Goal: Task Accomplishment & Management: Complete application form

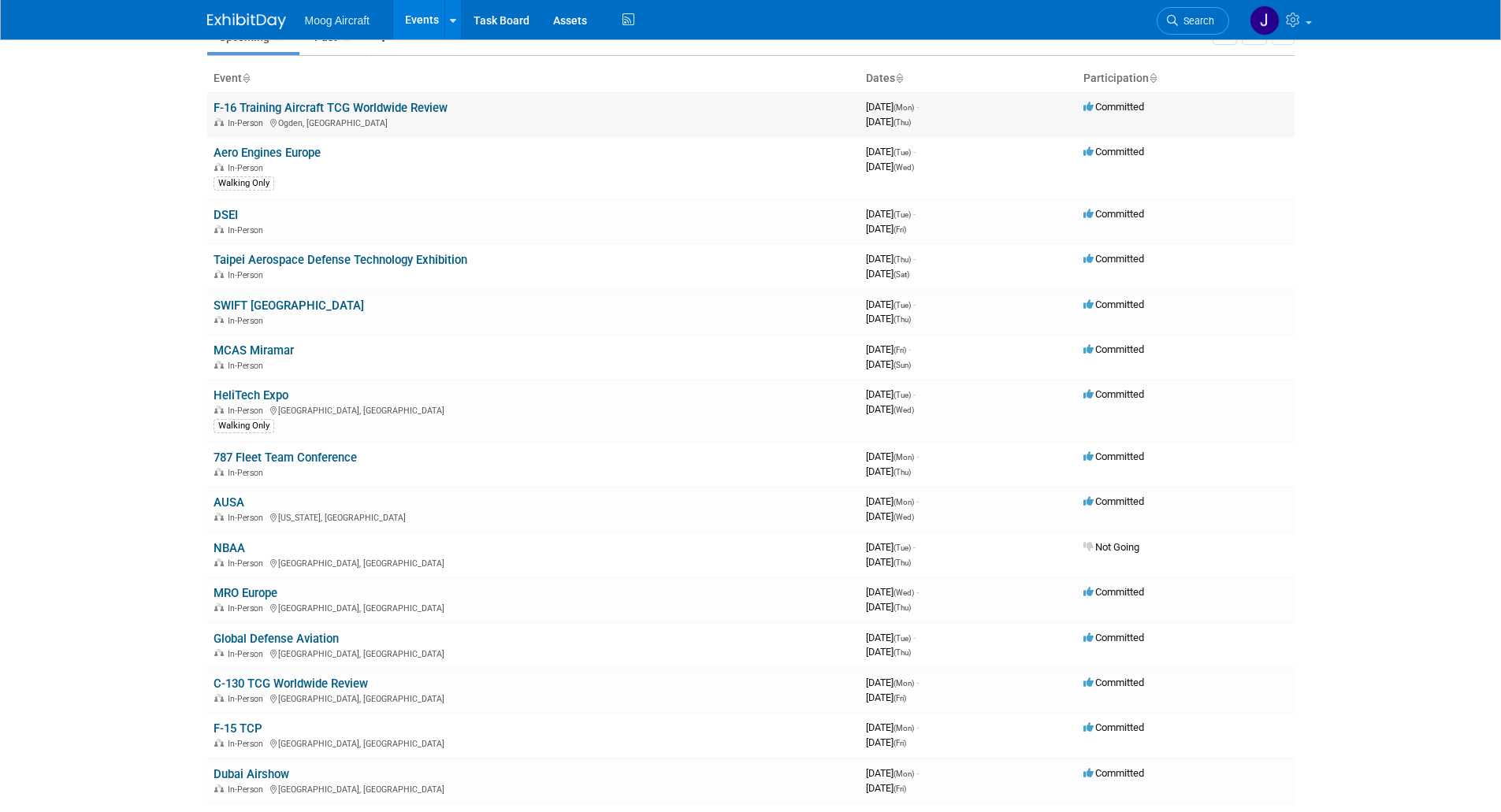
scroll to position [158, 0]
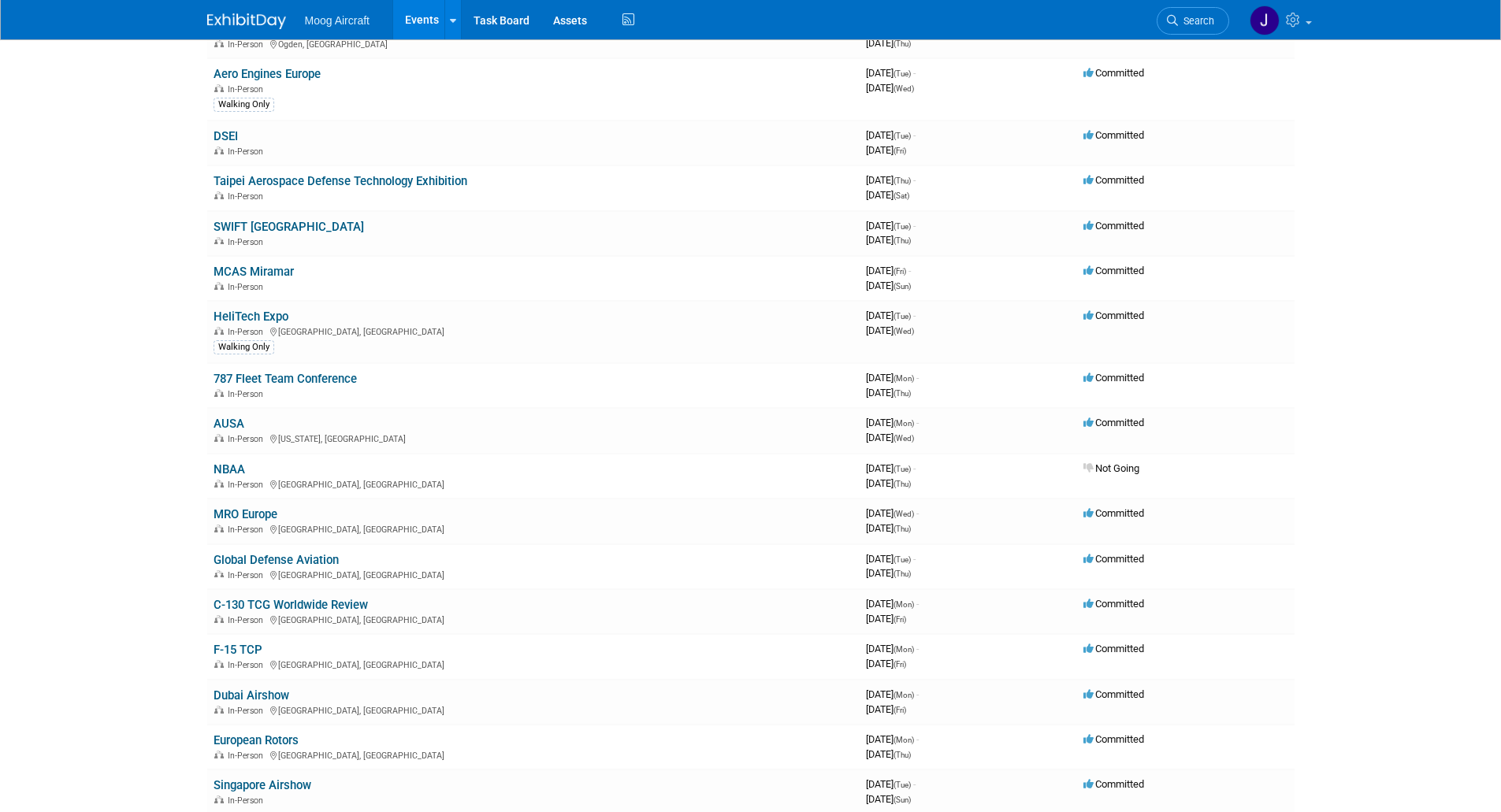
click at [116, 301] on body "Moog Aircraft Events Add Event Bulk Upload Events Shareable Event Boards Recent…" at bounding box center [750, 248] width 1501 height 812
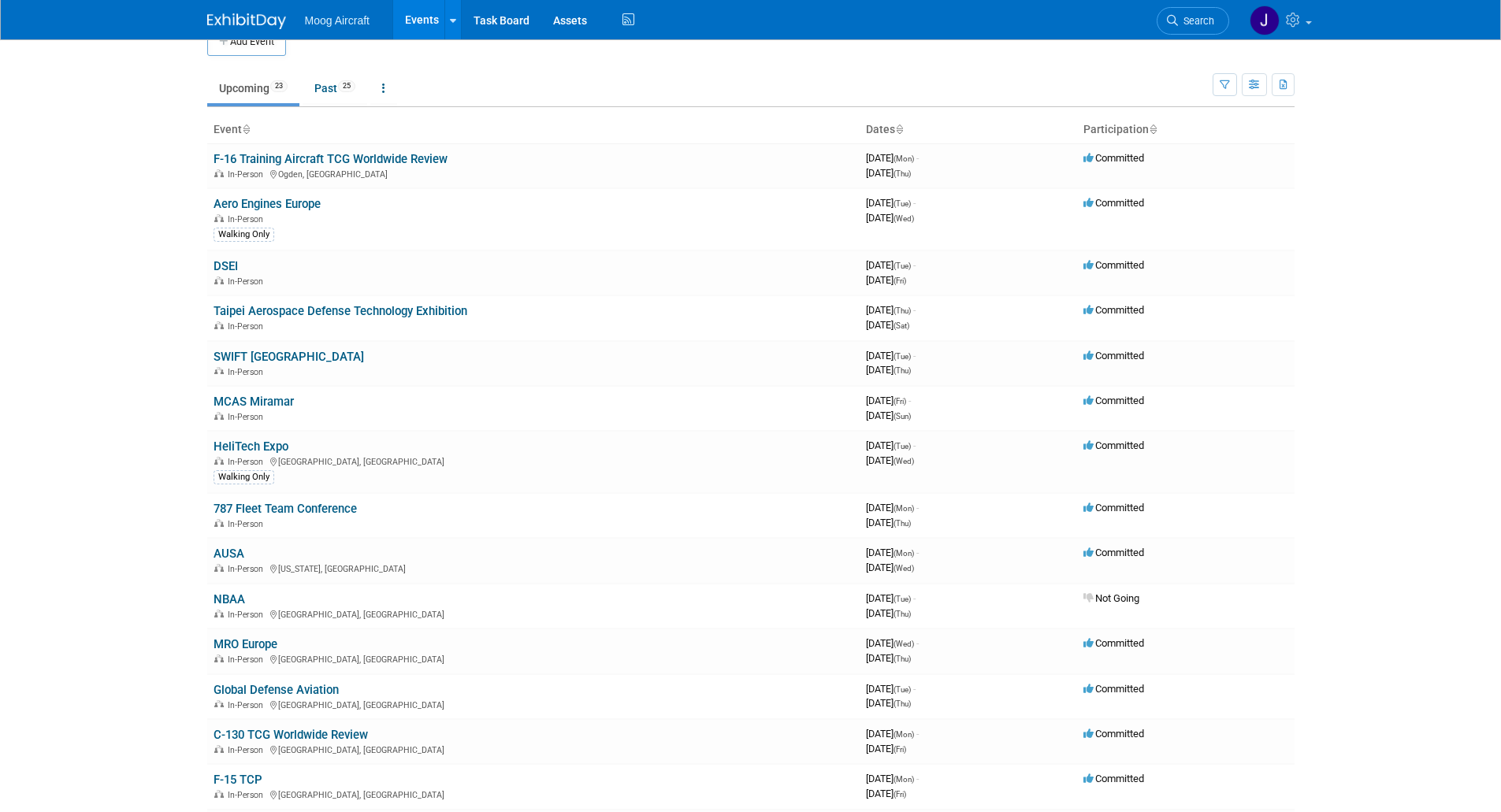
scroll to position [0, 0]
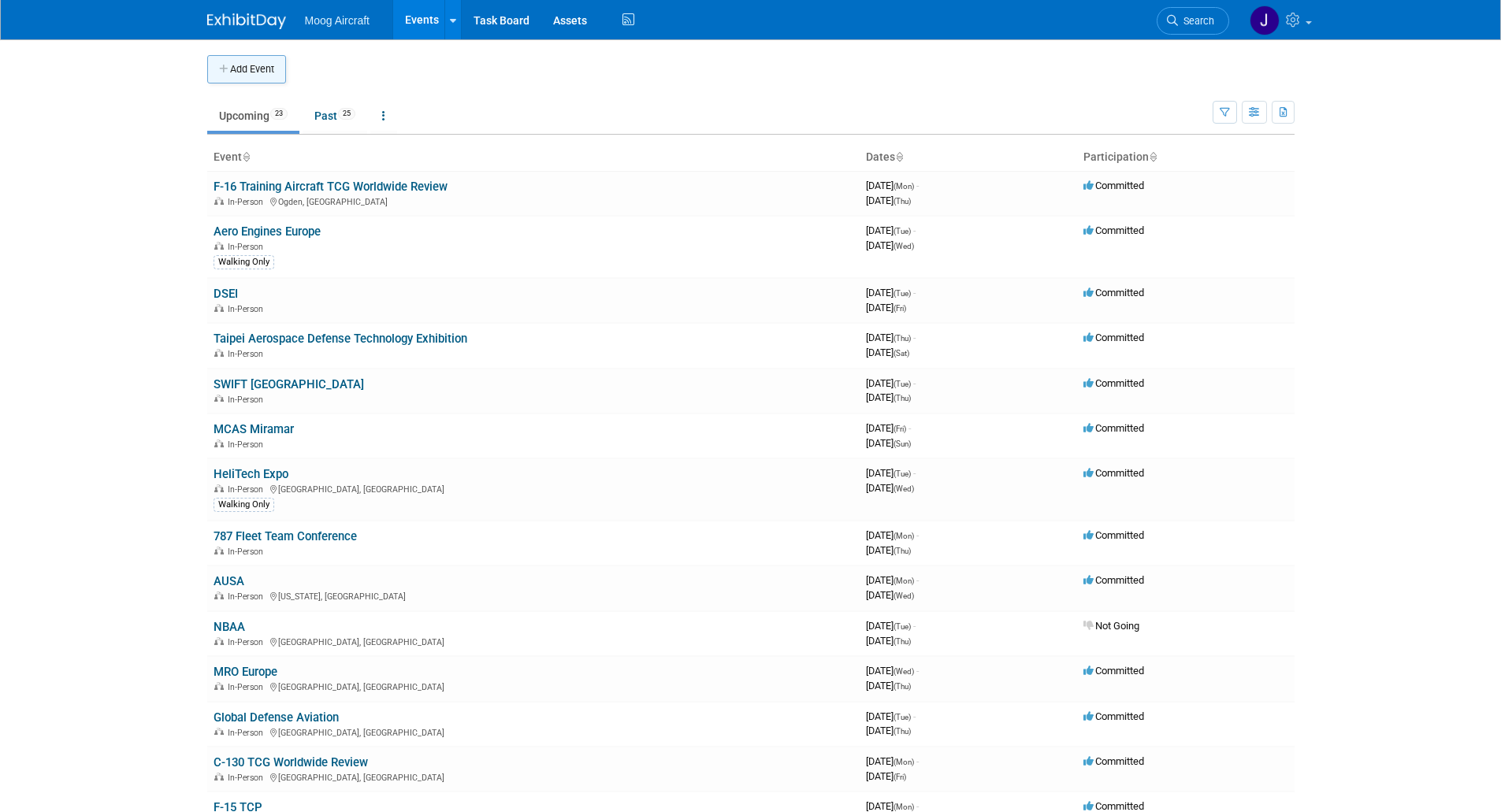
click at [281, 60] on button "Add Event" at bounding box center [246, 69] width 78 height 29
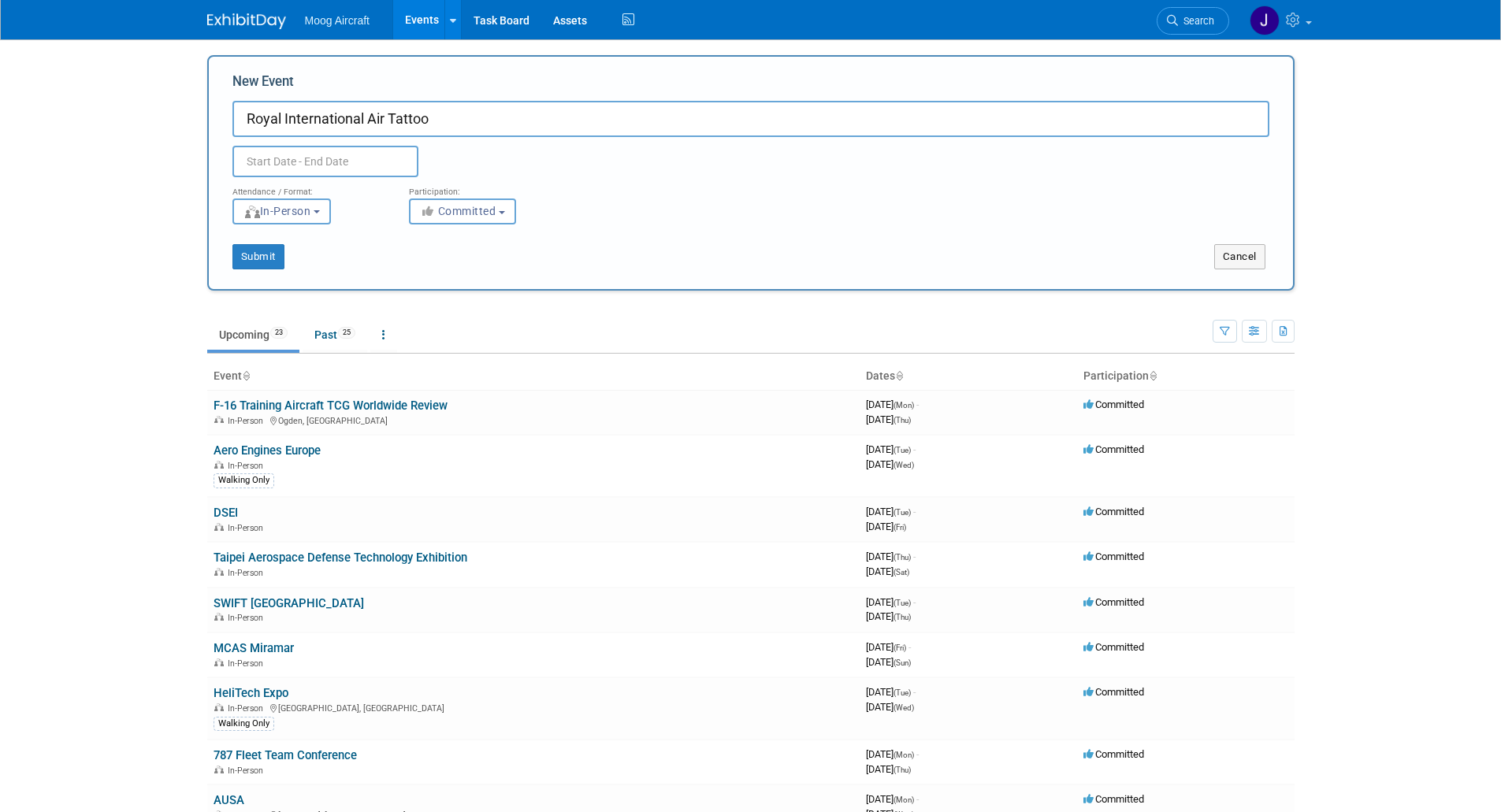
type input "Royal International Air Tattoo"
click at [280, 159] on input "text" at bounding box center [325, 161] width 186 height 31
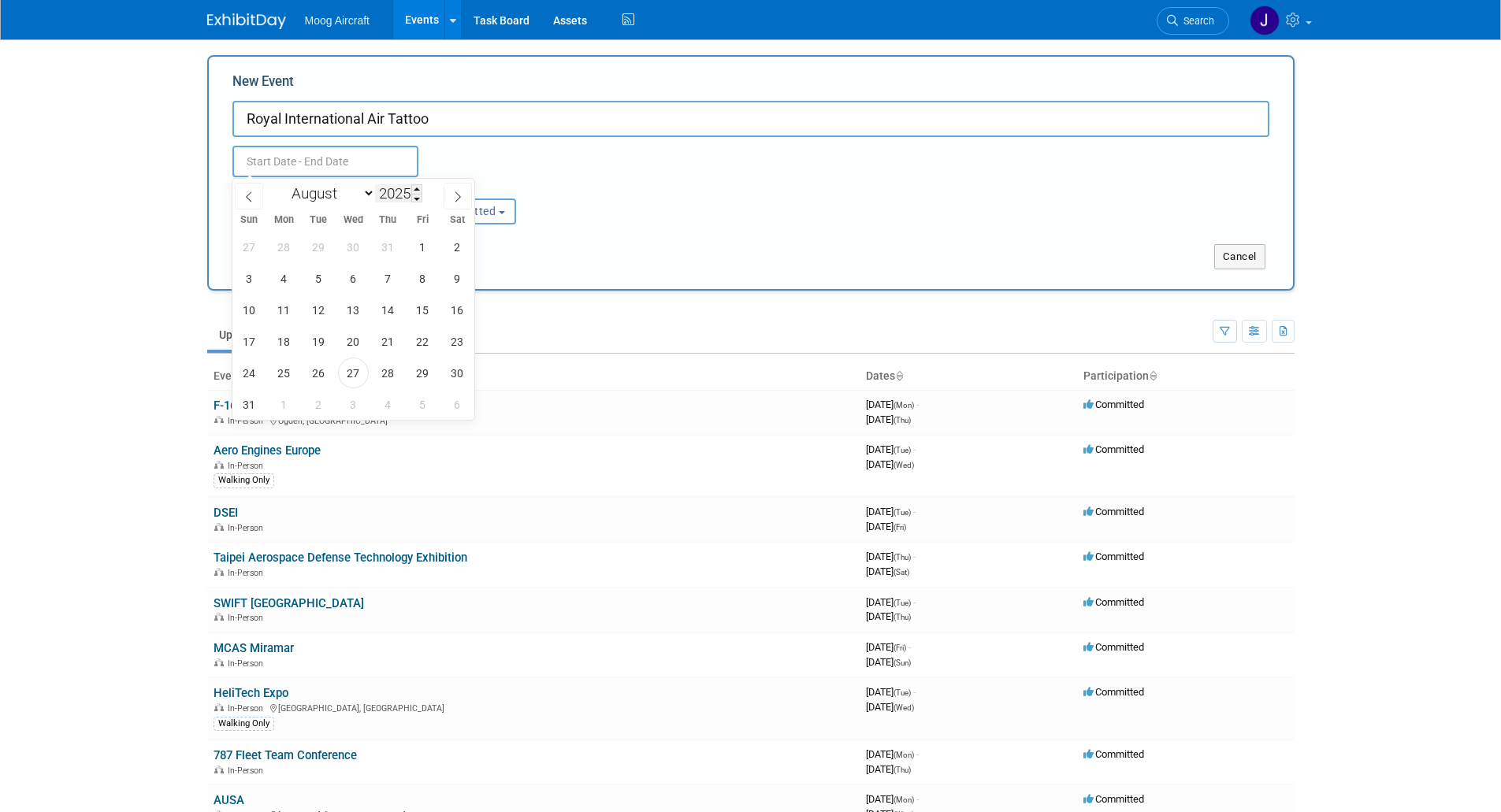
click at [389, 192] on input "2025" at bounding box center [398, 194] width 47 height 18
click at [413, 193] on span at bounding box center [417, 189] width 11 height 9
type input "2026"
click at [364, 194] on select "January February March April May June July August September October November De…" at bounding box center [330, 193] width 90 height 19
click at [256, 198] on span at bounding box center [249, 195] width 29 height 27
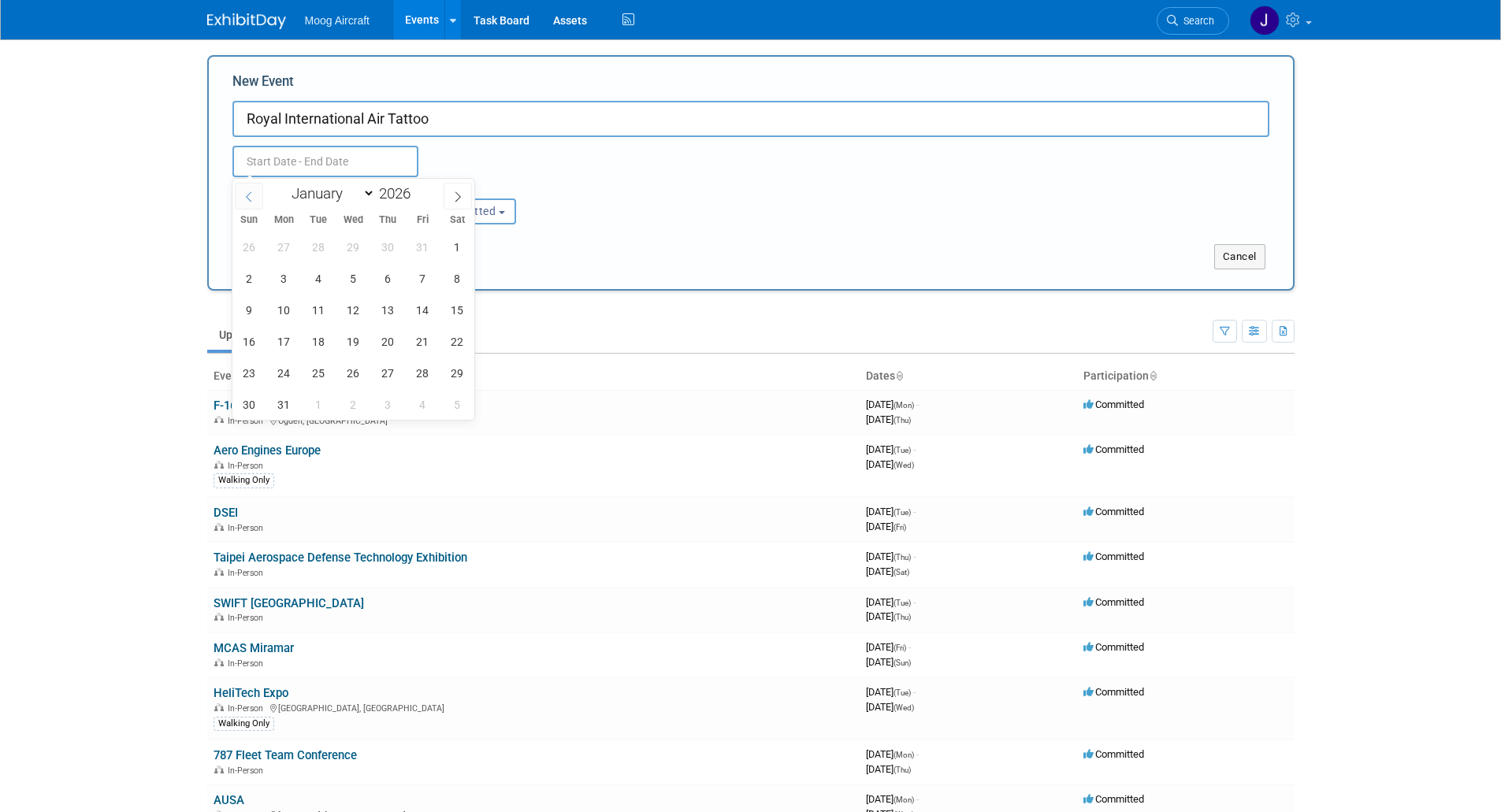
select select "6"
click at [417, 312] on span "17" at bounding box center [422, 310] width 30 height 30
click at [252, 336] on span "19" at bounding box center [249, 341] width 30 height 30
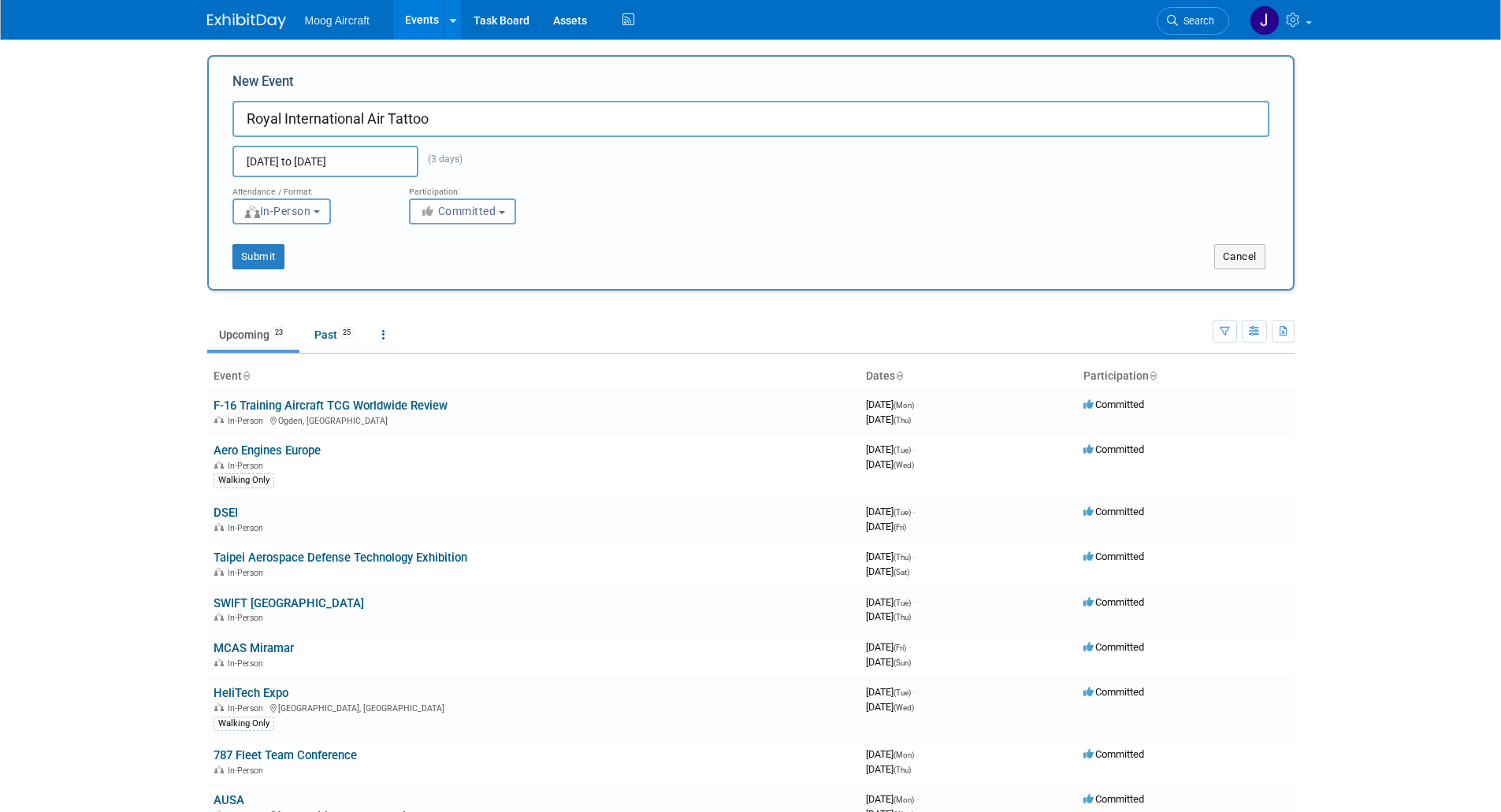
click at [0, 0] on span "6" at bounding box center [0, 0] width 0 height 0
type input "Jul 6, 2026 to Jul 6, 2026"
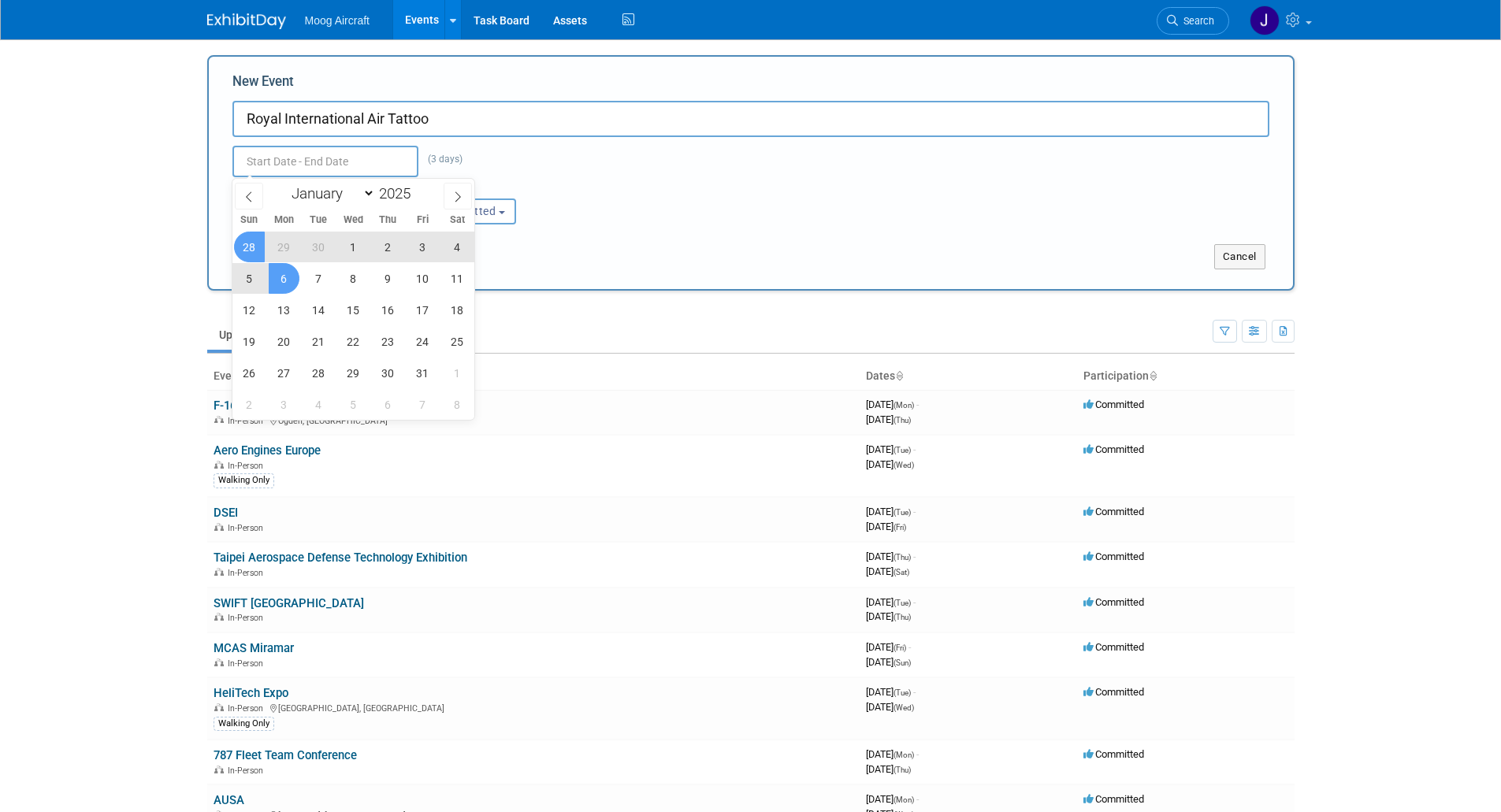
click at [138, 234] on body "Moog Aircraft Events Add Event Bulk Upload Events Shareable Event Boards Recent…" at bounding box center [750, 406] width 1501 height 812
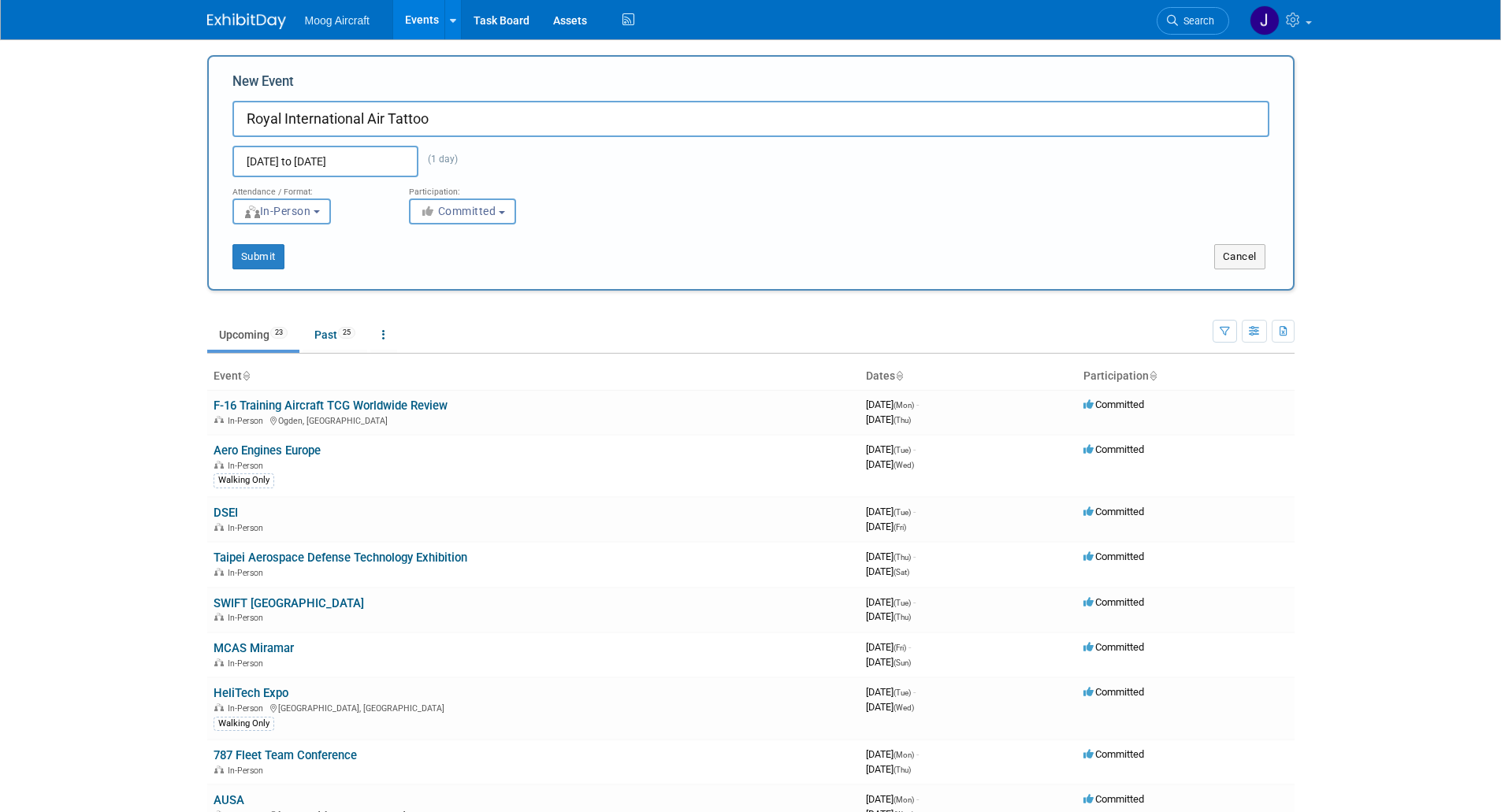
click at [369, 160] on input "Jul 6, 2026 to Jul 6, 2026" at bounding box center [325, 161] width 186 height 31
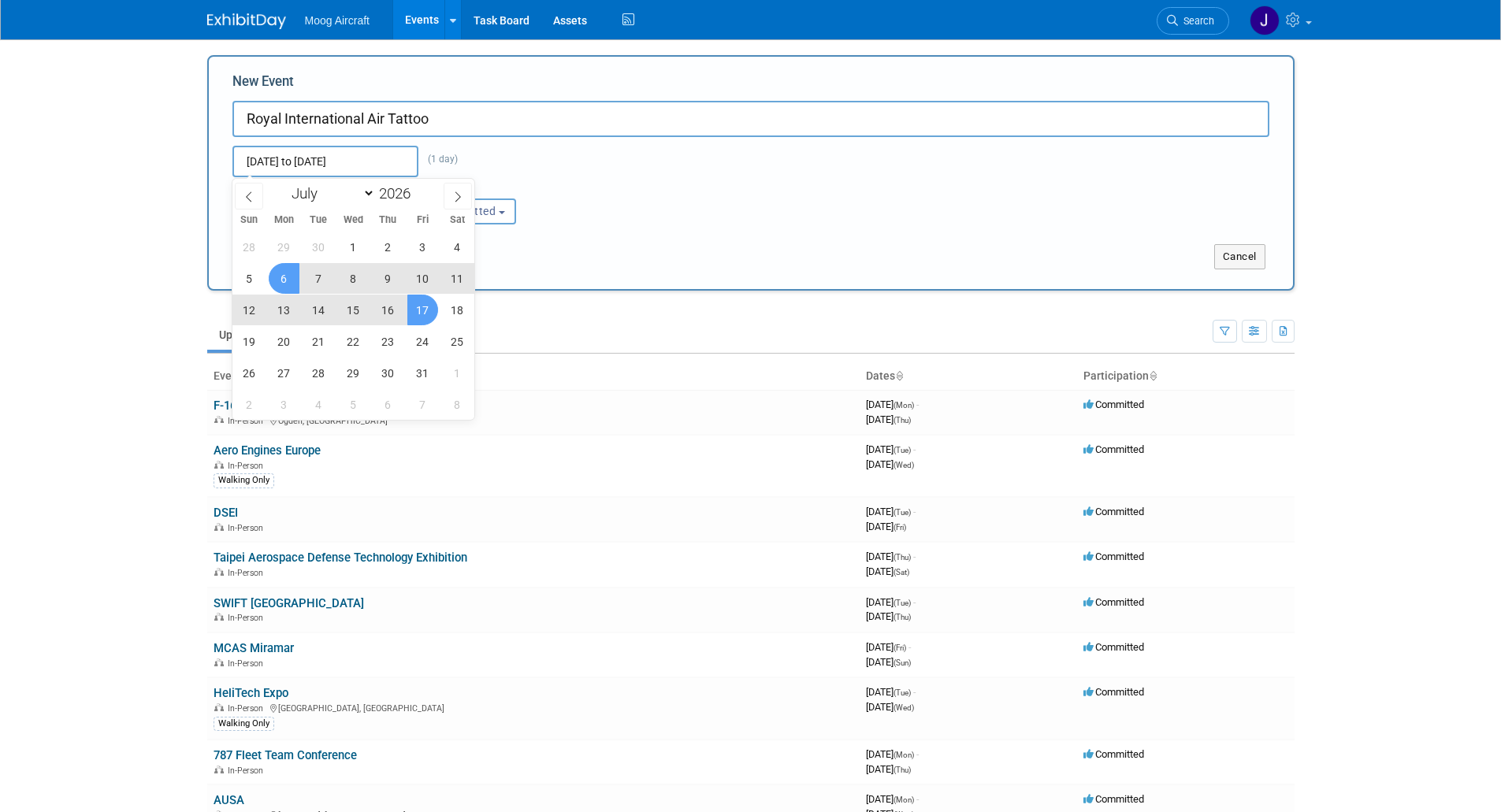
click at [419, 306] on span "17" at bounding box center [422, 310] width 30 height 30
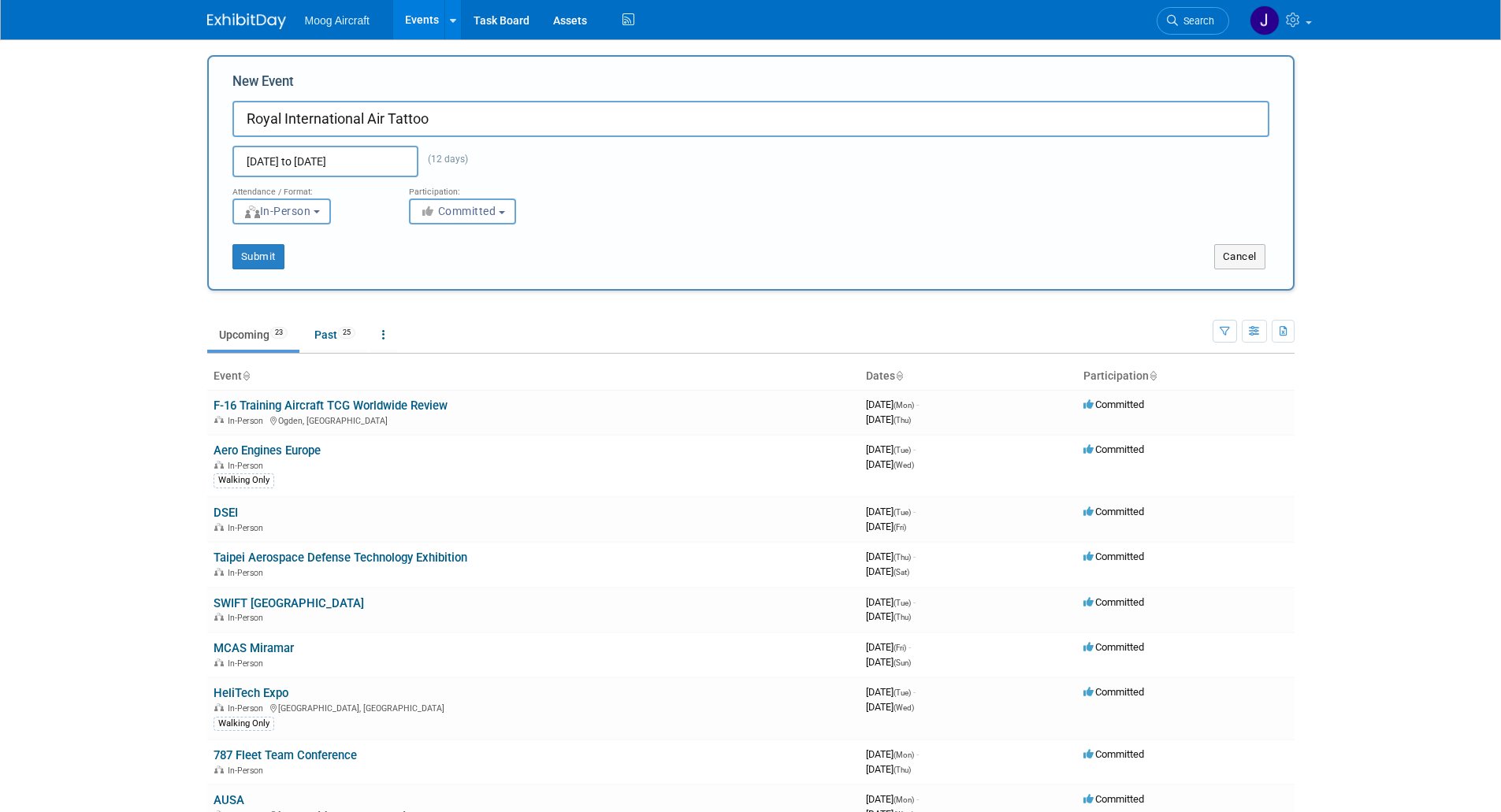
click at [320, 171] on input "Jul 6, 2026 to Jul 17, 2026" at bounding box center [325, 161] width 186 height 31
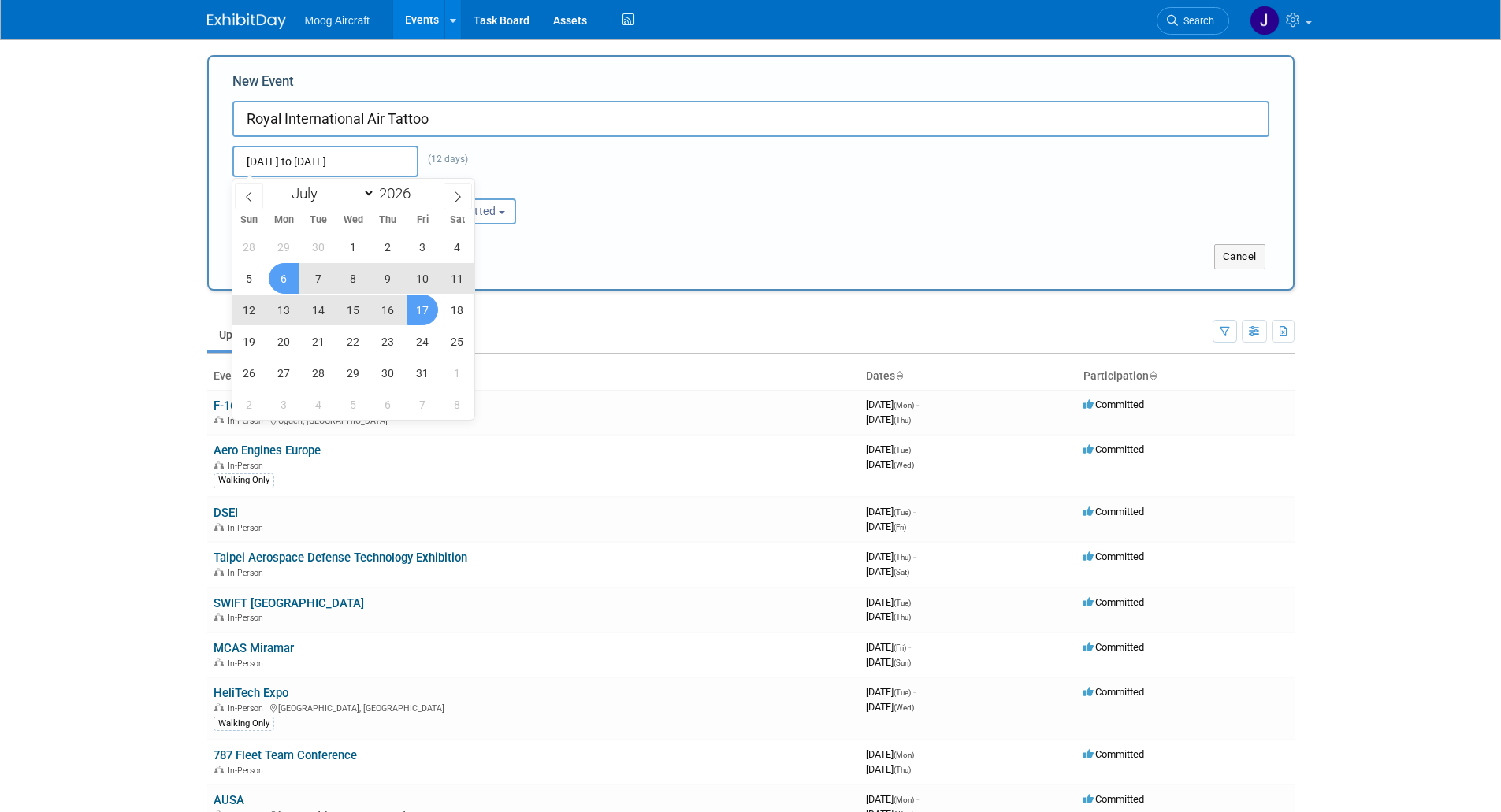
click at [420, 310] on span "17" at bounding box center [422, 310] width 30 height 30
click at [244, 345] on span "19" at bounding box center [249, 341] width 30 height 30
type input "Jul 17, 2026 to Jul 19, 2026"
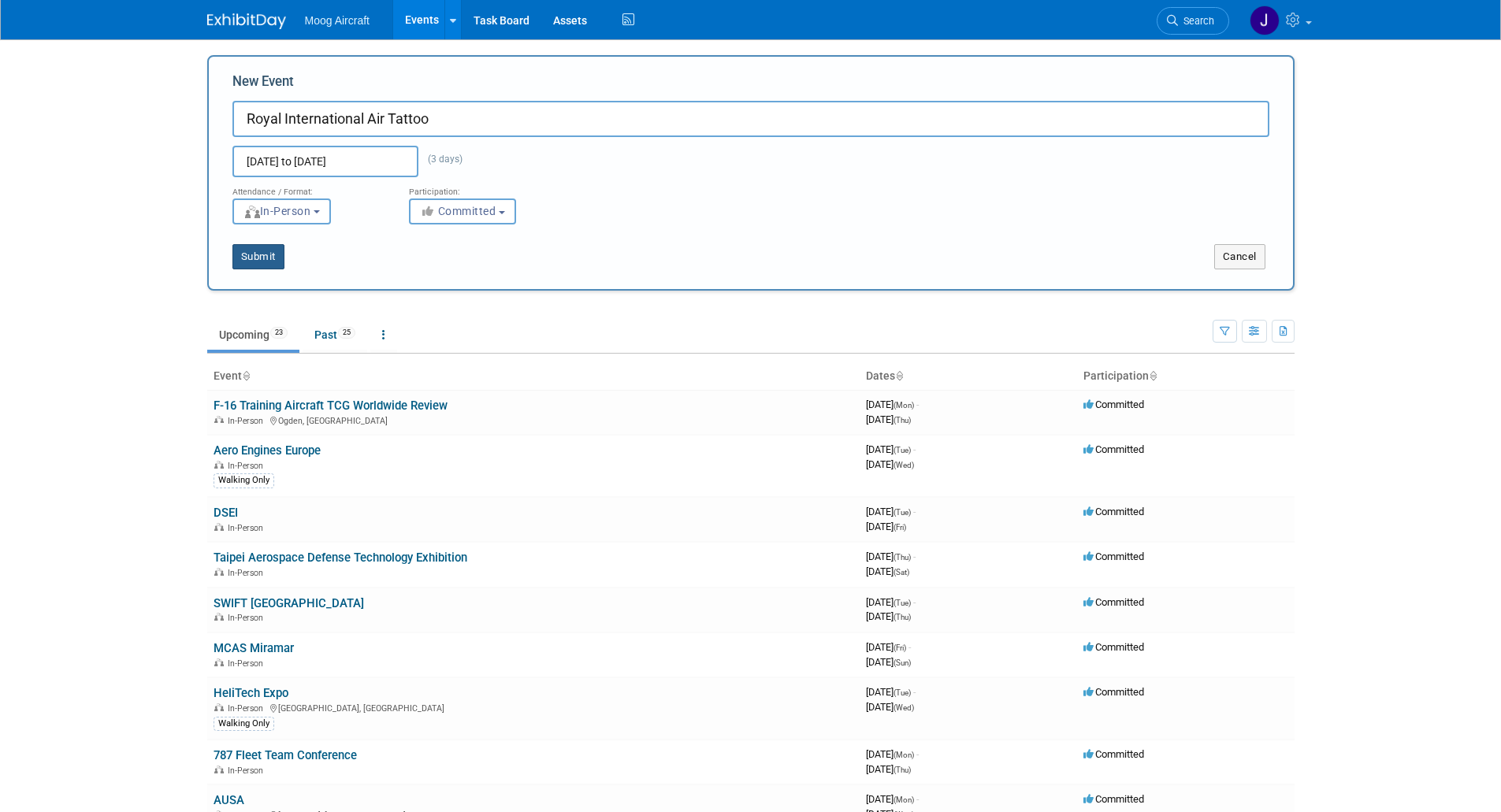
click at [278, 258] on button "Submit" at bounding box center [258, 256] width 52 height 25
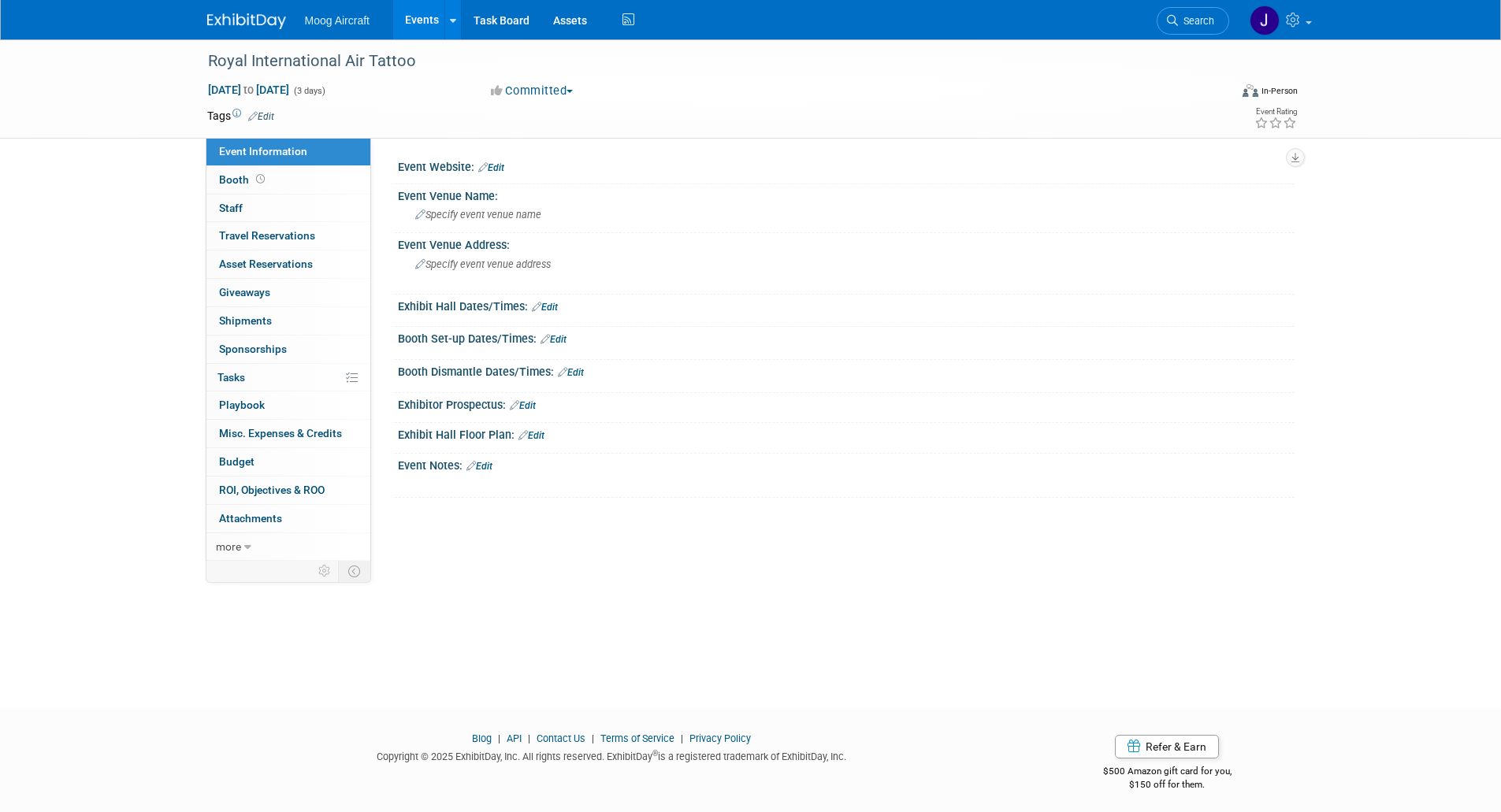
click at [417, 18] on link "Events" at bounding box center [422, 19] width 57 height 40
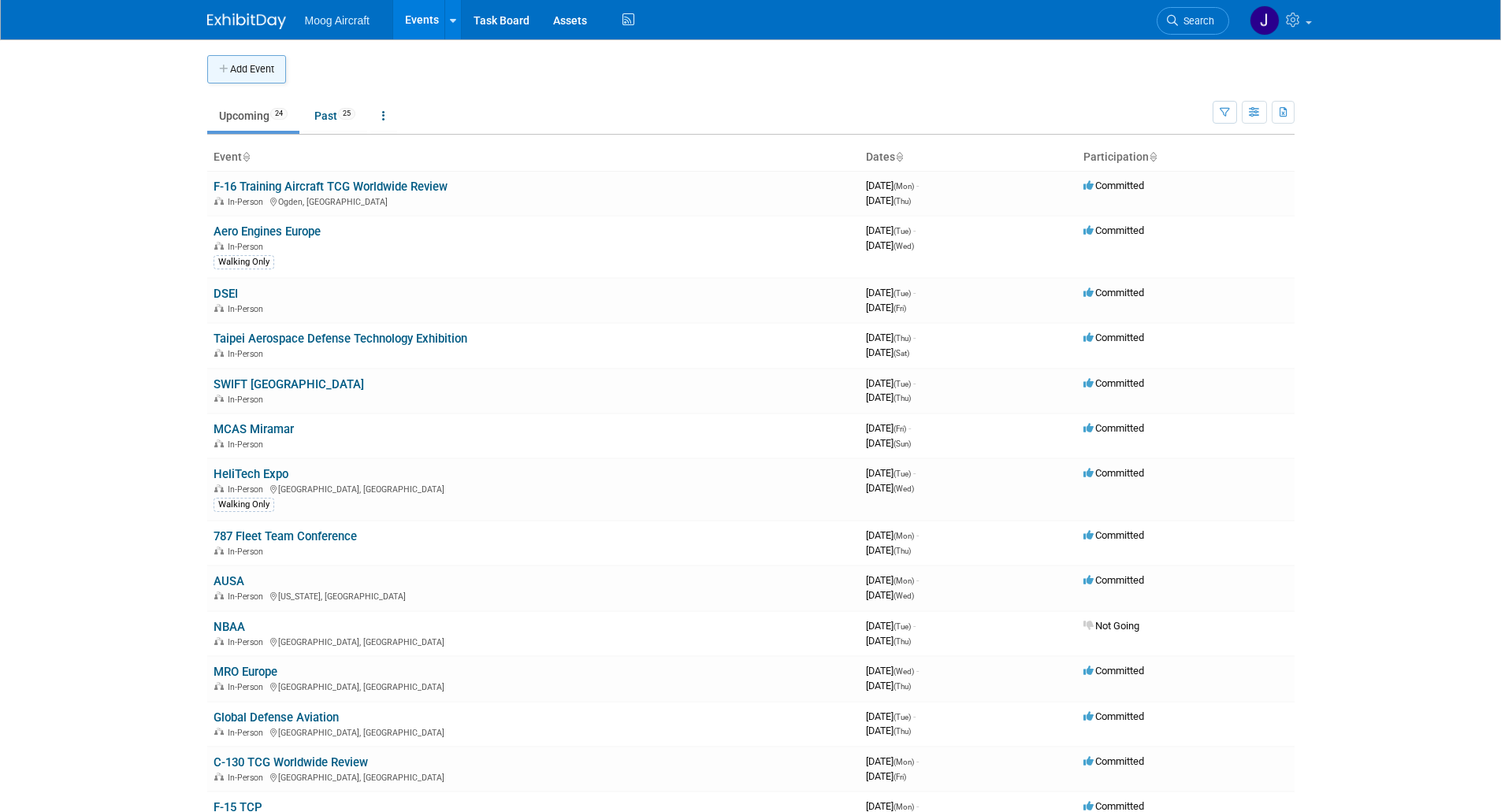
click at [259, 64] on button "Add Event" at bounding box center [246, 69] width 78 height 29
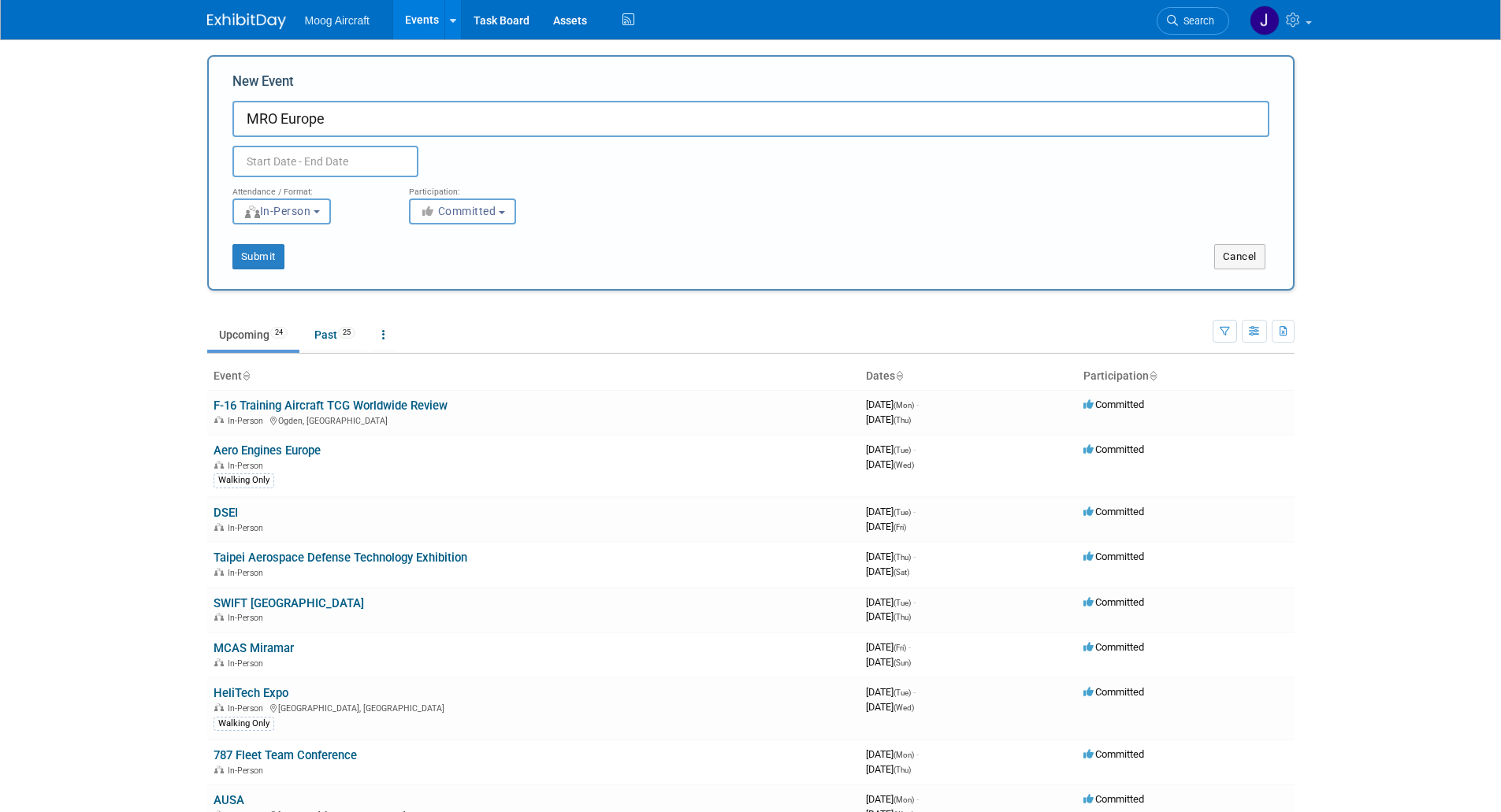
type input "MRO Europe"
click at [306, 149] on input "text" at bounding box center [325, 161] width 186 height 31
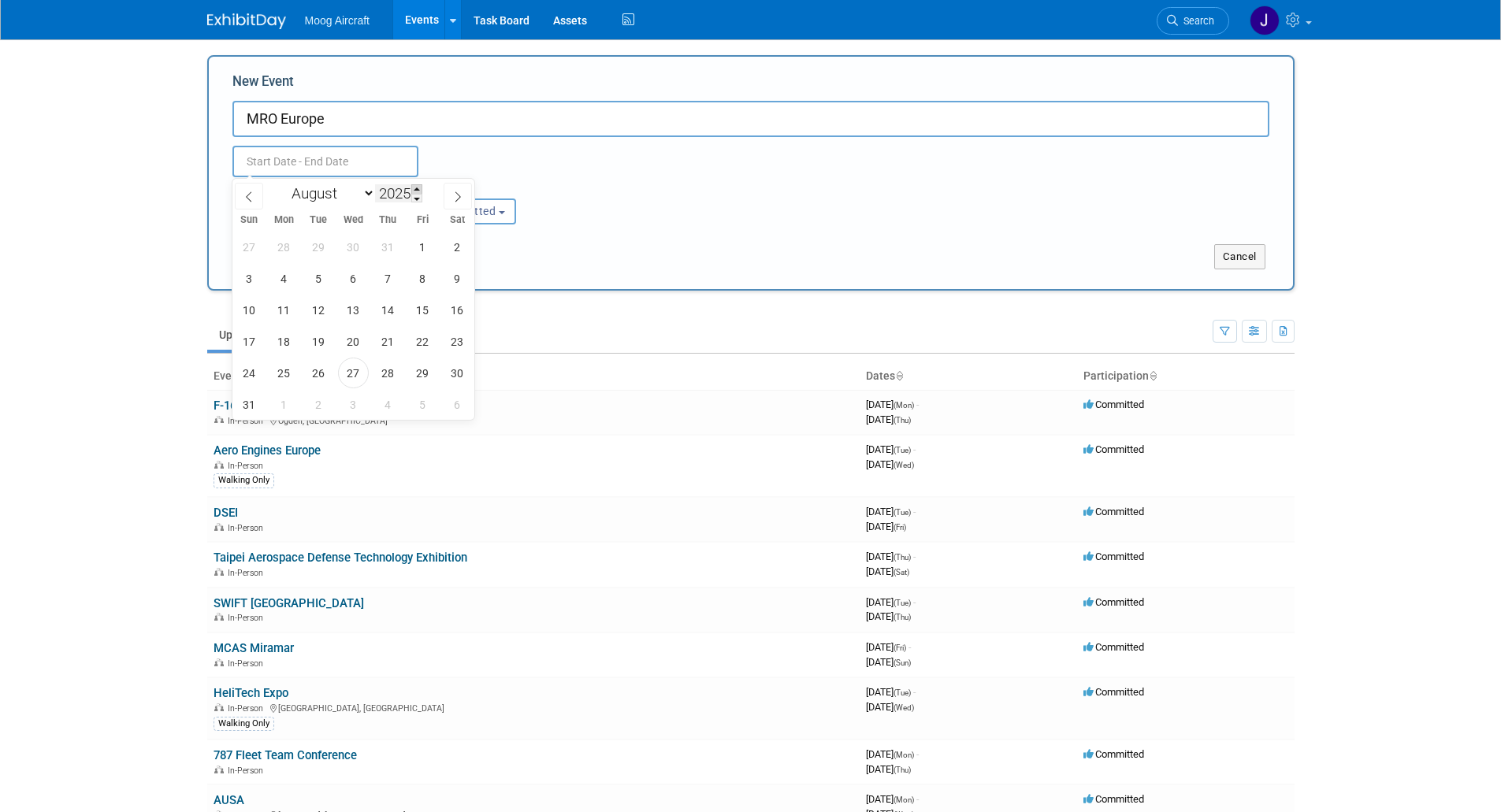
click at [418, 189] on span at bounding box center [417, 189] width 11 height 9
type input "2026"
click at [364, 197] on select "January February March April May June July August September October November De…" at bounding box center [330, 193] width 90 height 19
click at [447, 195] on span at bounding box center [457, 195] width 29 height 27
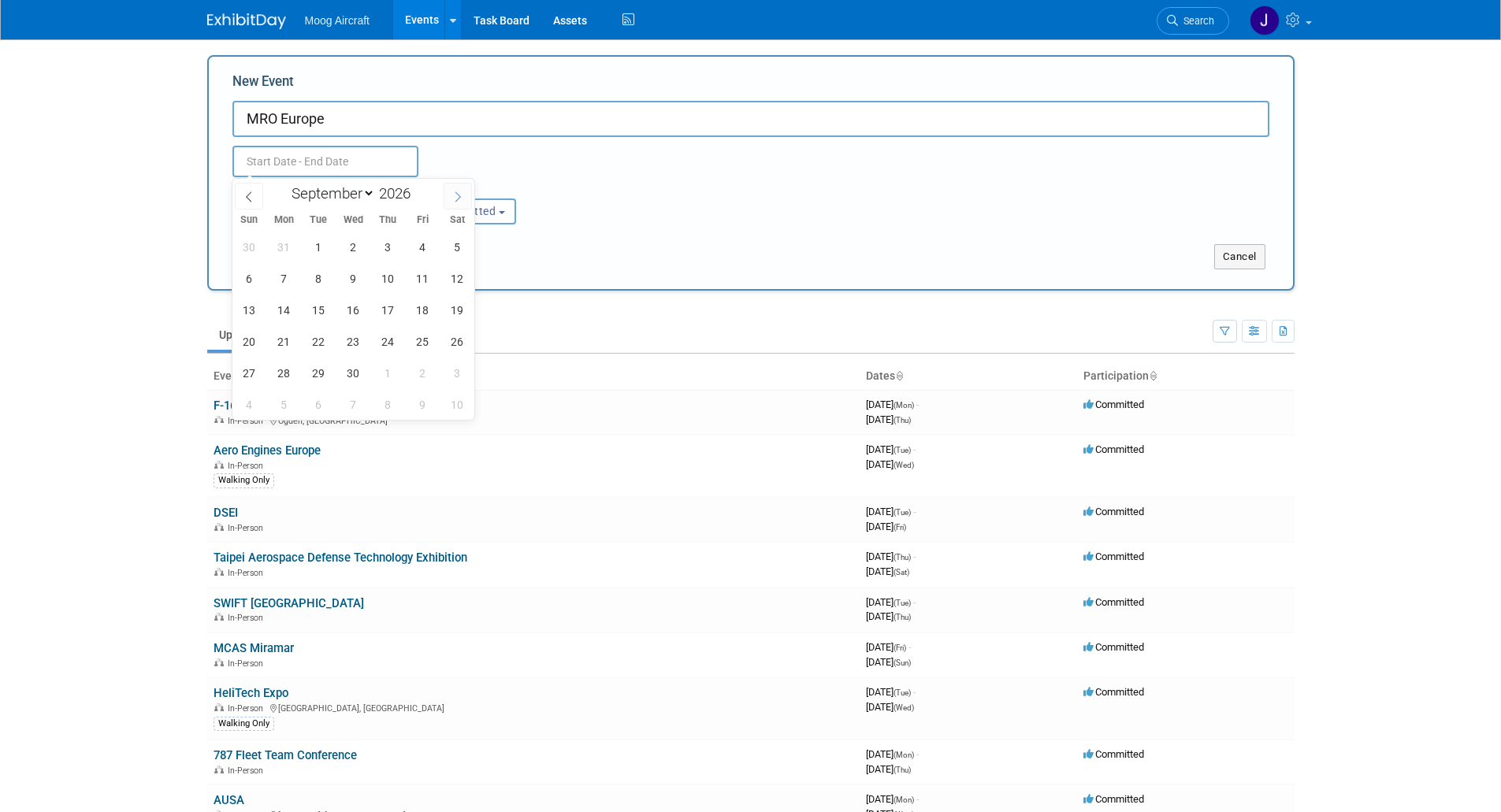
select select "9"
click at [316, 375] on span "27" at bounding box center [318, 372] width 30 height 30
click at [378, 375] on span "29" at bounding box center [387, 372] width 30 height 30
type input "Oct 27, 2026 to Oct 29, 2026"
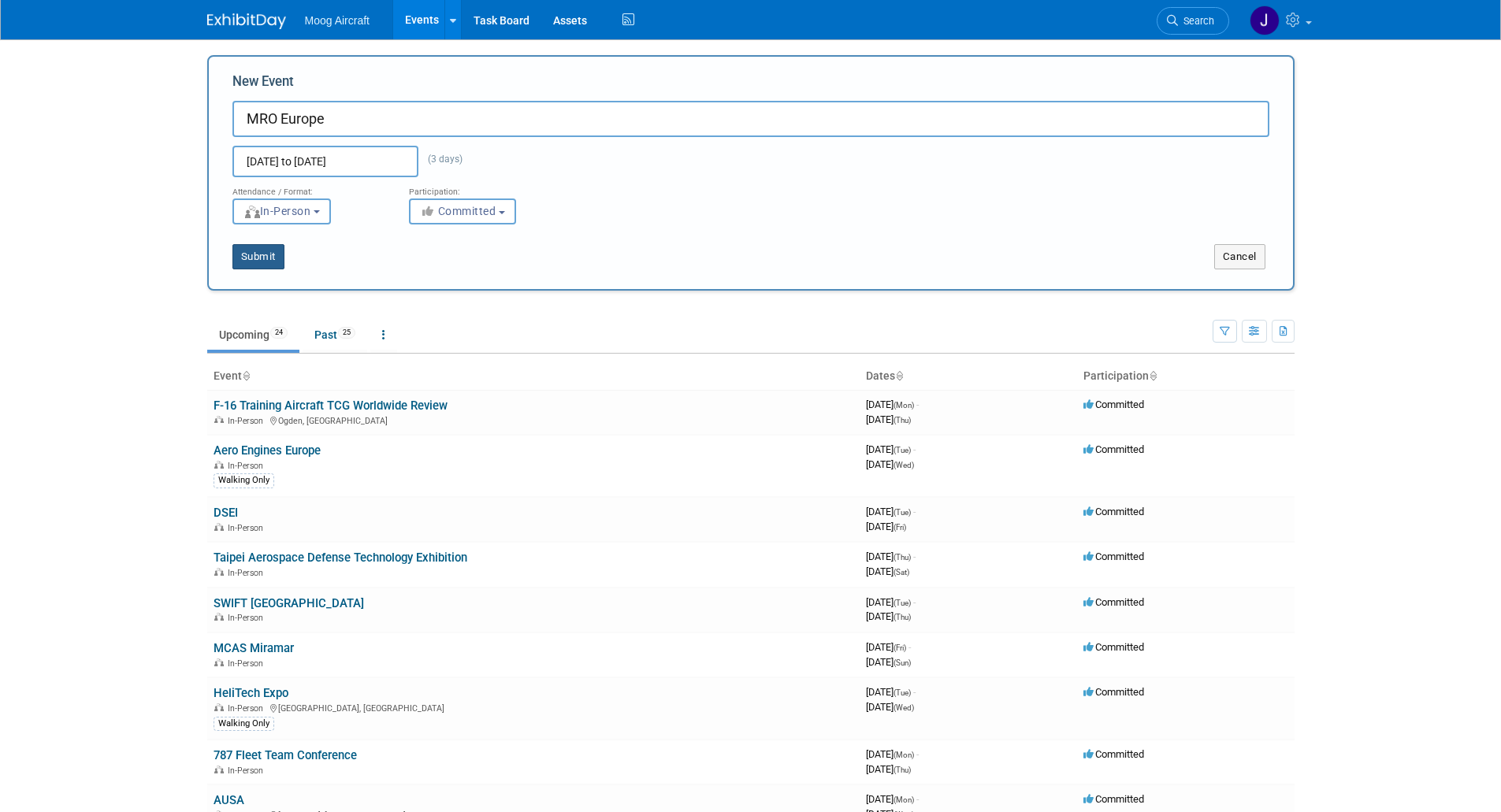
click at [254, 257] on button "Submit" at bounding box center [258, 256] width 52 height 25
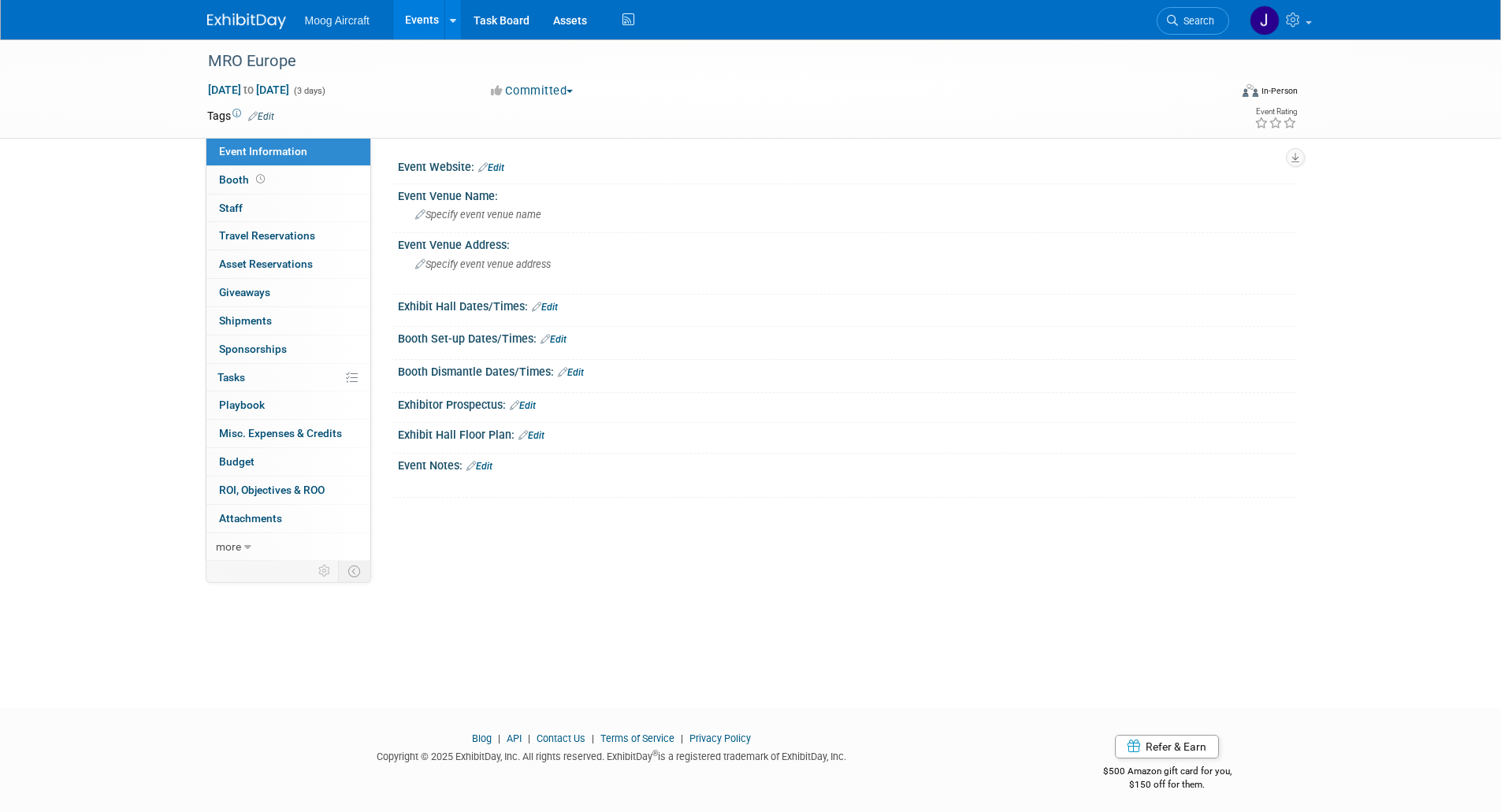
click at [420, 18] on link "Events" at bounding box center [422, 19] width 57 height 40
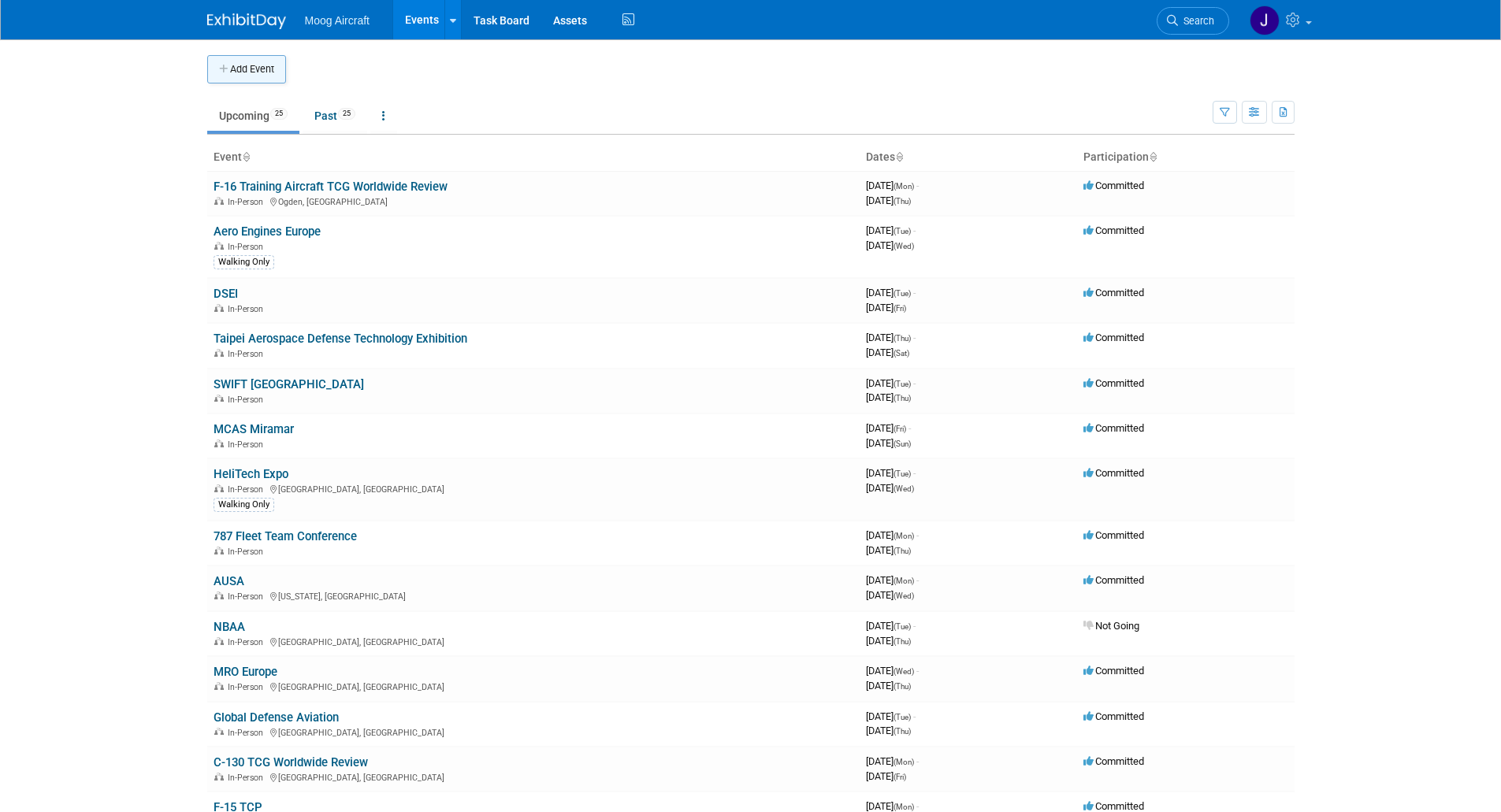
click at [268, 69] on button "Add Event" at bounding box center [246, 69] width 78 height 29
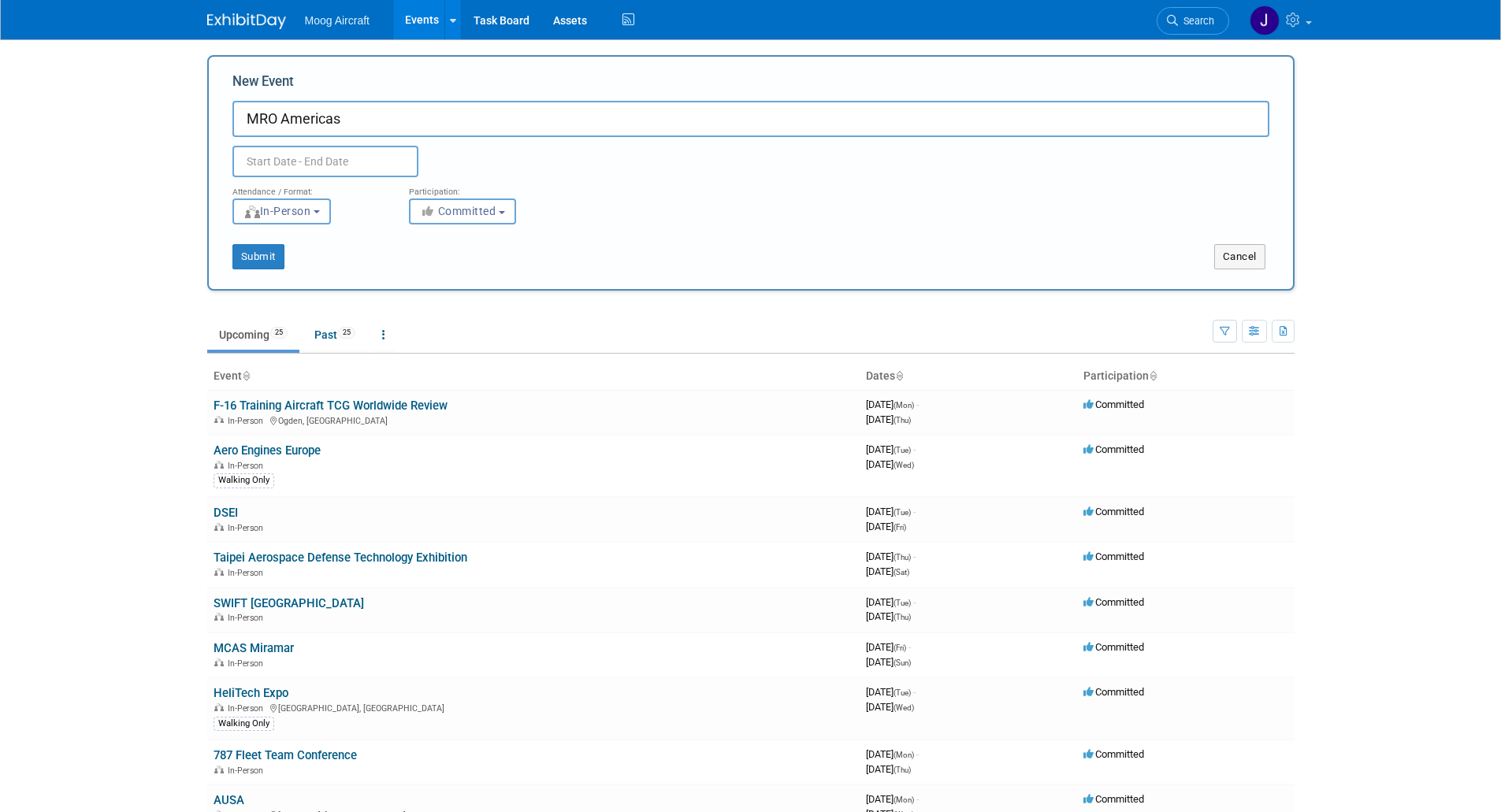
type input "MRO Americas"
click at [278, 160] on input "text" at bounding box center [325, 161] width 186 height 31
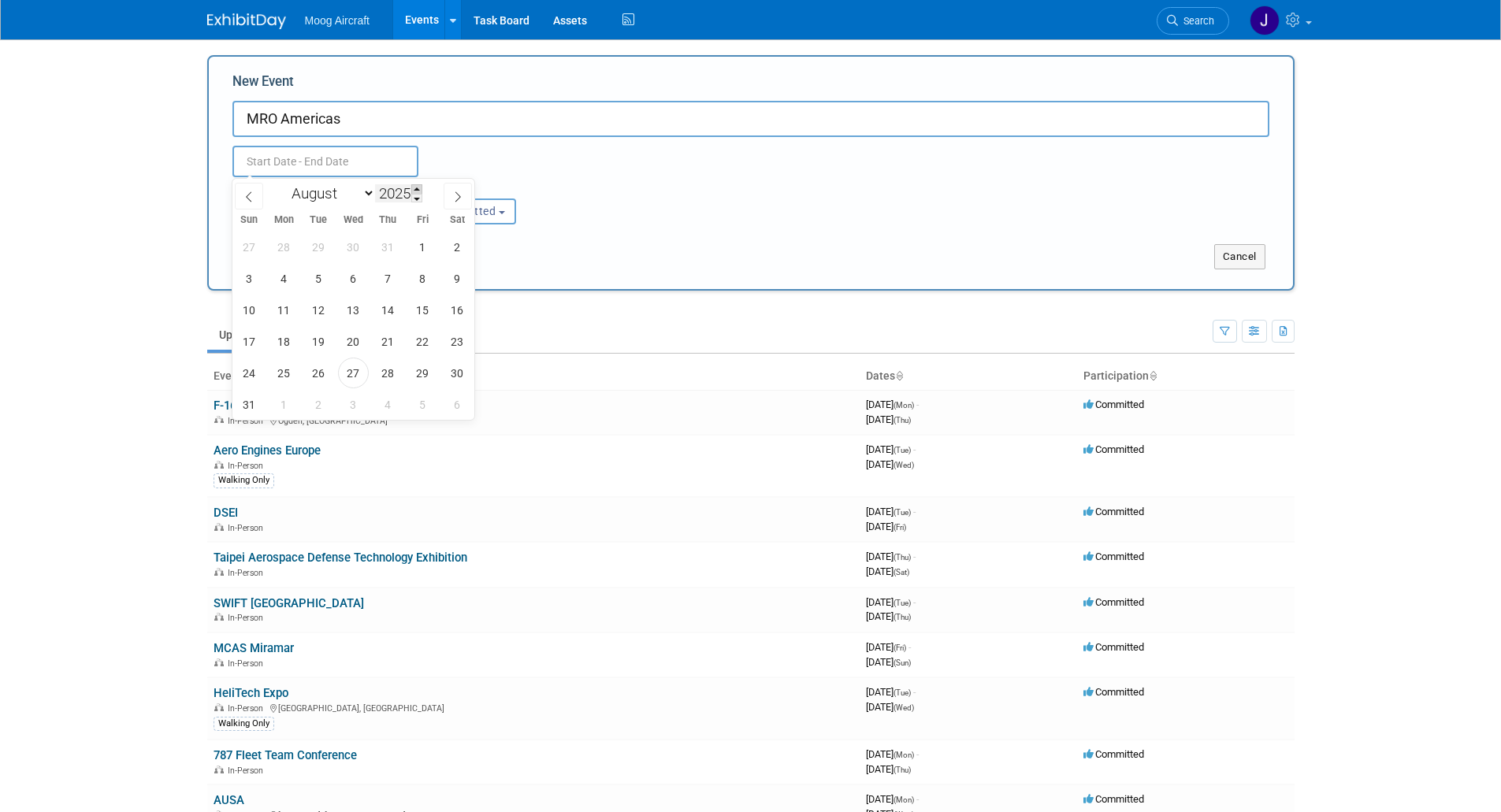
click at [419, 189] on span at bounding box center [417, 189] width 11 height 9
type input "2026"
click at [254, 194] on span at bounding box center [249, 195] width 29 height 27
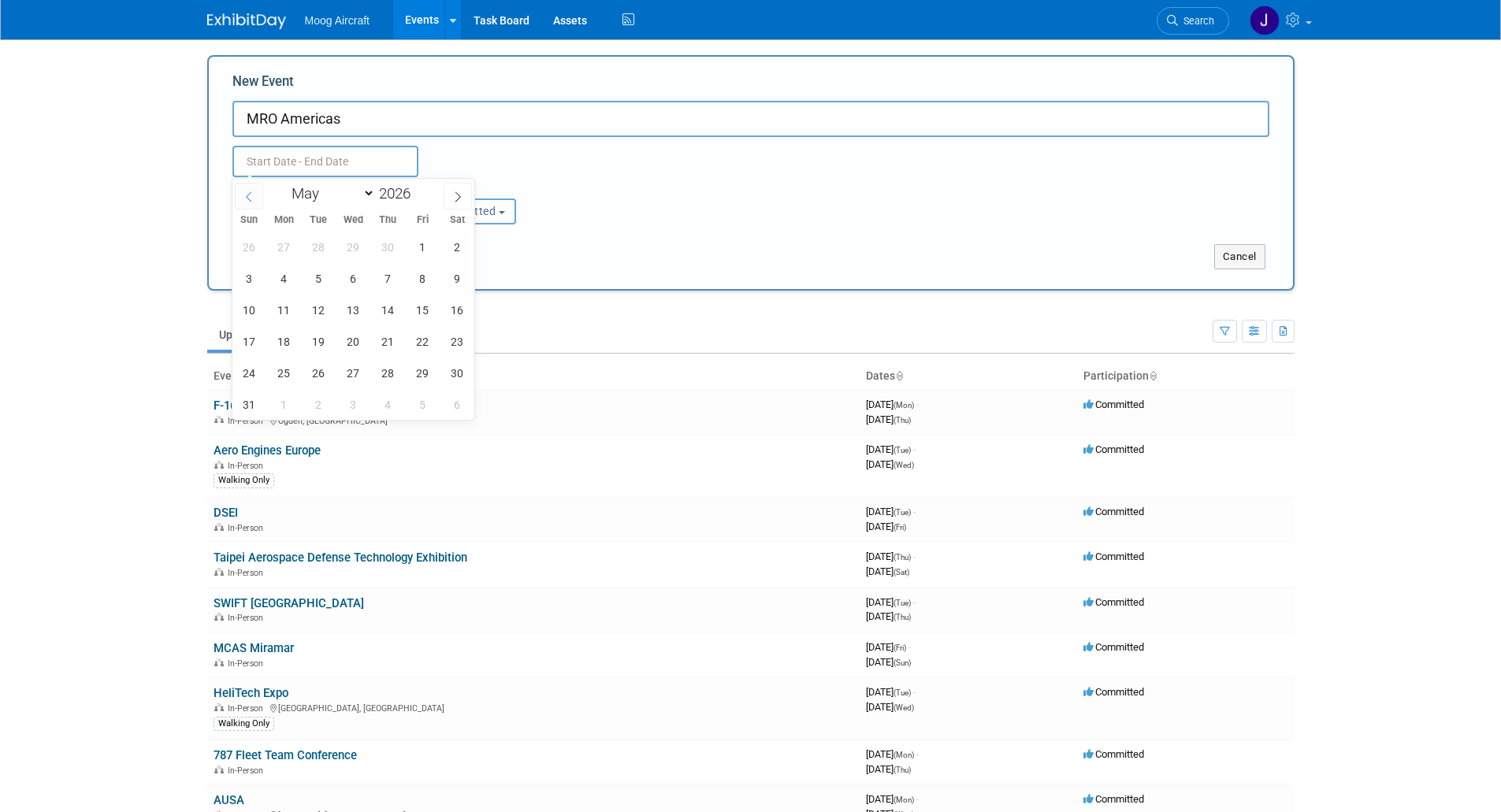
click at [254, 194] on span at bounding box center [249, 195] width 29 height 27
select select "3"
click at [312, 335] on span "21" at bounding box center [318, 341] width 30 height 30
click at [379, 340] on span "23" at bounding box center [387, 341] width 30 height 30
type input "Apr 21, 2026 to Apr 23, 2026"
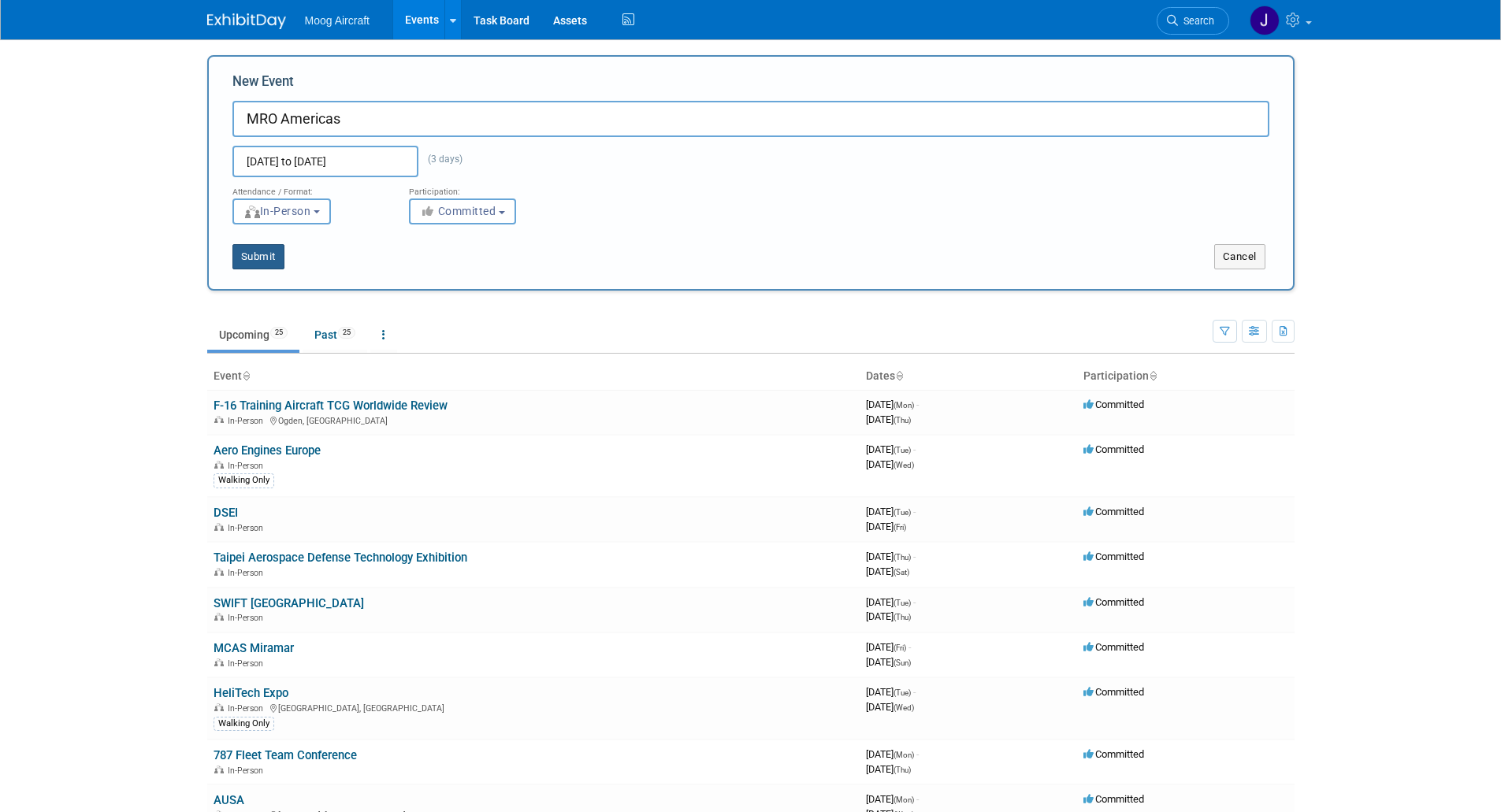
click at [265, 263] on button "Submit" at bounding box center [258, 256] width 52 height 25
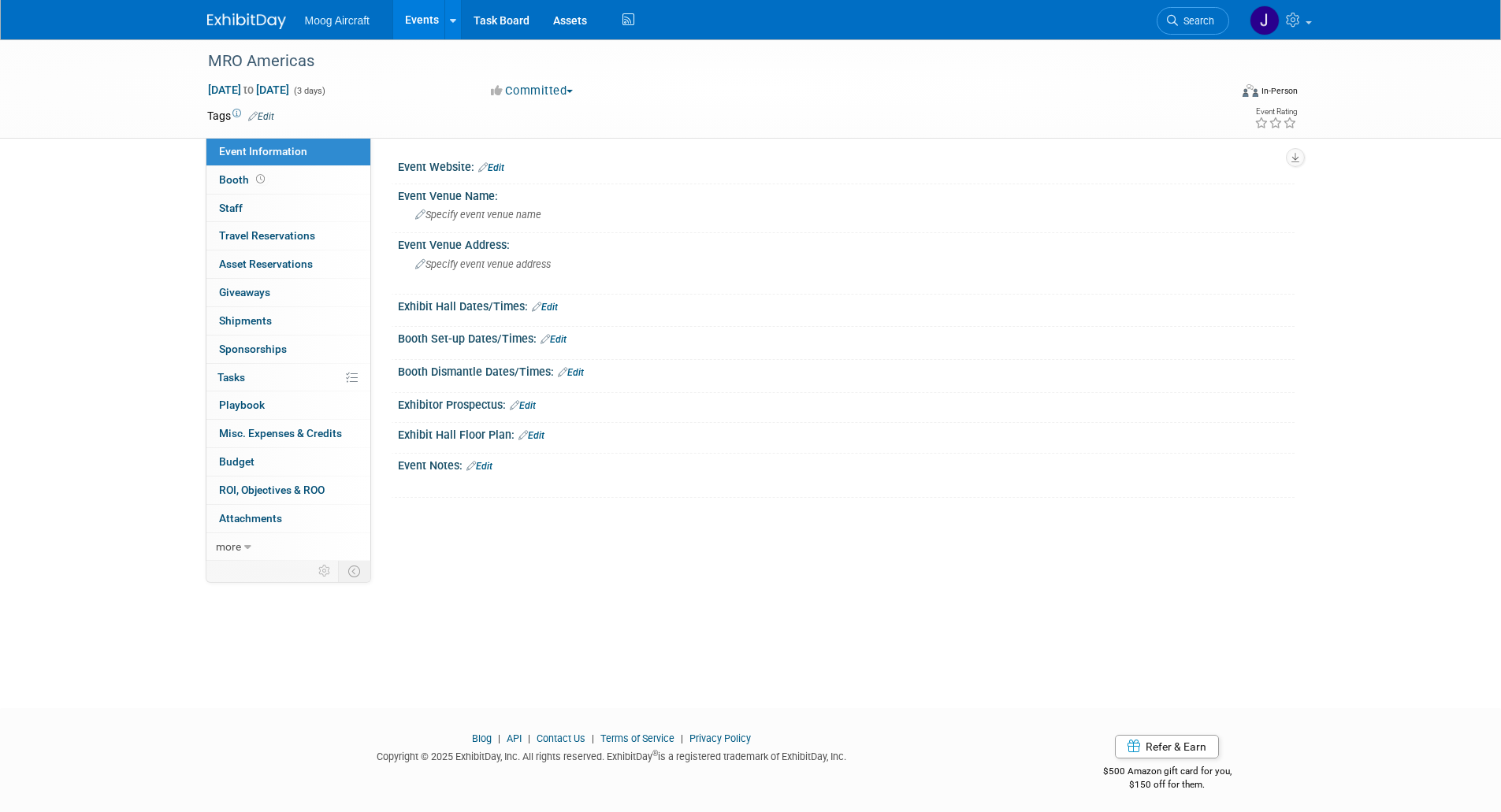
click at [433, 16] on link "Events" at bounding box center [422, 19] width 57 height 40
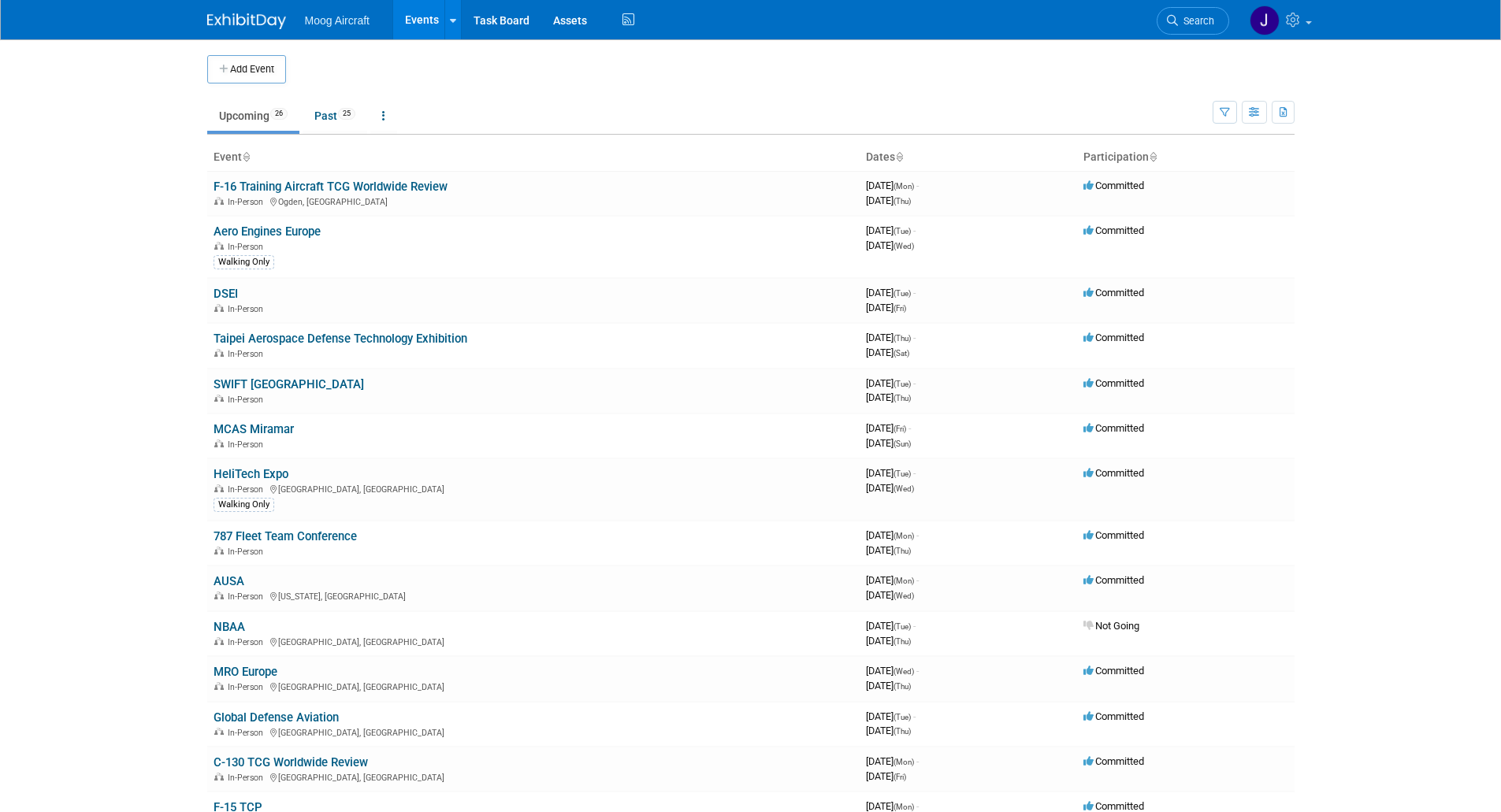
click at [290, 75] on td at bounding box center [763, 69] width 956 height 29
click at [278, 71] on button "Add Event" at bounding box center [246, 69] width 78 height 29
select select "7"
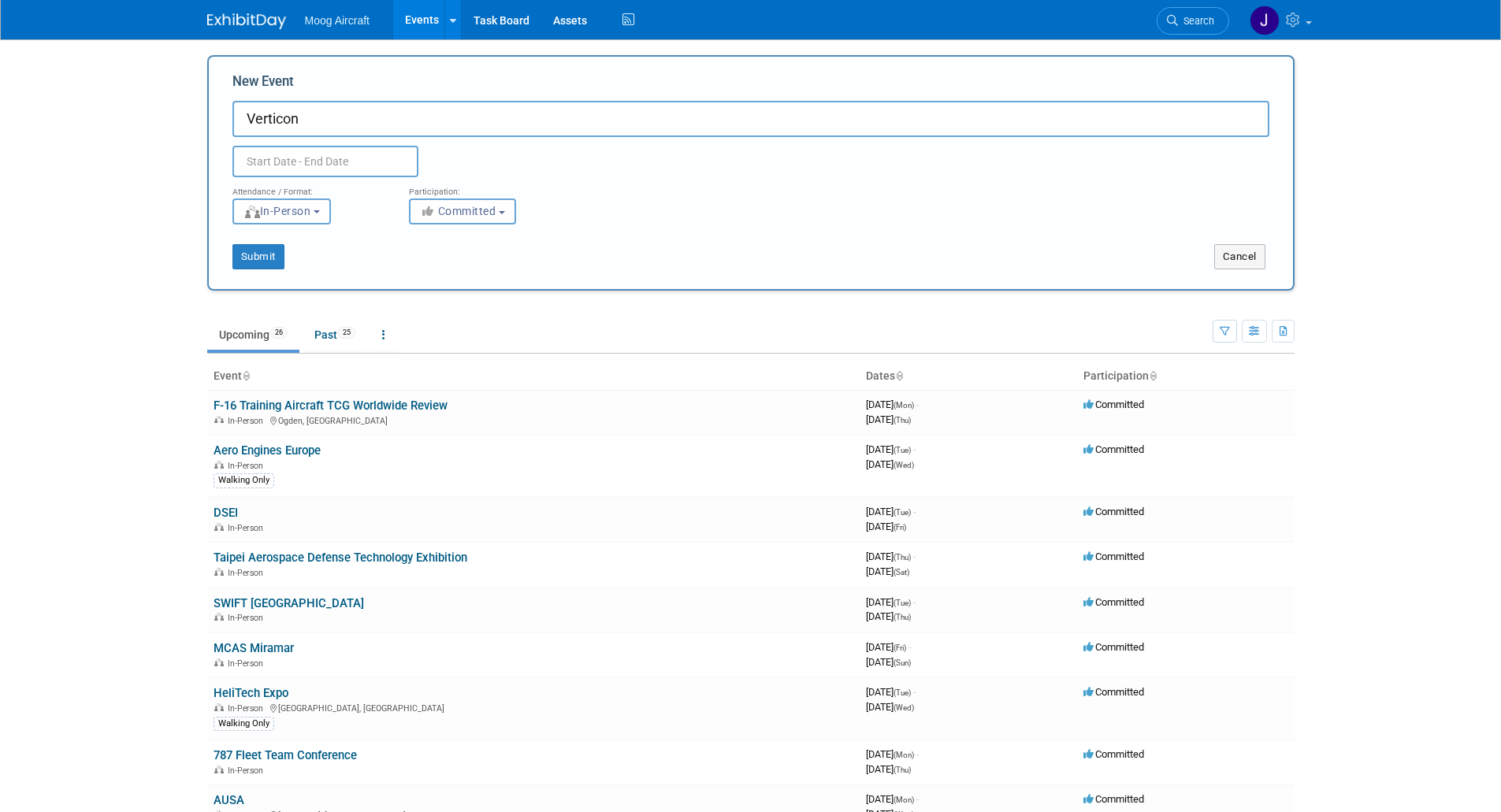
type input "Verticon"
click at [290, 165] on input "text" at bounding box center [325, 161] width 186 height 31
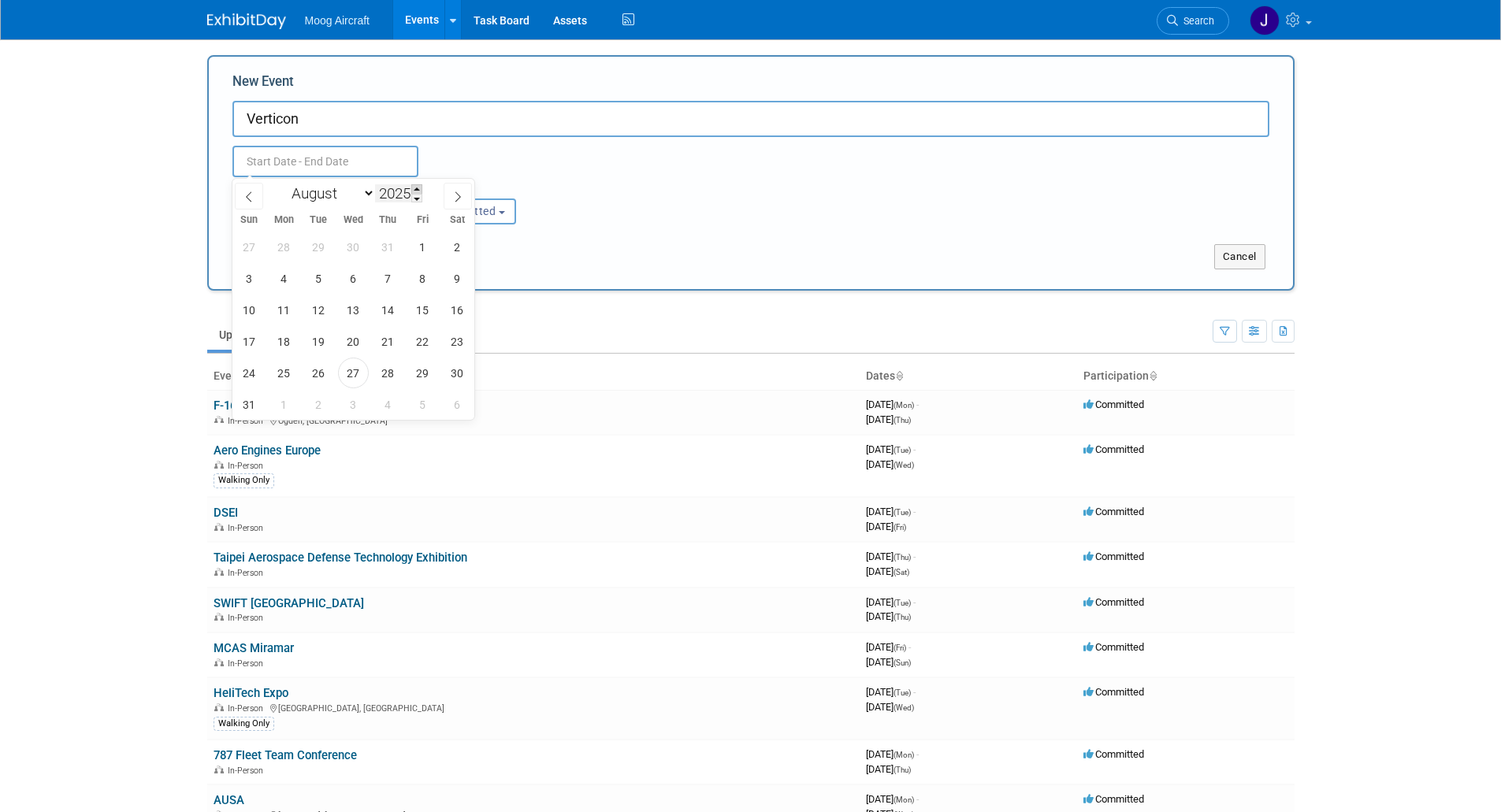
click at [420, 192] on span at bounding box center [417, 189] width 11 height 9
type input "2026"
click at [366, 198] on select "January February March April May June July August September October November De…" at bounding box center [330, 193] width 90 height 19
select select "2"
click at [285, 183] on select "January February March April May June July August September October November De…" at bounding box center [330, 193] width 90 height 19
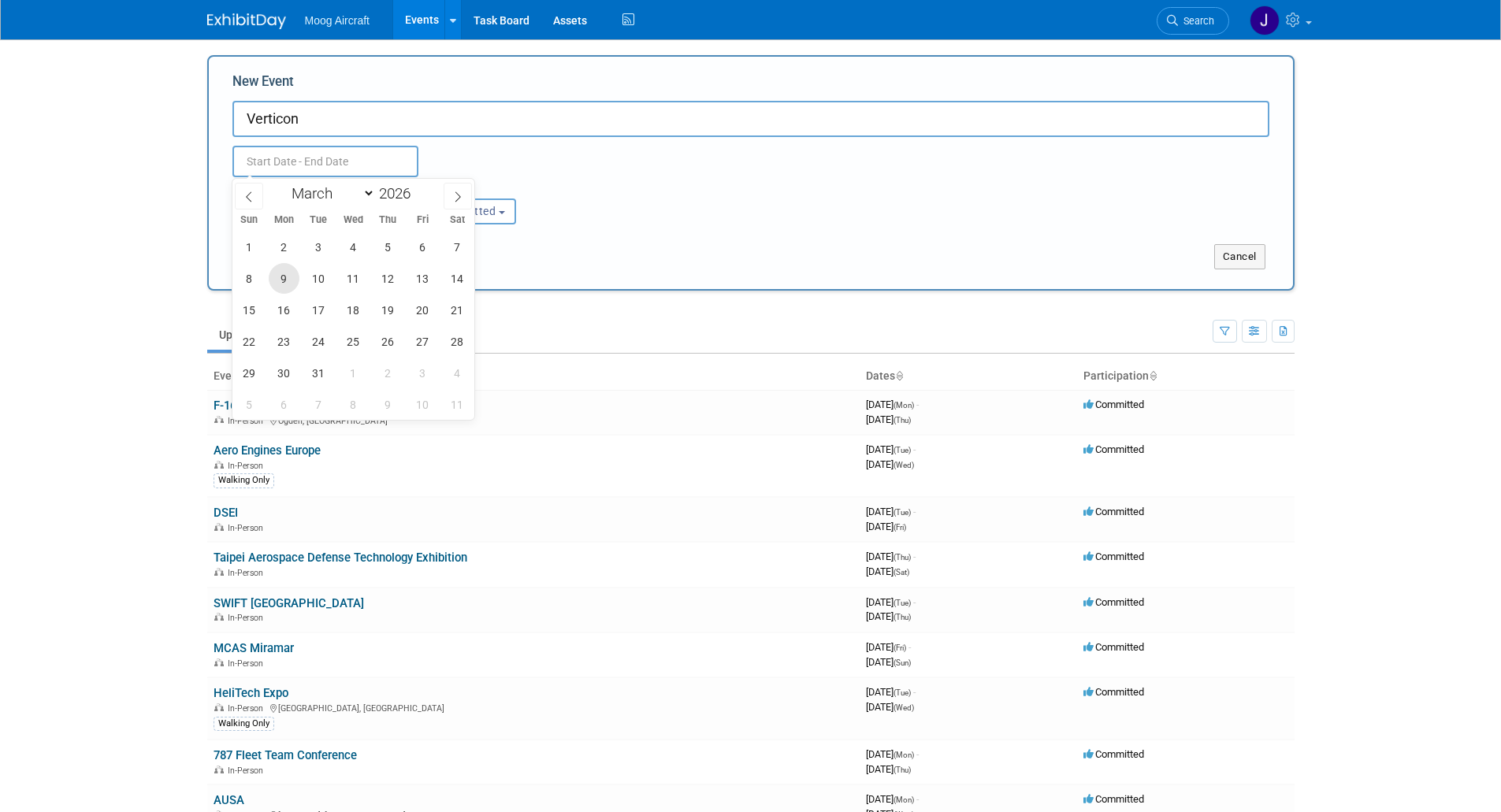
click at [286, 284] on span "9" at bounding box center [283, 277] width 30 height 30
click at [382, 282] on span "12" at bounding box center [387, 277] width 30 height 30
type input "Mar 9, 2026 to Mar 12, 2026"
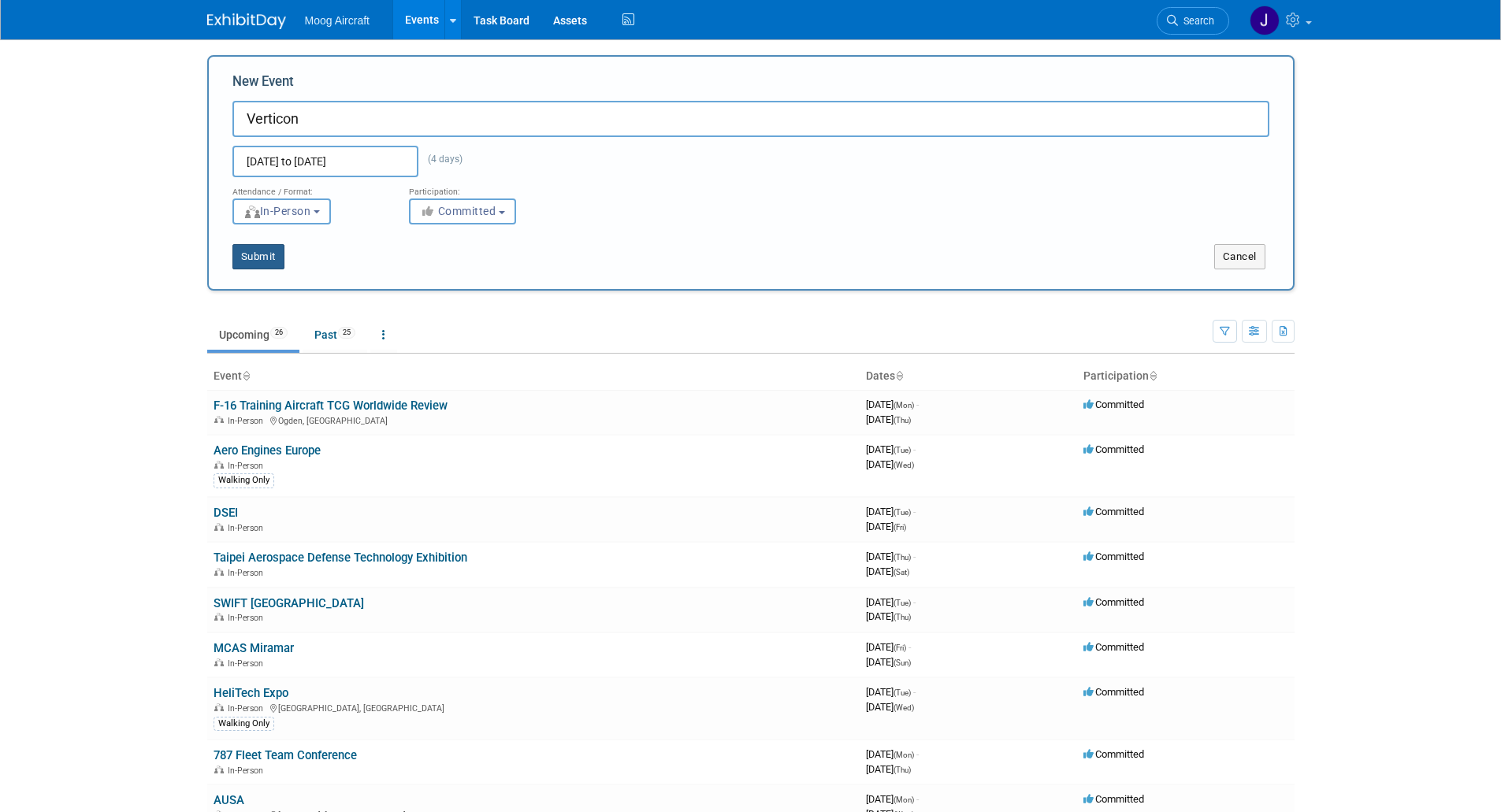
click at [272, 261] on button "Submit" at bounding box center [258, 256] width 52 height 25
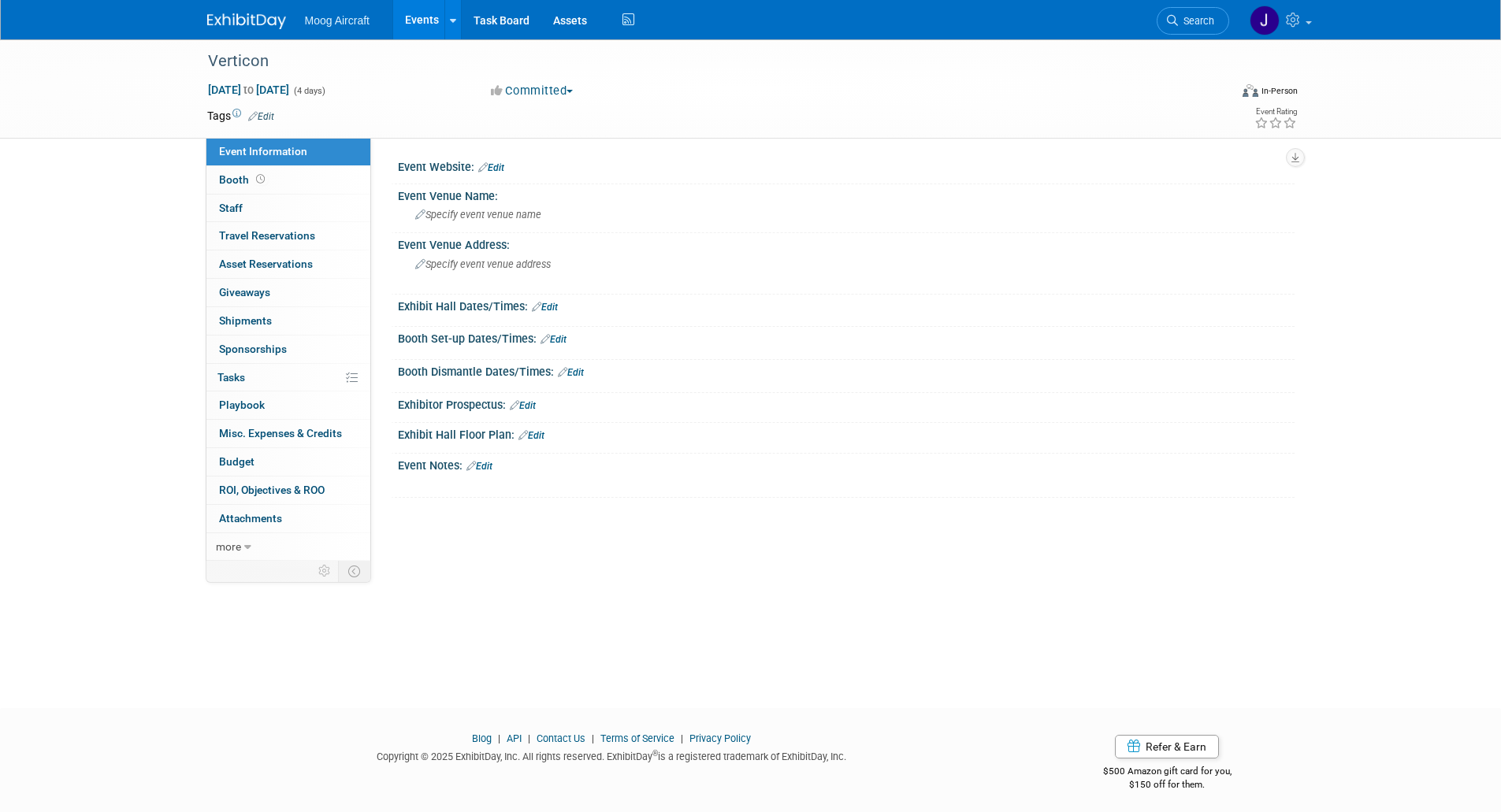
click at [406, 14] on link "Events" at bounding box center [422, 19] width 57 height 40
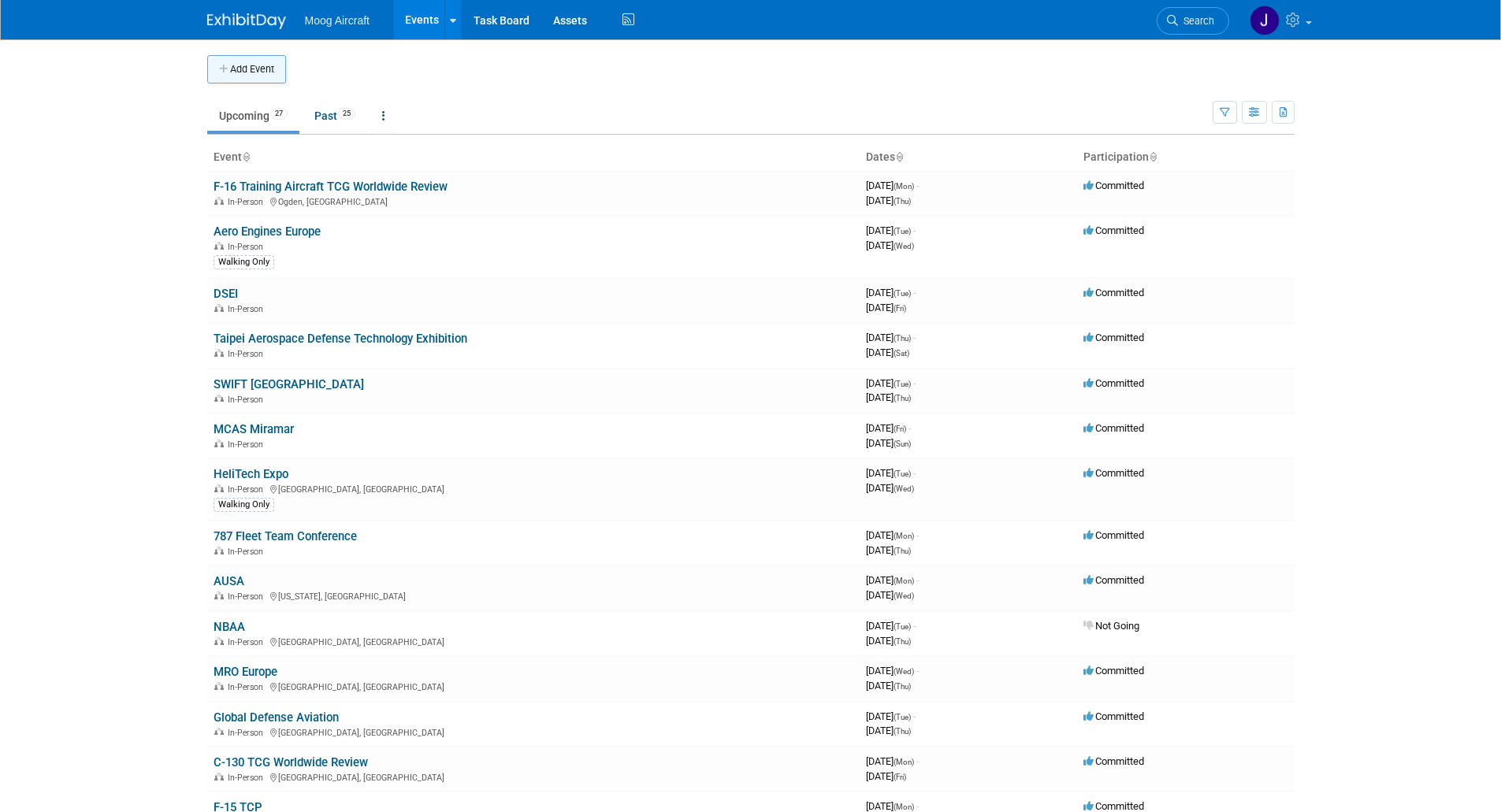
click at [234, 73] on button "Add Event" at bounding box center [246, 69] width 78 height 29
select select "7"
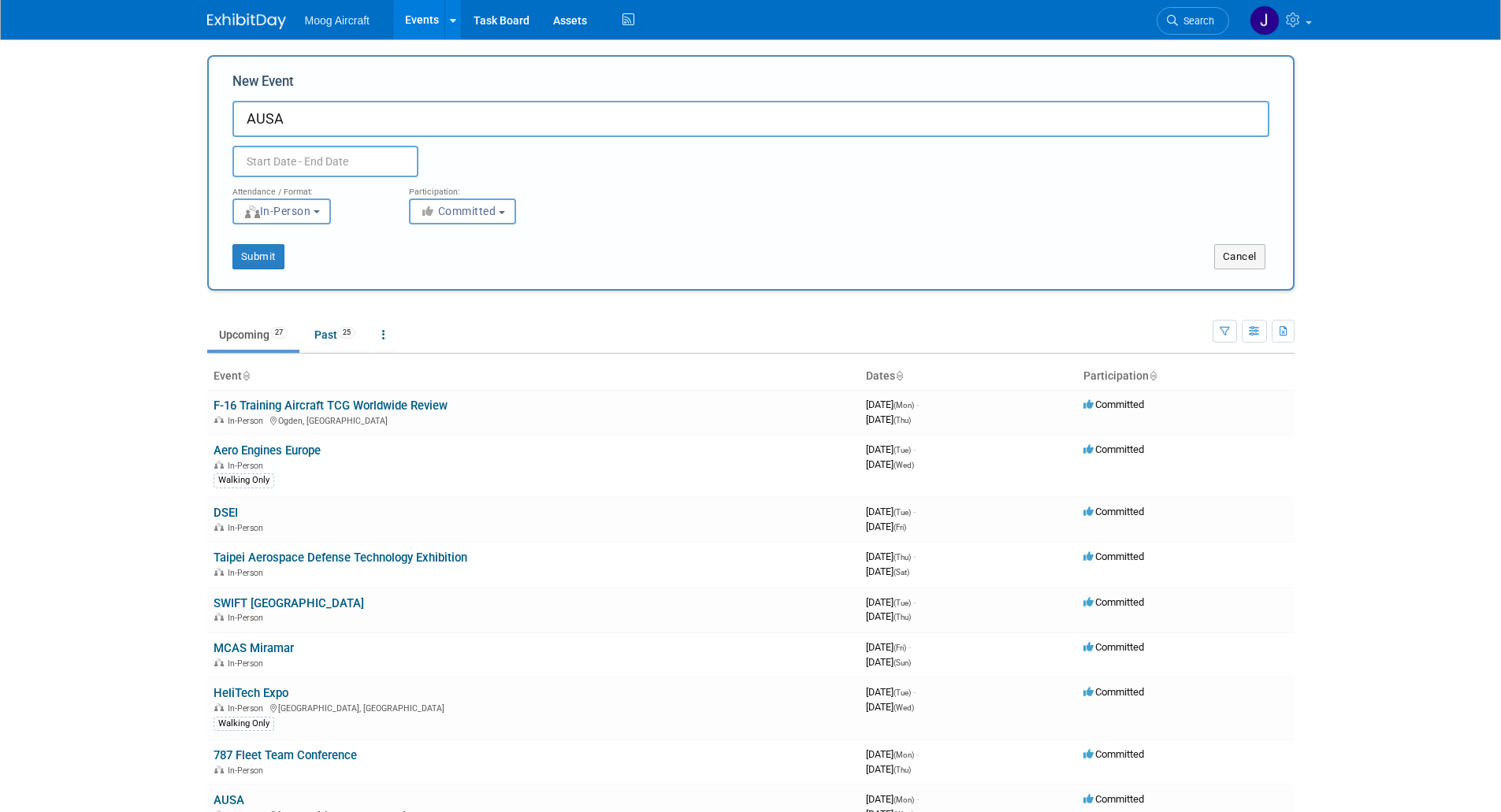
type input "AUSA"
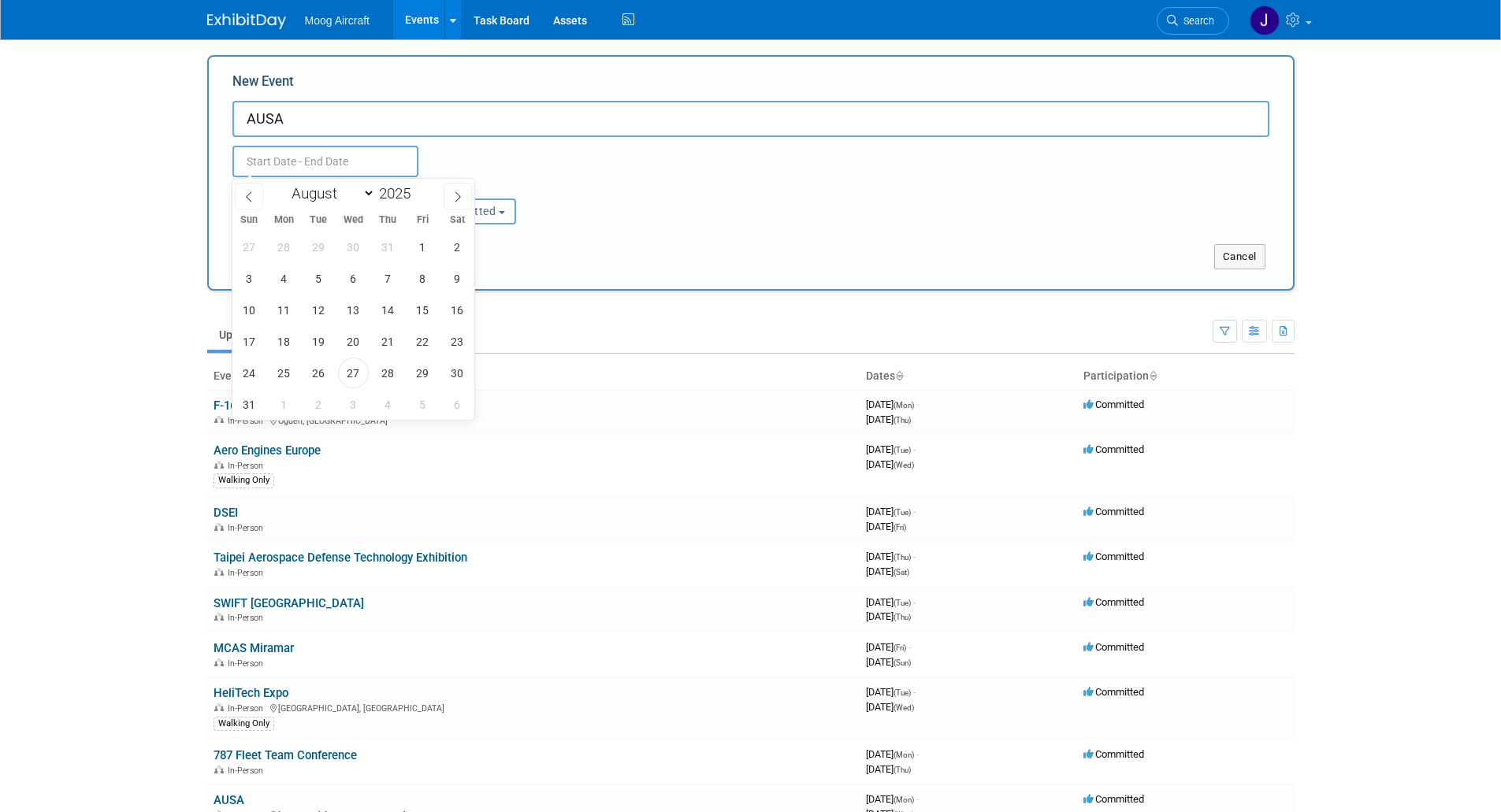
click at [303, 160] on input "text" at bounding box center [325, 161] width 186 height 31
click at [422, 187] on span at bounding box center [417, 189] width 11 height 9
type input "2026"
click at [453, 194] on icon at bounding box center [458, 197] width 11 height 11
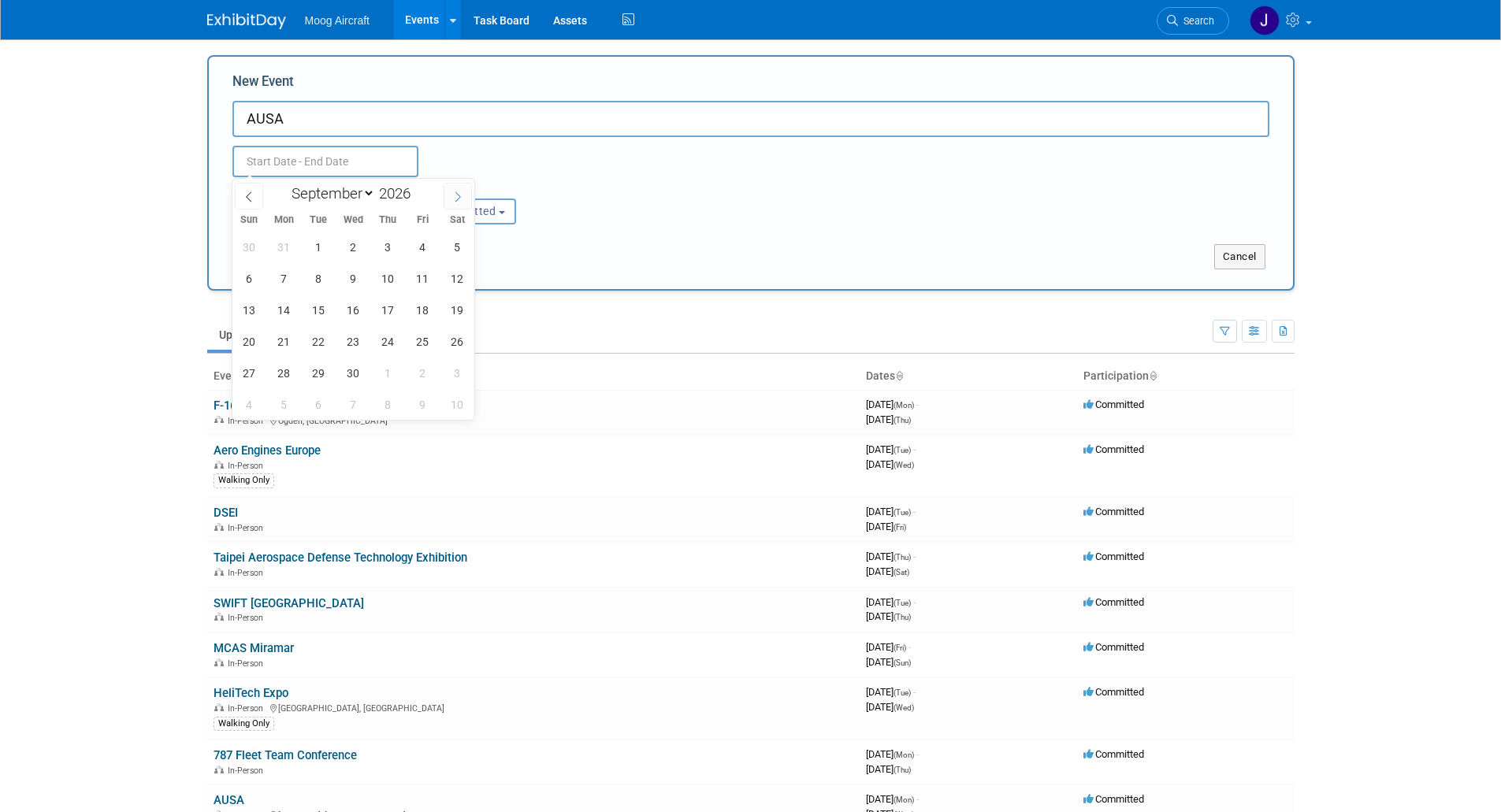
select select "9"
click at [289, 312] on span "12" at bounding box center [283, 310] width 30 height 30
click at [358, 310] on span "14" at bounding box center [353, 310] width 30 height 30
type input "Oct 12, 2026 to Oct 14, 2026"
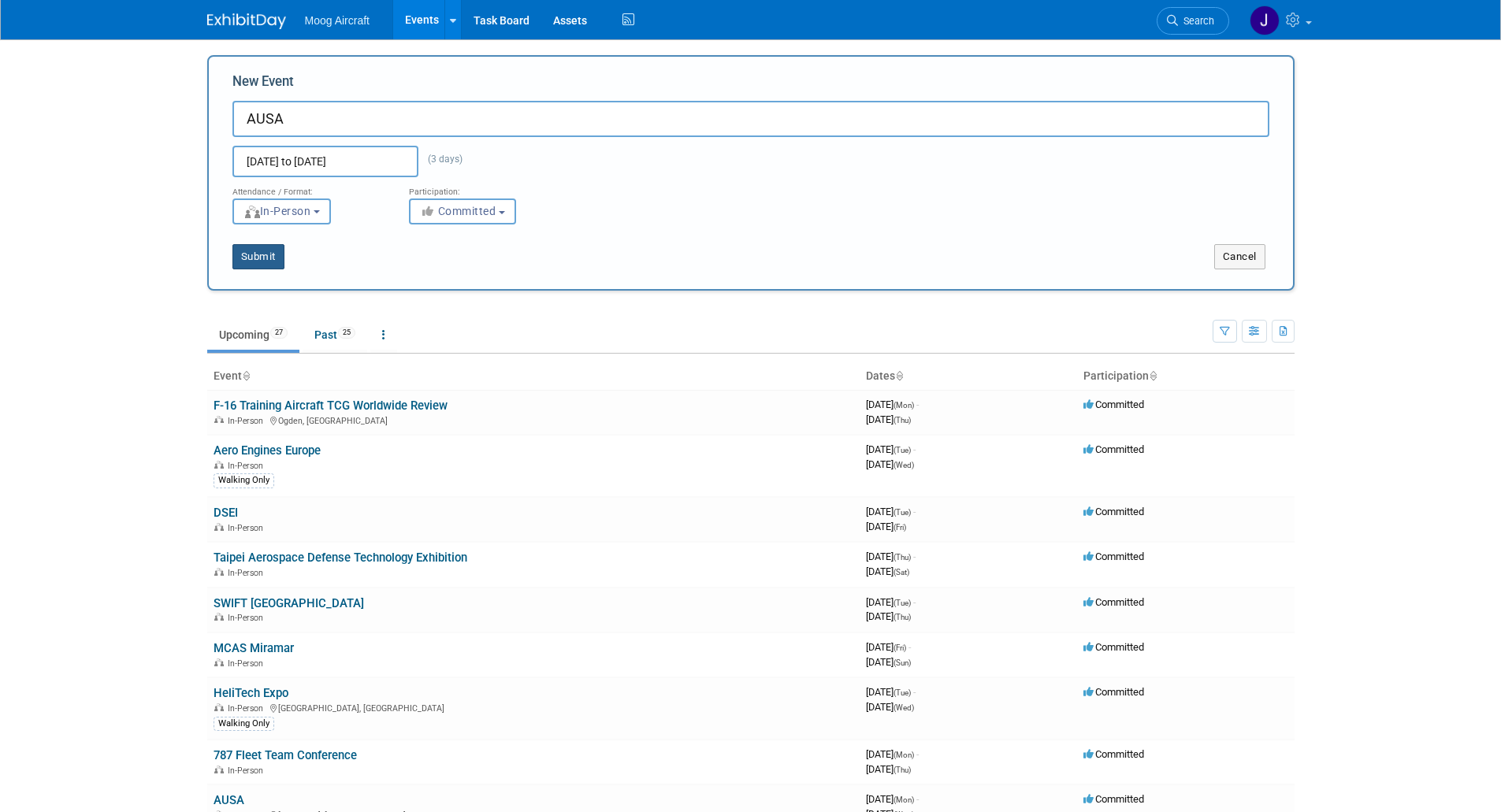
click at [266, 263] on button "Submit" at bounding box center [258, 256] width 52 height 25
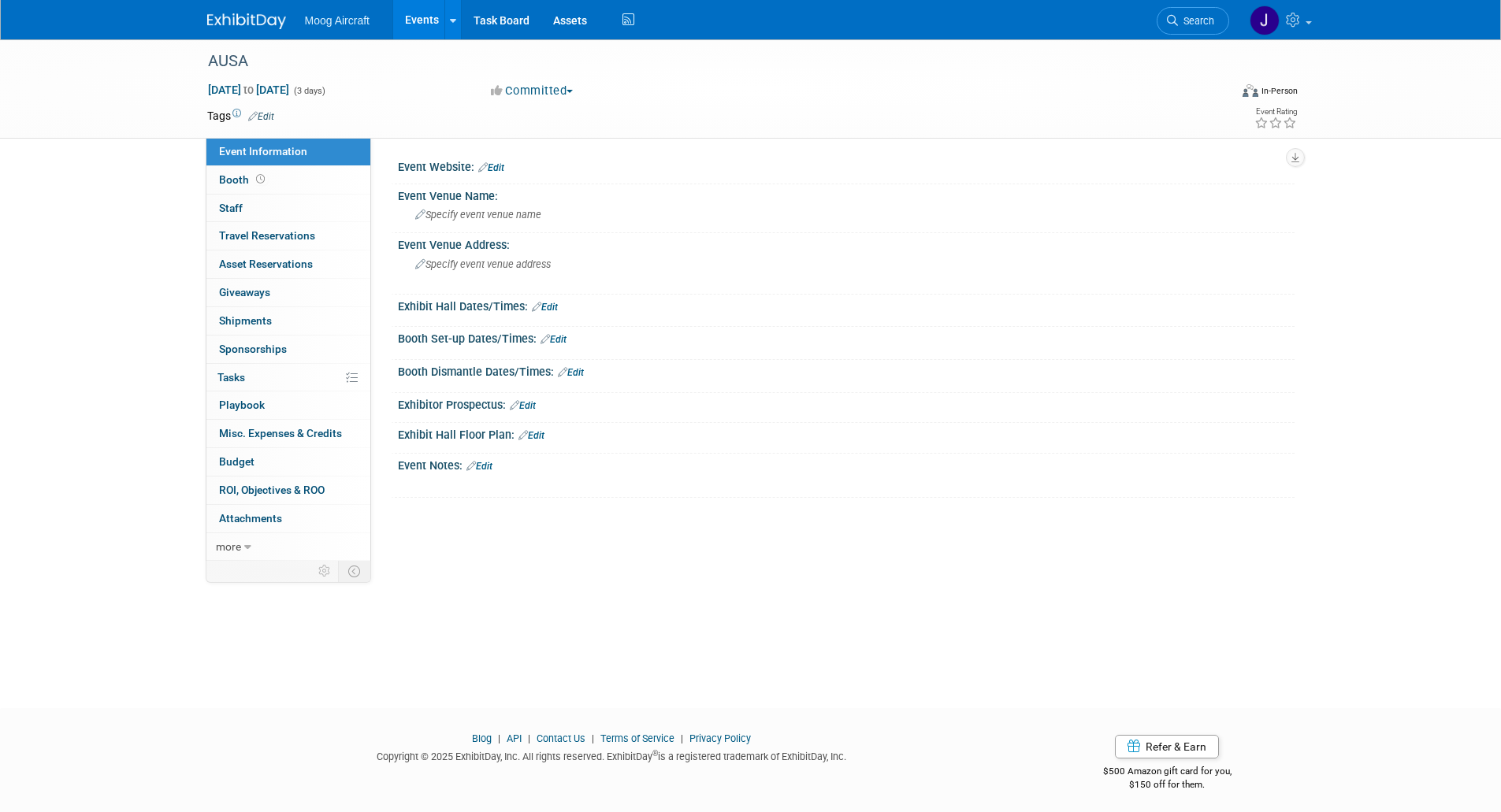
click at [422, 35] on link "Events" at bounding box center [422, 19] width 57 height 40
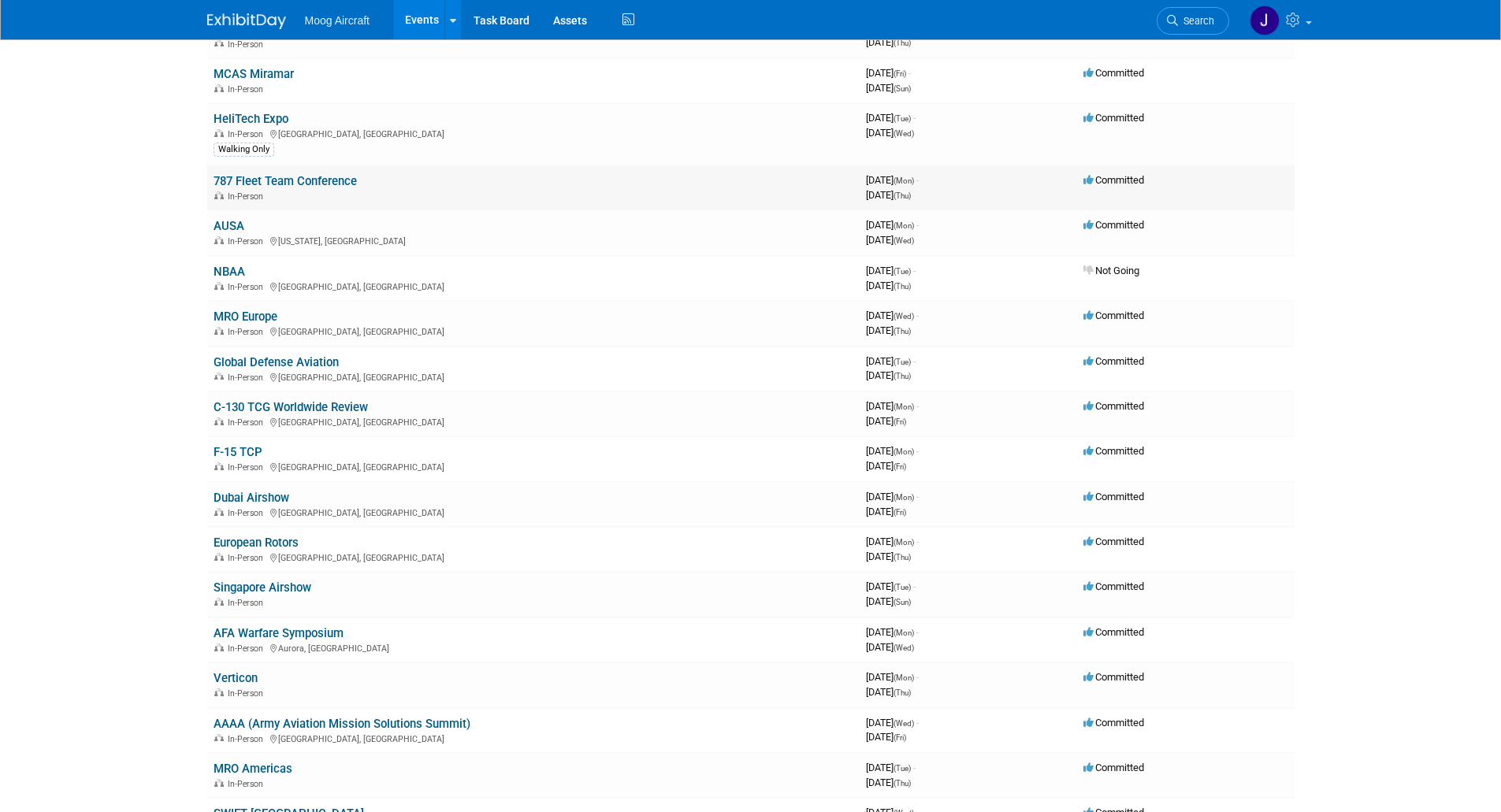
scroll to position [394, 0]
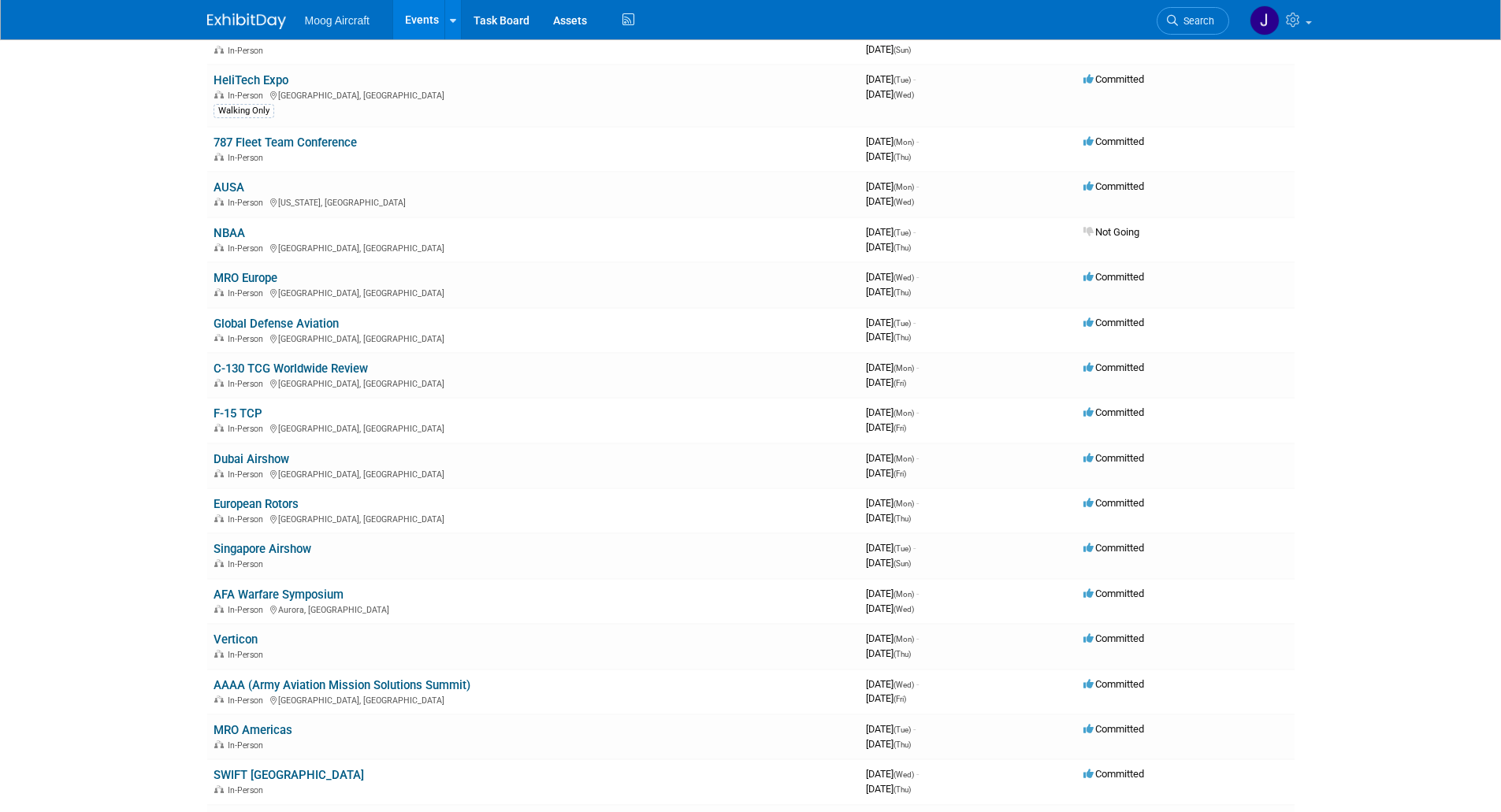
drag, startPoint x: 95, startPoint y: 544, endPoint x: 132, endPoint y: 547, distance: 37.1
click at [95, 418] on html "Moog Aircraft Events Add Event Bulk Upload Events Shareable Event Boards Recent…" at bounding box center [750, 12] width 1501 height 812
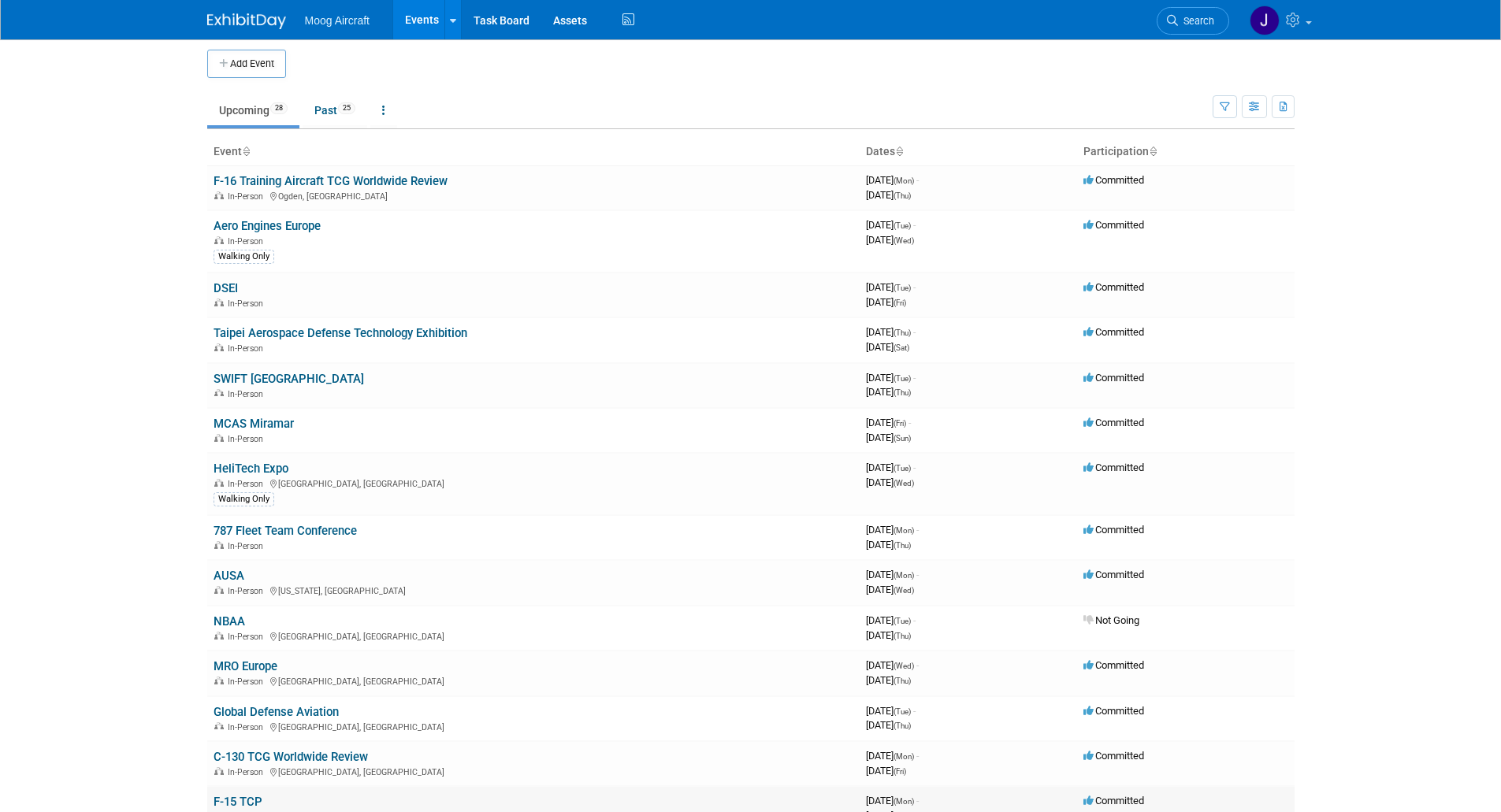
scroll to position [0, 0]
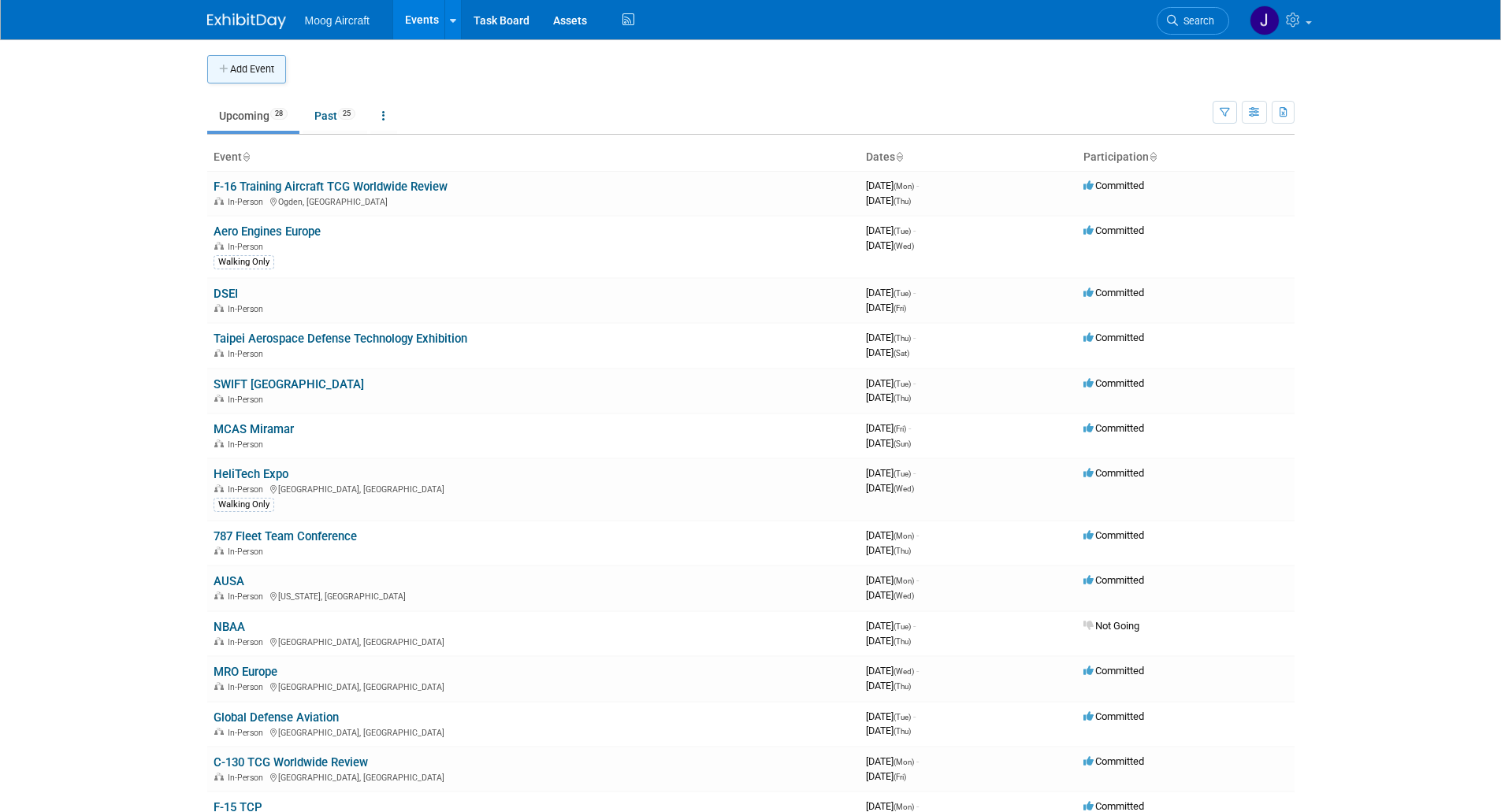
click at [267, 80] on button "Add Event" at bounding box center [246, 69] width 78 height 29
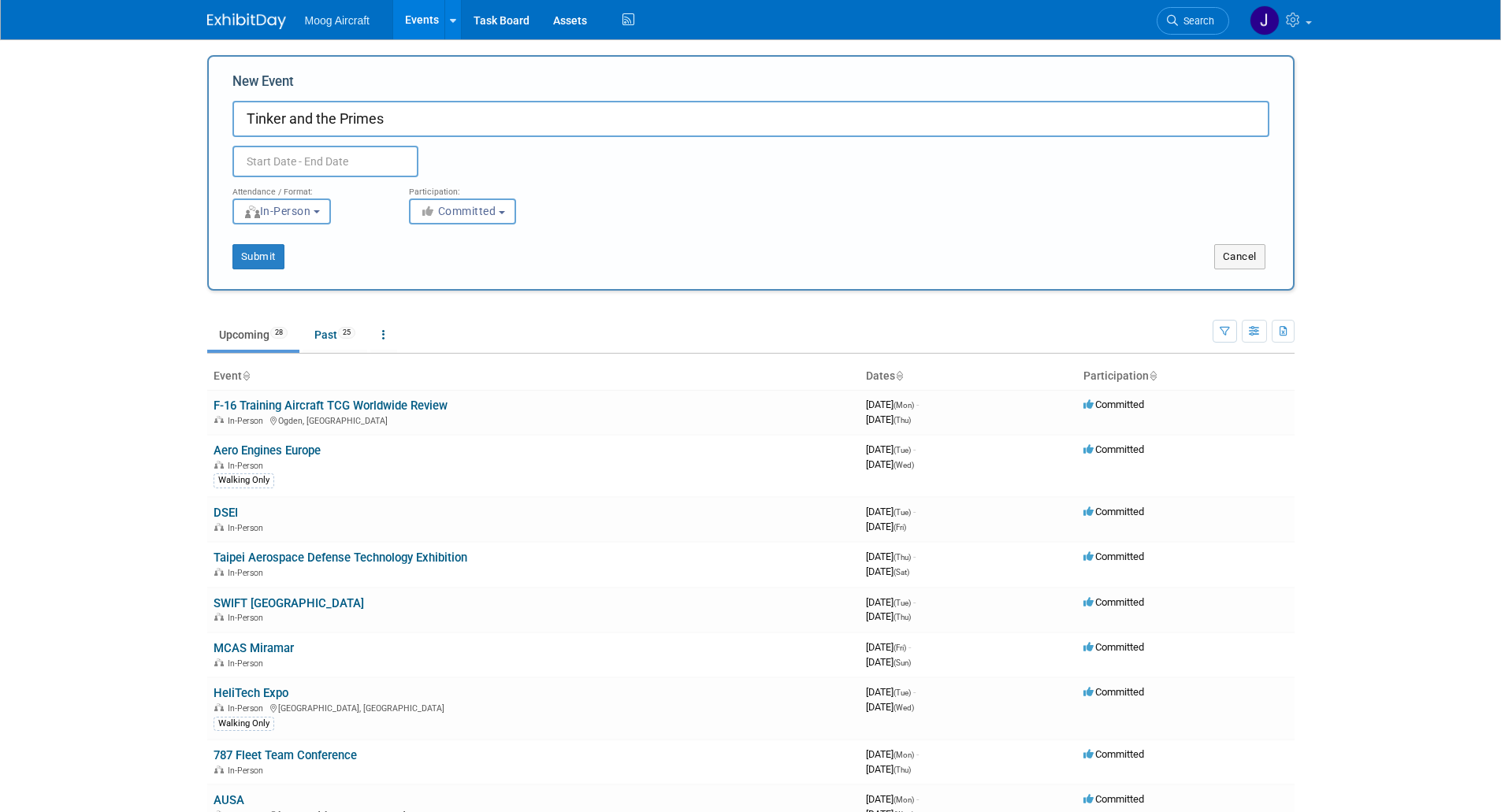
type input "Tinker and the Primes"
click at [289, 160] on input "text" at bounding box center [325, 161] width 186 height 31
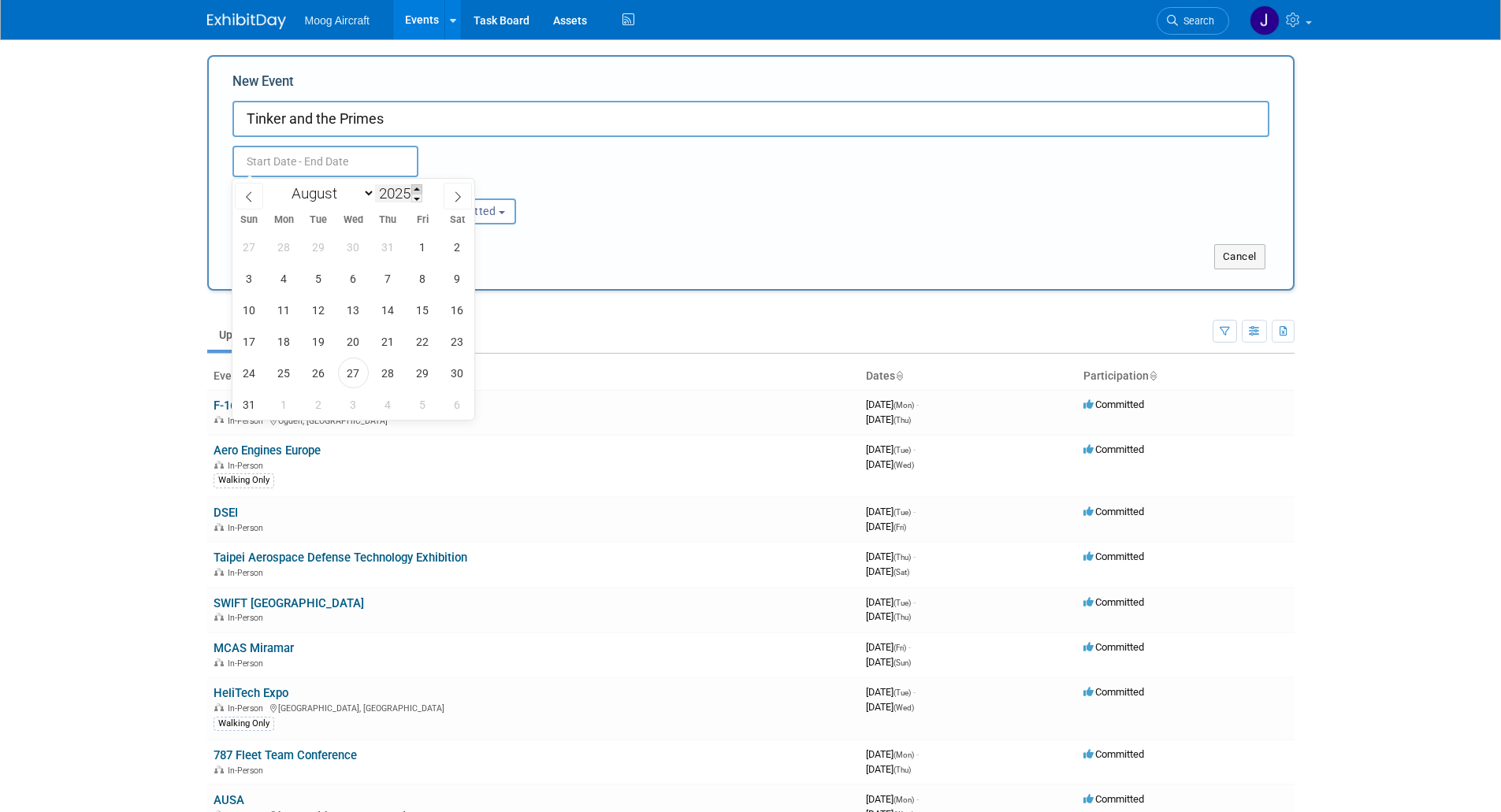
click at [419, 188] on span at bounding box center [417, 189] width 11 height 9
type input "2026"
click at [366, 198] on select "January February March April May June July August September October November De…" at bounding box center [330, 193] width 90 height 19
click at [285, 183] on select "January February March April May June July August September October November De…" at bounding box center [330, 193] width 90 height 19
click at [318, 285] on span "4" at bounding box center [318, 277] width 30 height 30
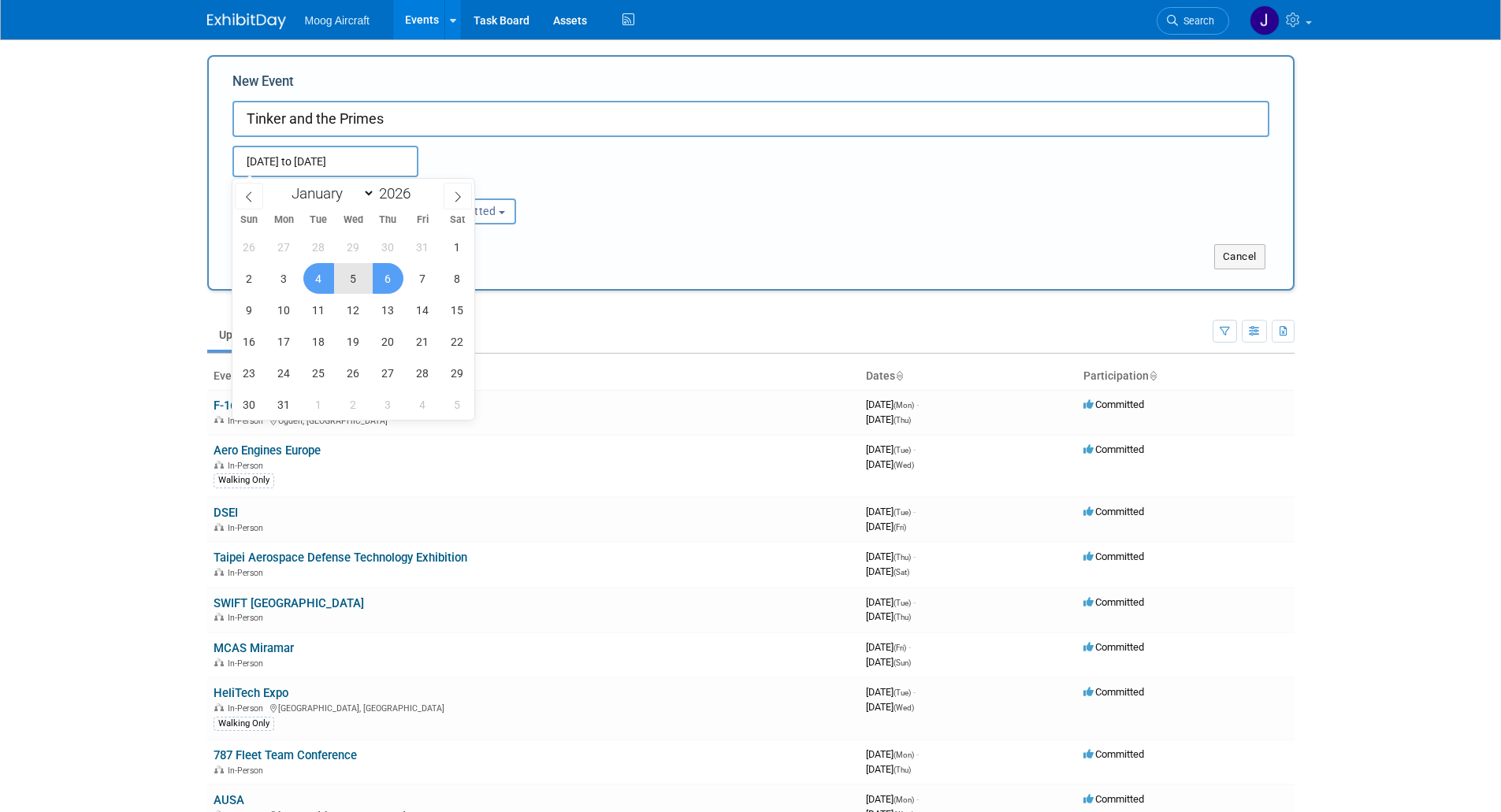
click at [379, 281] on span "6" at bounding box center [387, 277] width 30 height 30
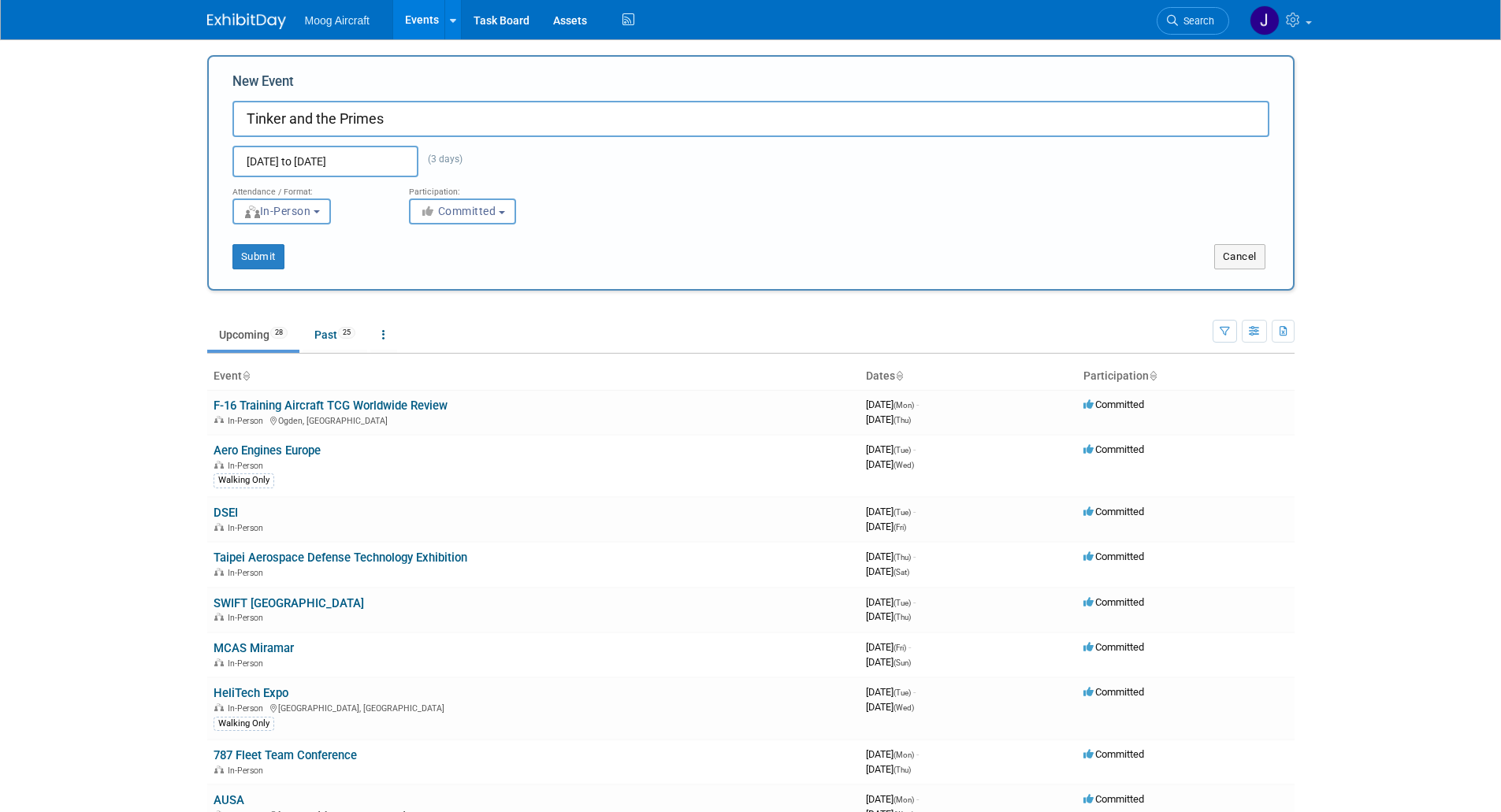
click at [348, 168] on input "Aug 4, 2026 to Aug 6, 2026" at bounding box center [325, 161] width 186 height 31
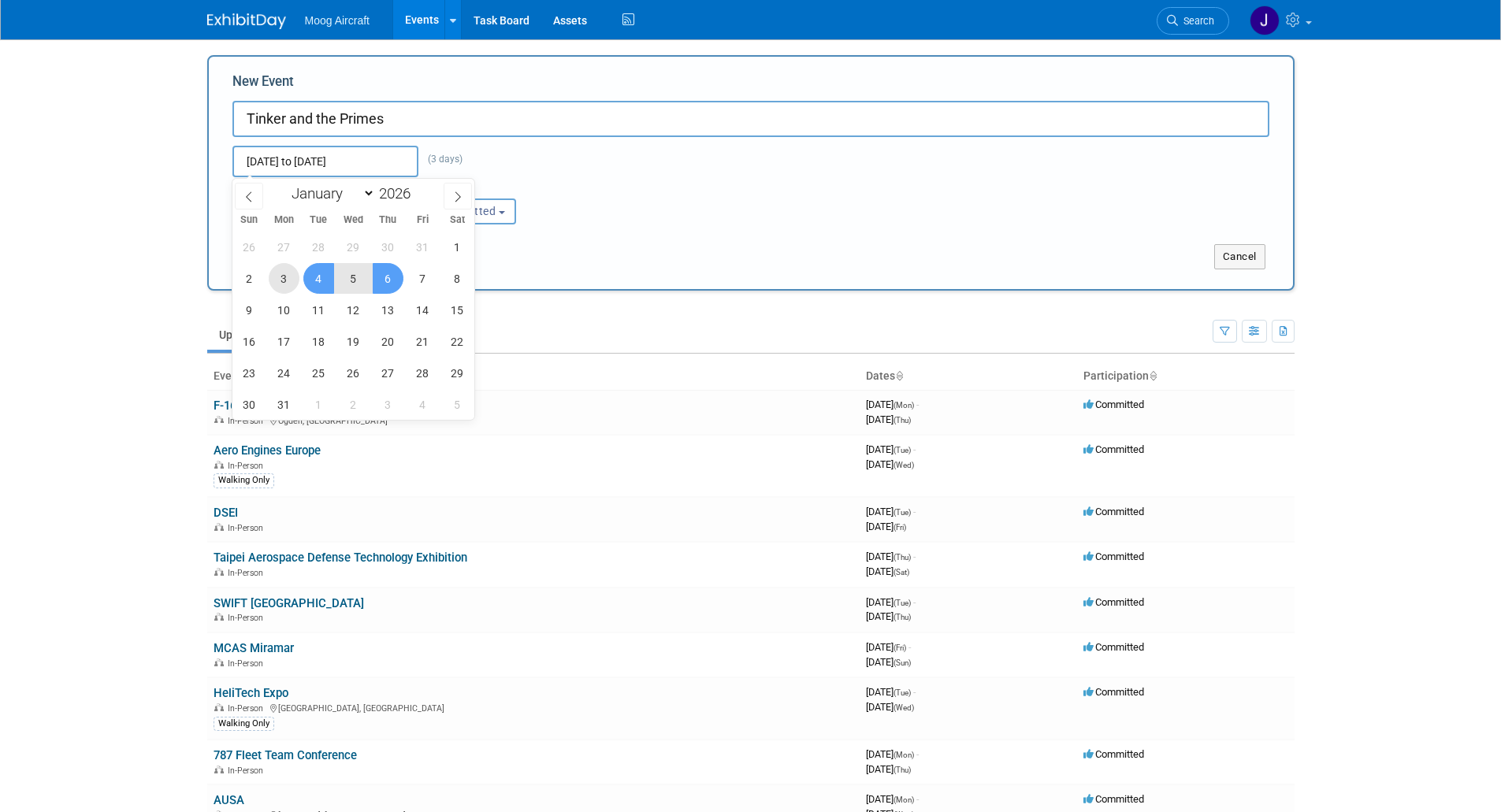
click at [288, 279] on span "3" at bounding box center [283, 277] width 30 height 30
click at [377, 277] on span "6" at bounding box center [387, 277] width 30 height 30
type input "Aug 3, 2026 to Aug 6, 2026"
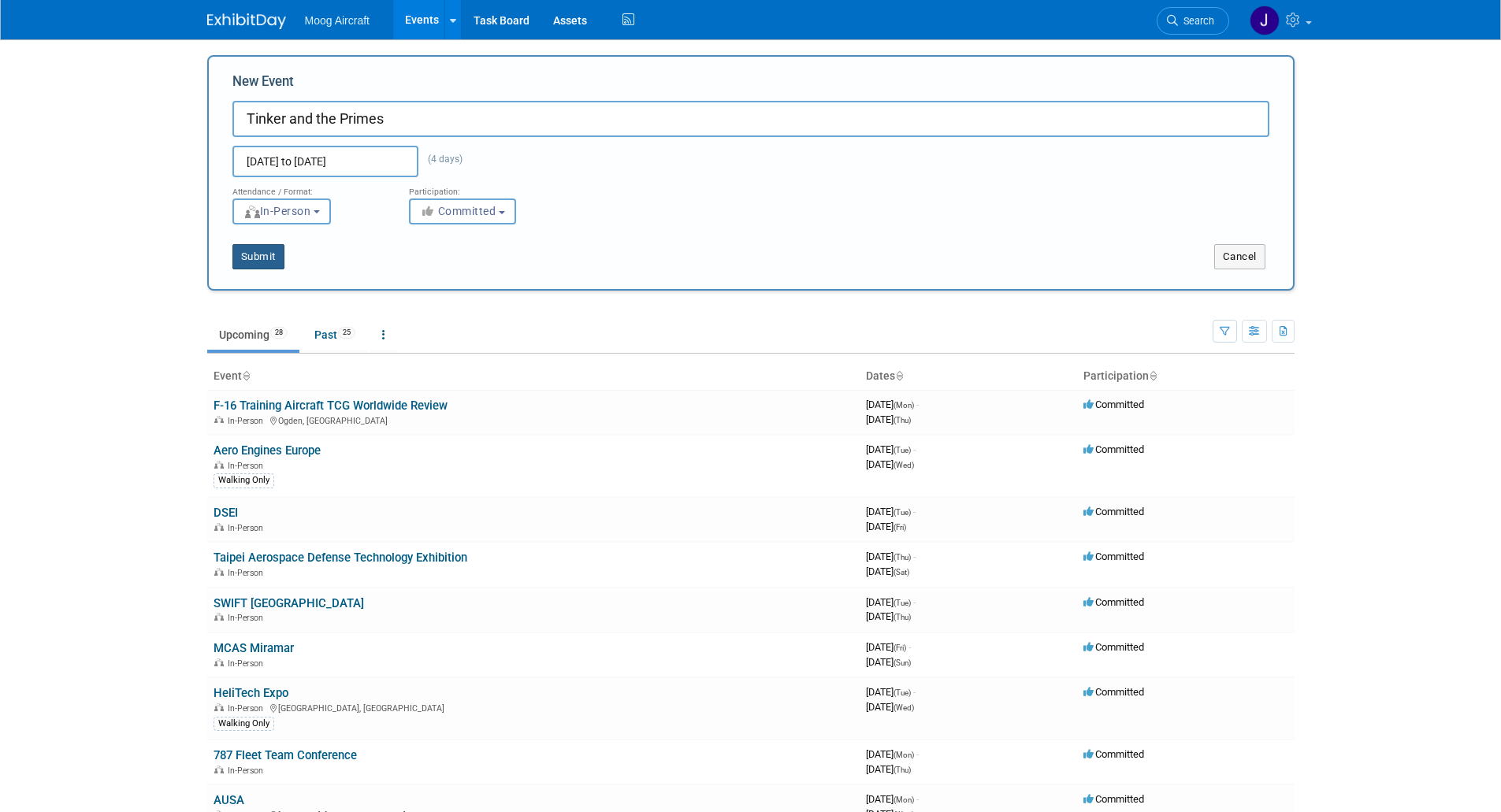
click at [263, 250] on button "Submit" at bounding box center [258, 256] width 52 height 25
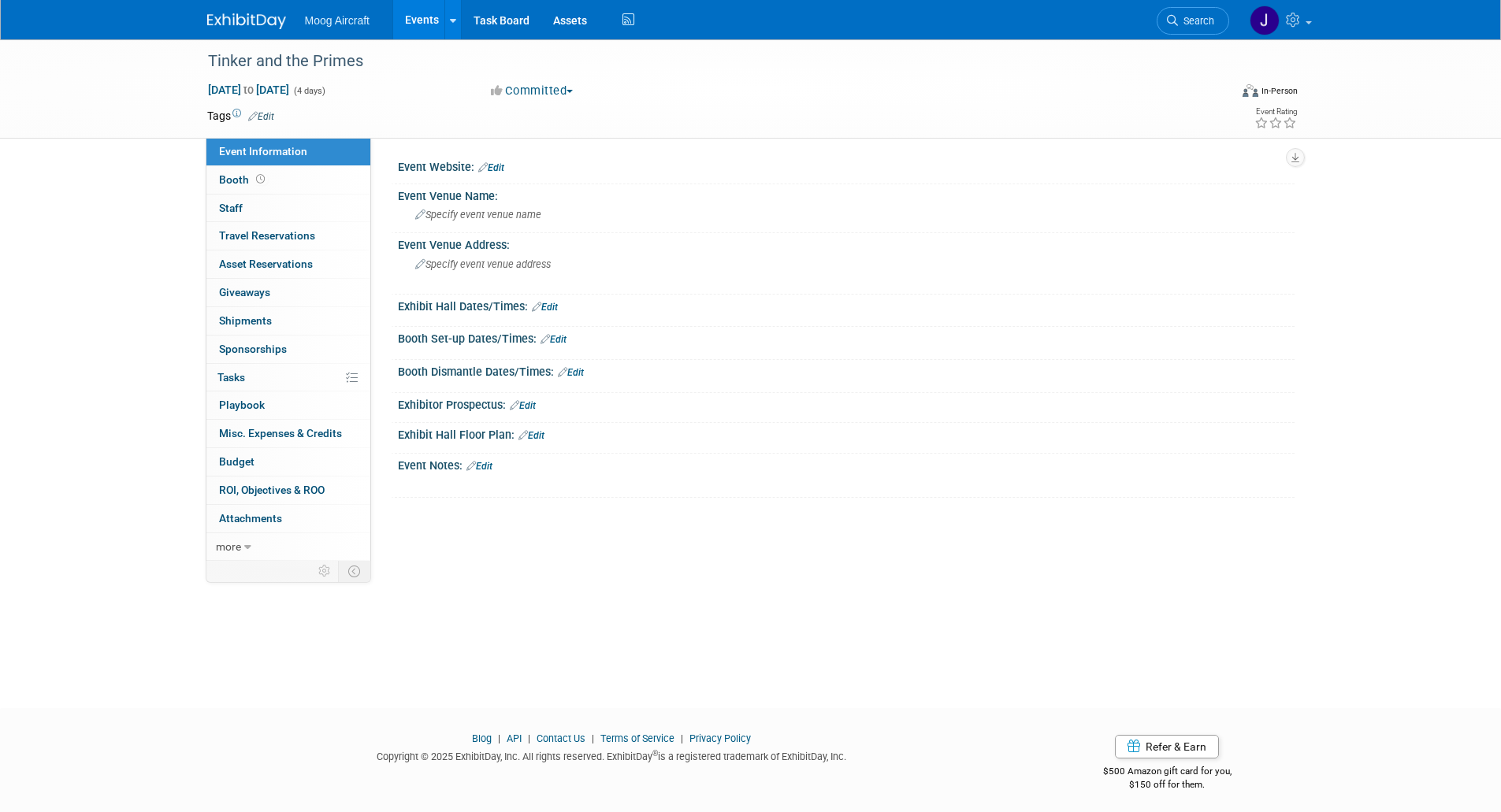
click at [414, 29] on link "Events" at bounding box center [422, 19] width 57 height 40
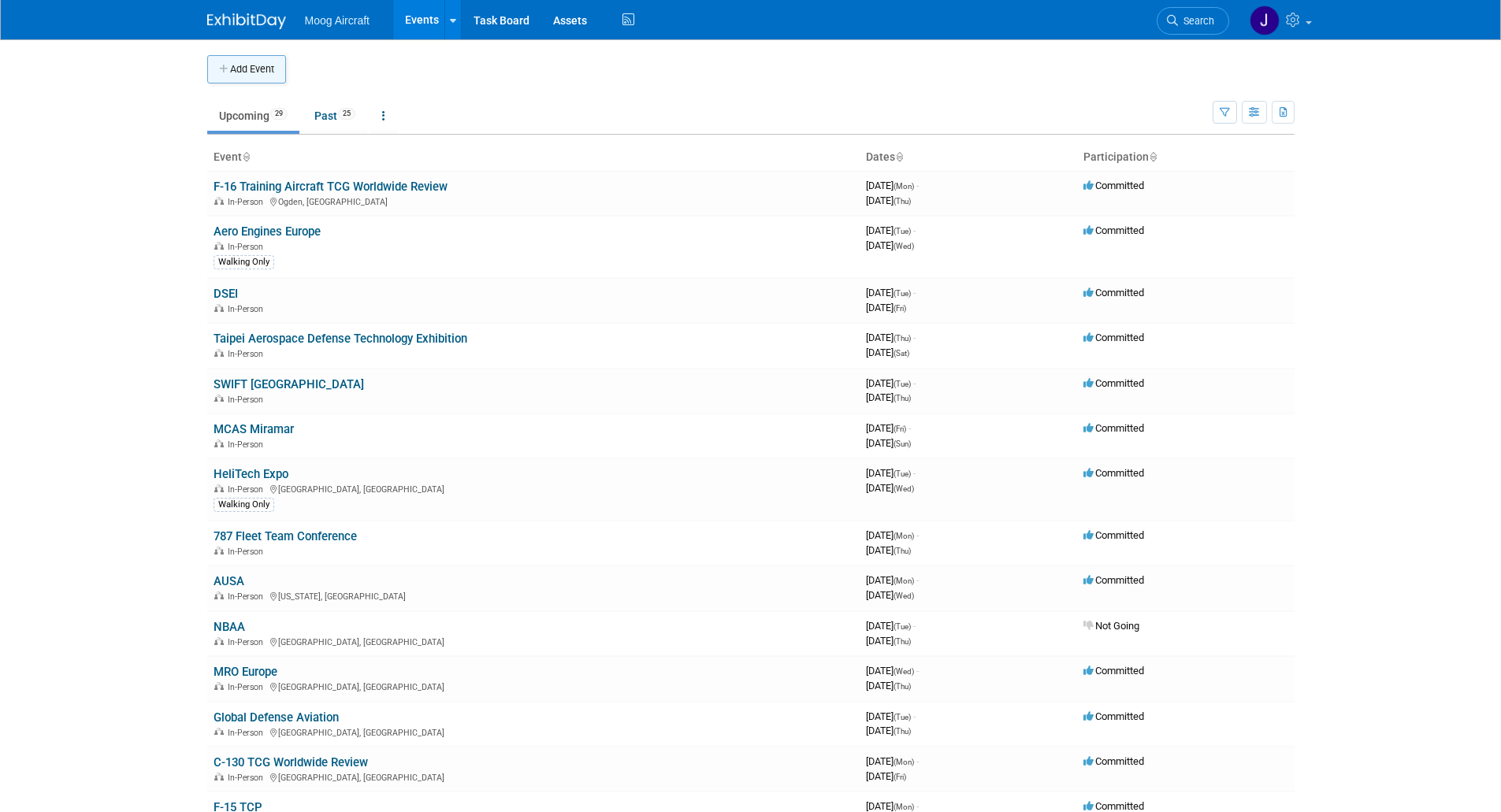
click at [242, 70] on button "Add Event" at bounding box center [246, 69] width 78 height 29
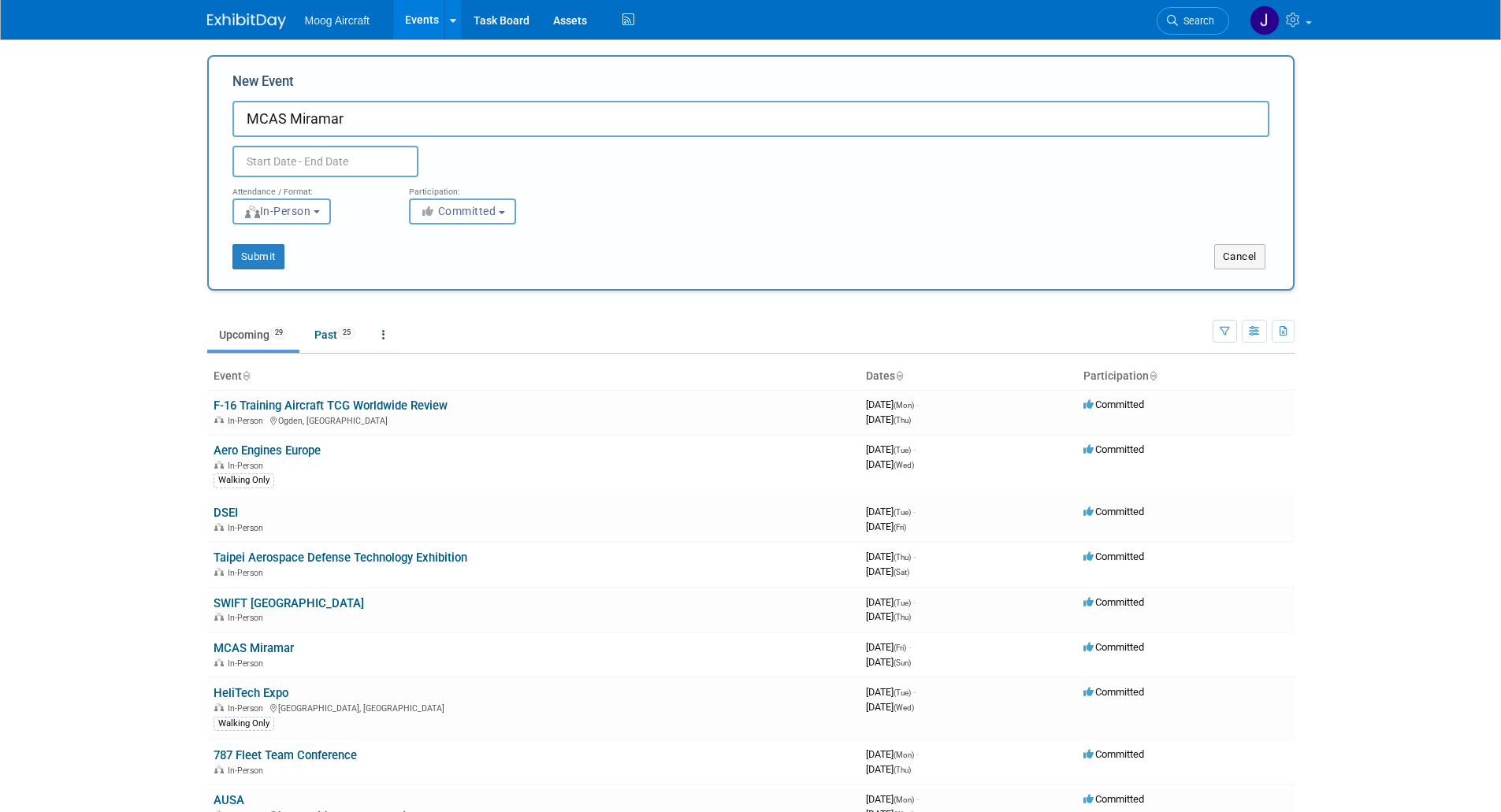
type input "MCAS Miramar"
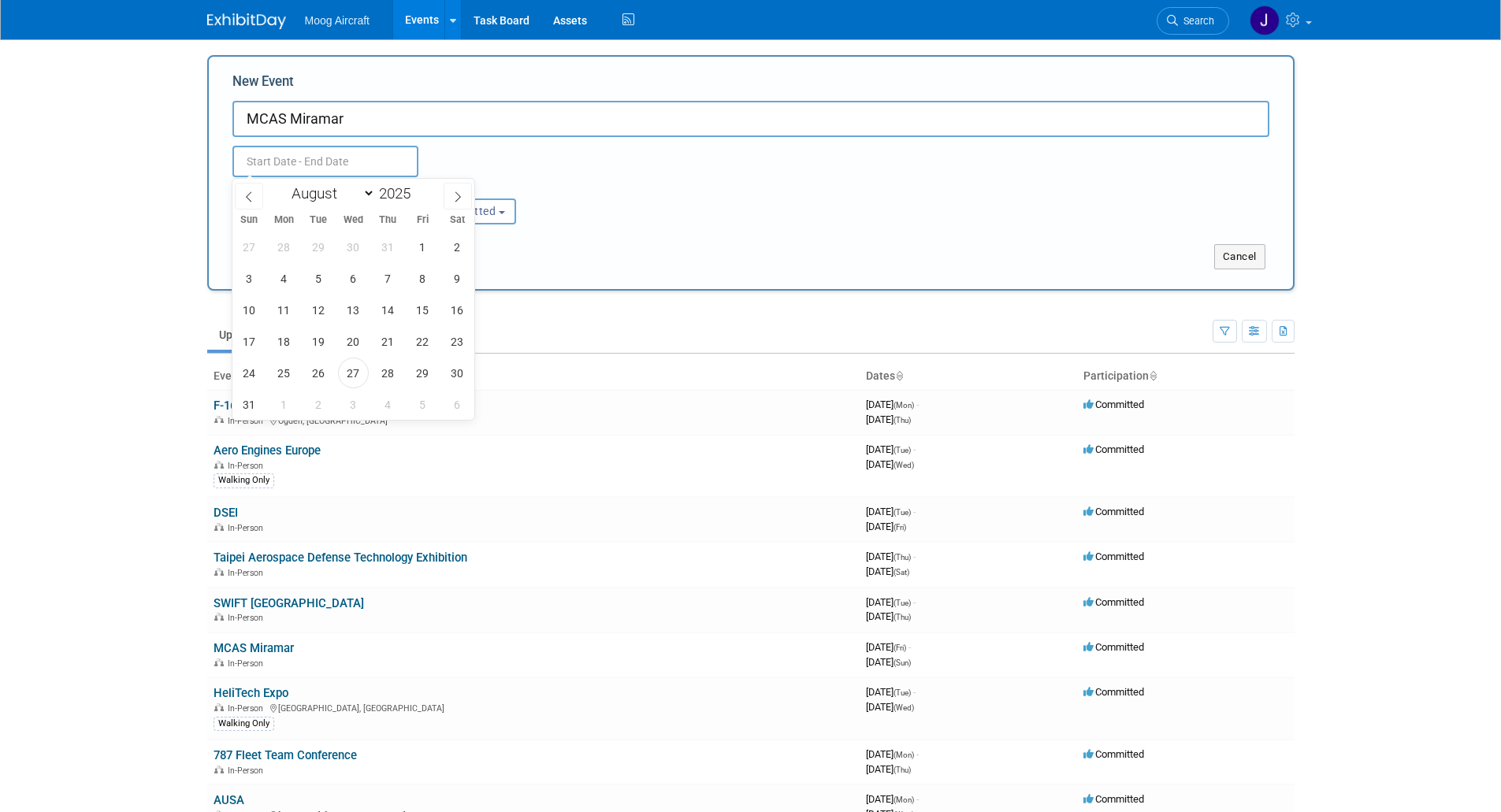
click at [349, 164] on input "text" at bounding box center [325, 161] width 186 height 31
click at [421, 188] on span at bounding box center [417, 189] width 11 height 9
type input "2026"
click at [459, 200] on icon at bounding box center [458, 197] width 11 height 11
select select "8"
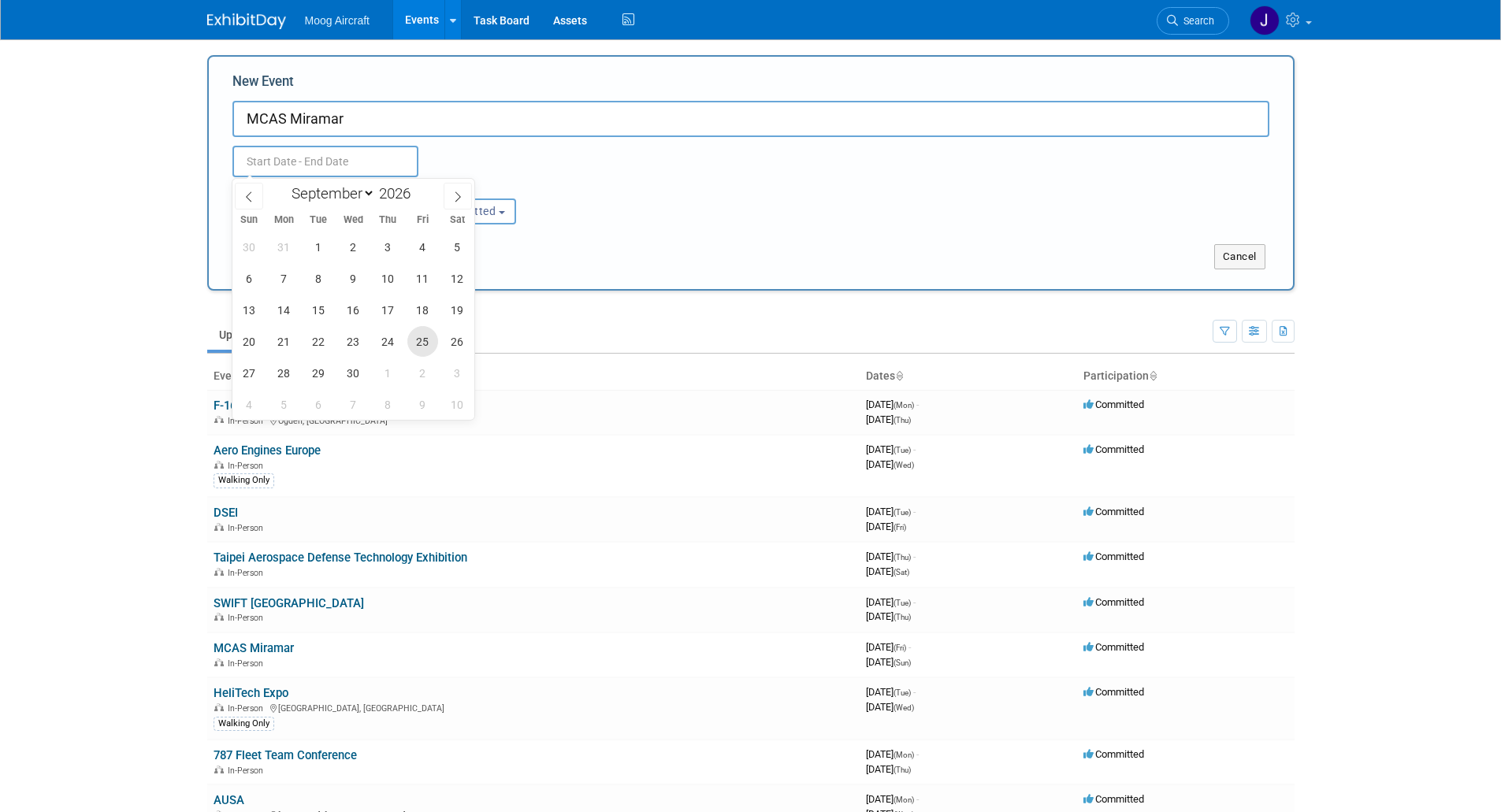
click at [415, 339] on span "25" at bounding box center [422, 341] width 30 height 30
click at [253, 370] on span "27" at bounding box center [249, 372] width 30 height 30
type input "[DATE] to [DATE]"
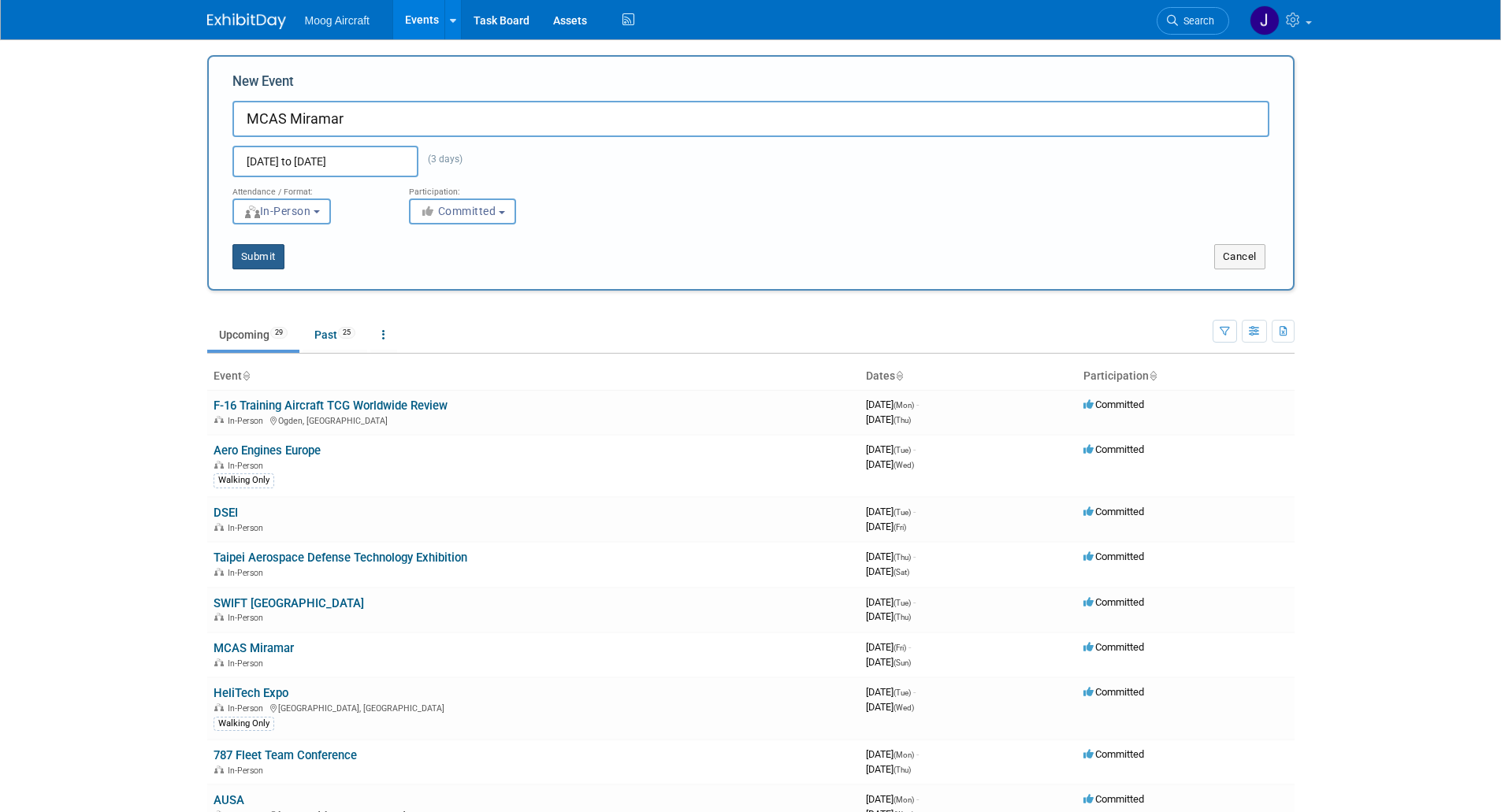
click at [278, 257] on button "Submit" at bounding box center [258, 256] width 52 height 25
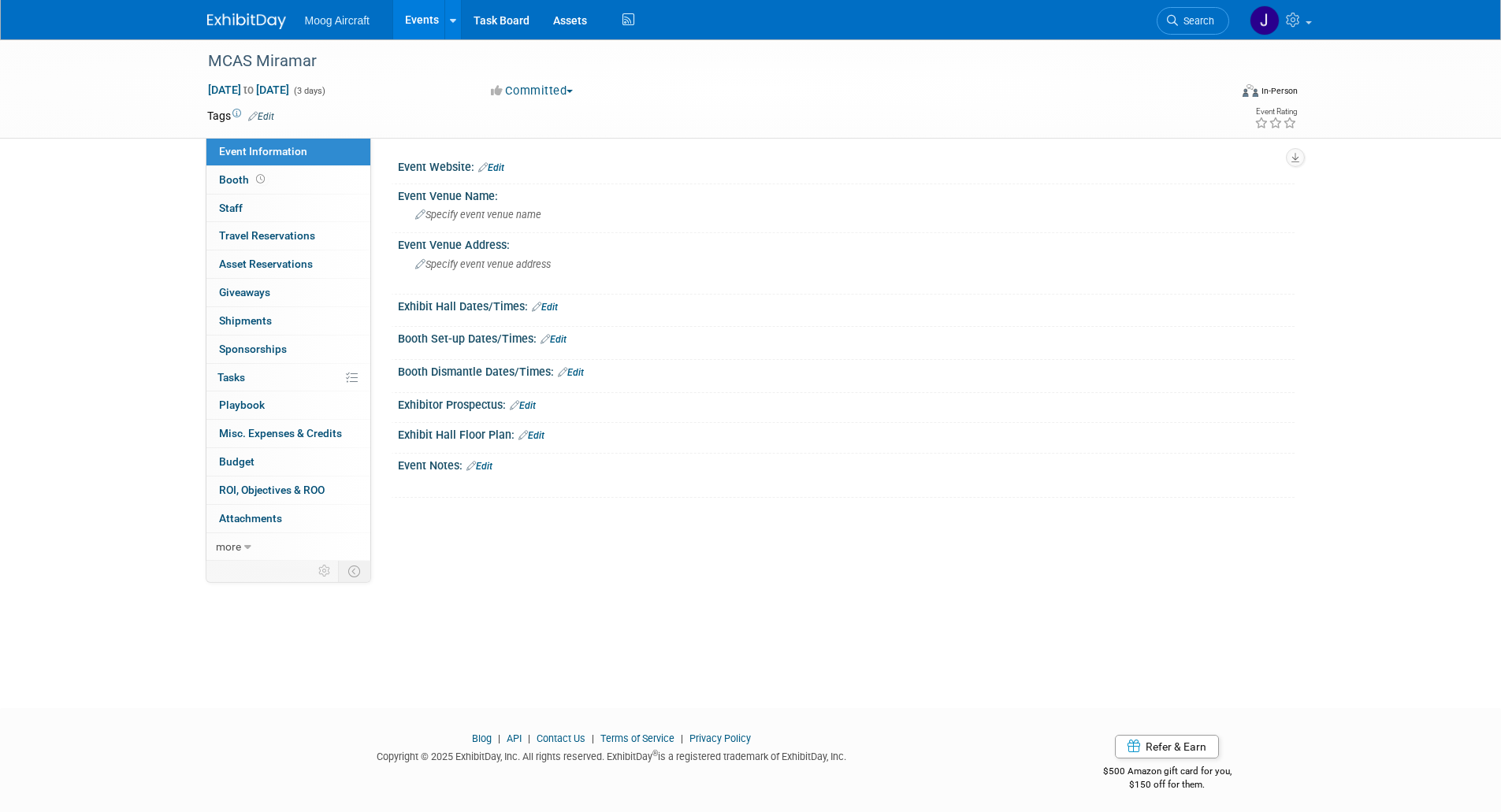
click at [415, 25] on link "Events" at bounding box center [422, 19] width 57 height 40
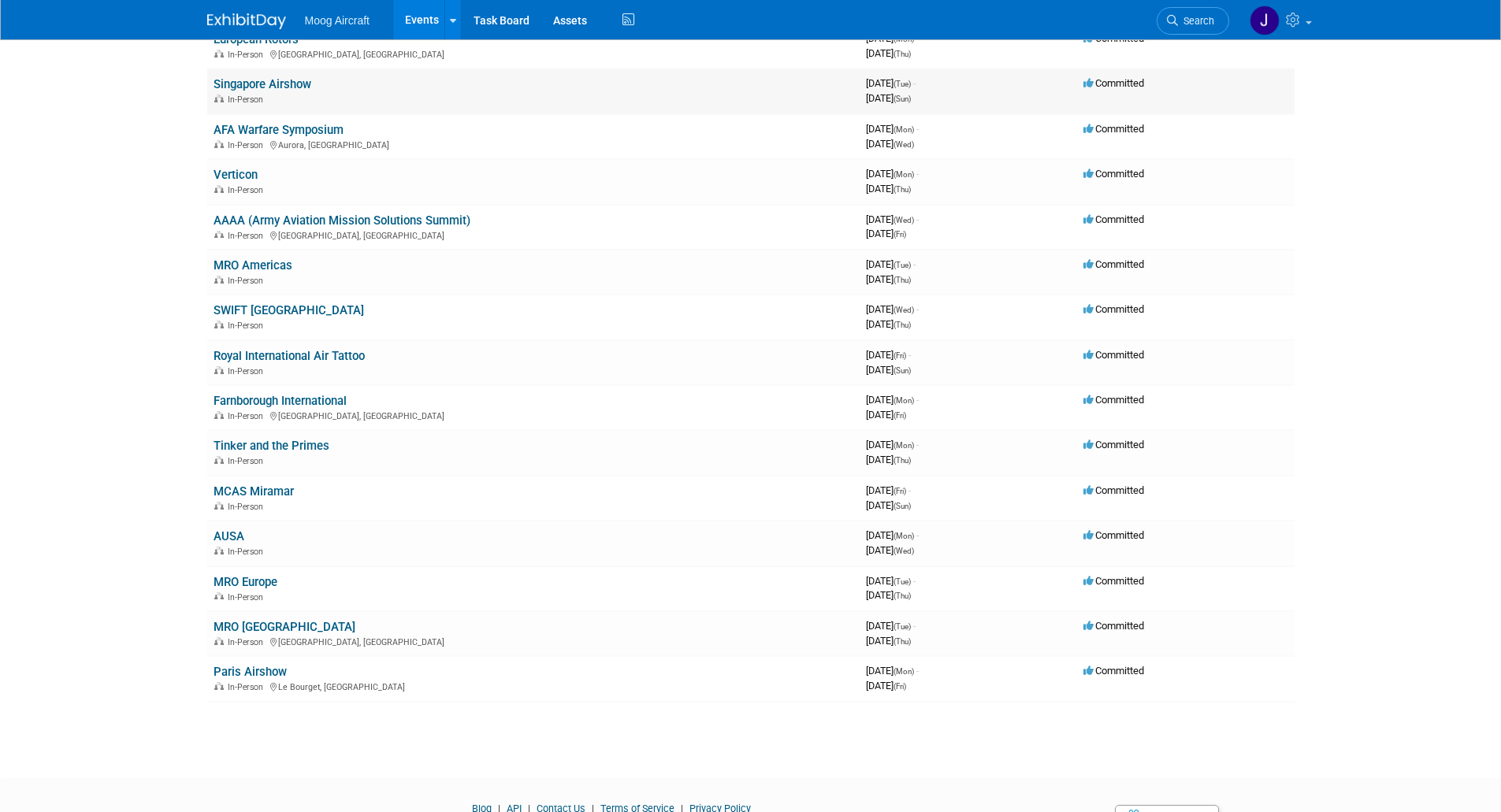
scroll to position [936, 0]
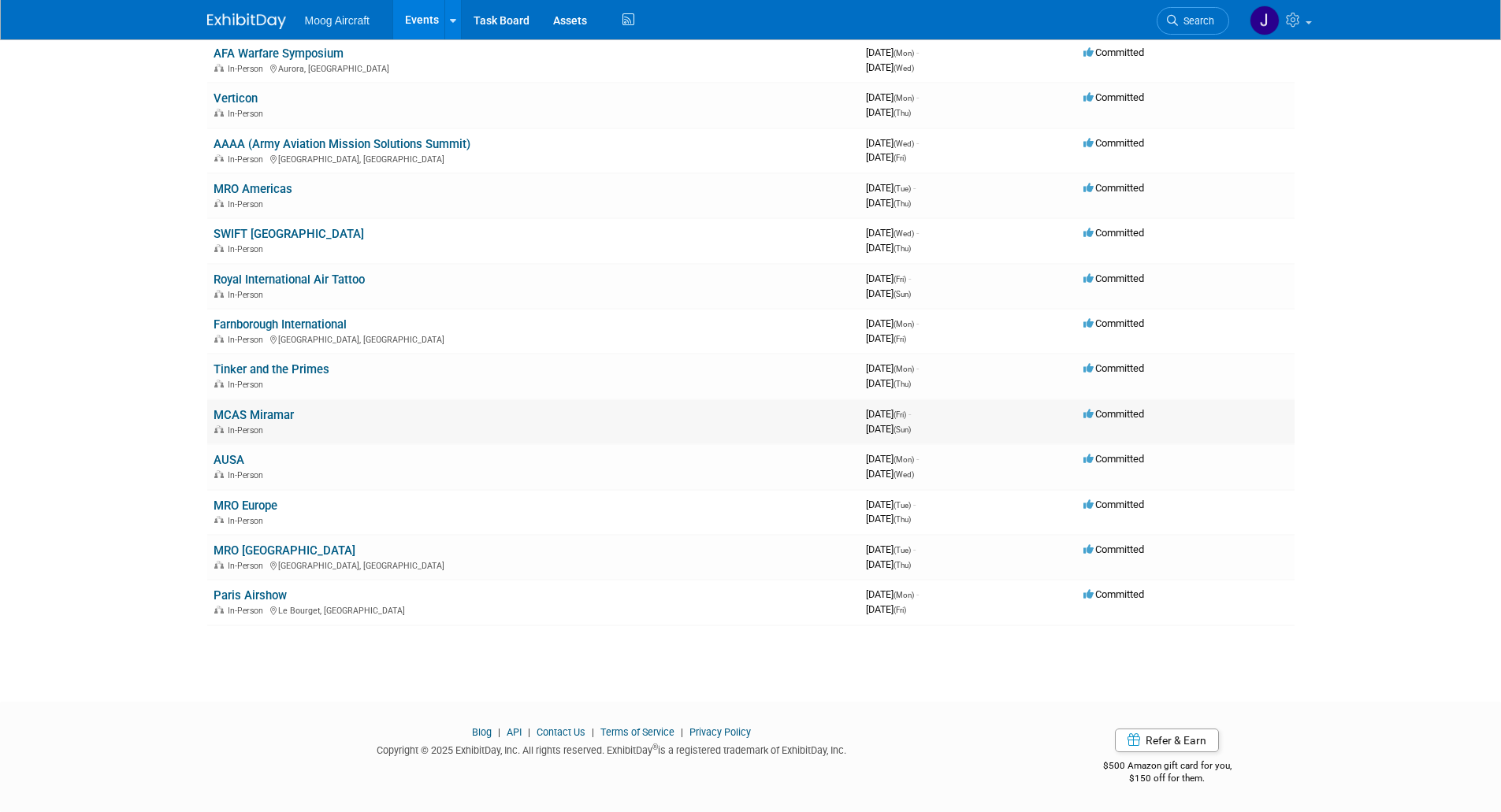
click at [279, 415] on link "MCAS Miramar" at bounding box center [254, 415] width 80 height 14
click at [366, 415] on td "MCAS Miramar In-Person" at bounding box center [534, 421] width 653 height 45
click at [279, 409] on link "MCAS Miramar" at bounding box center [254, 415] width 80 height 14
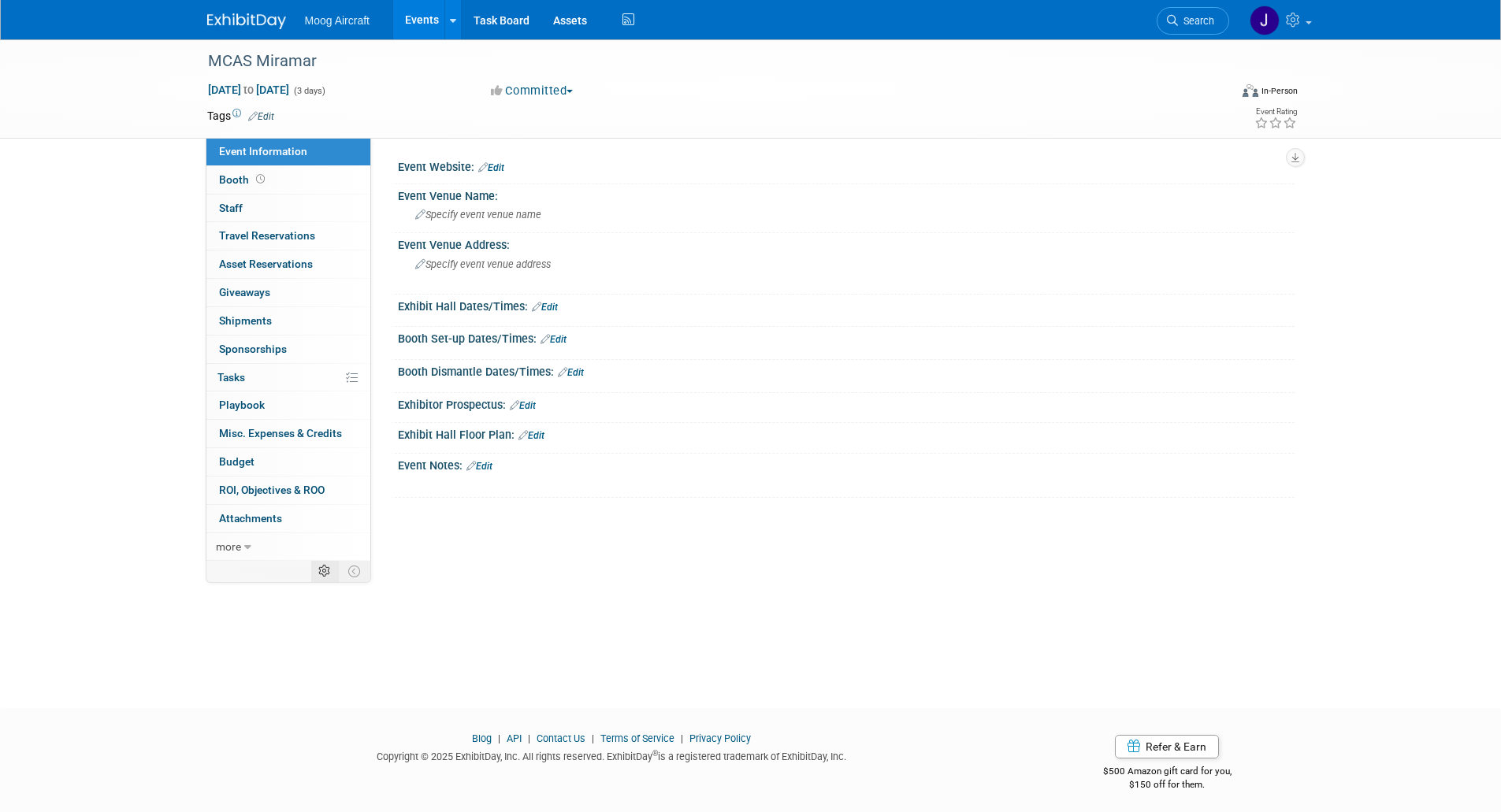
click at [325, 568] on icon at bounding box center [324, 571] width 12 height 12
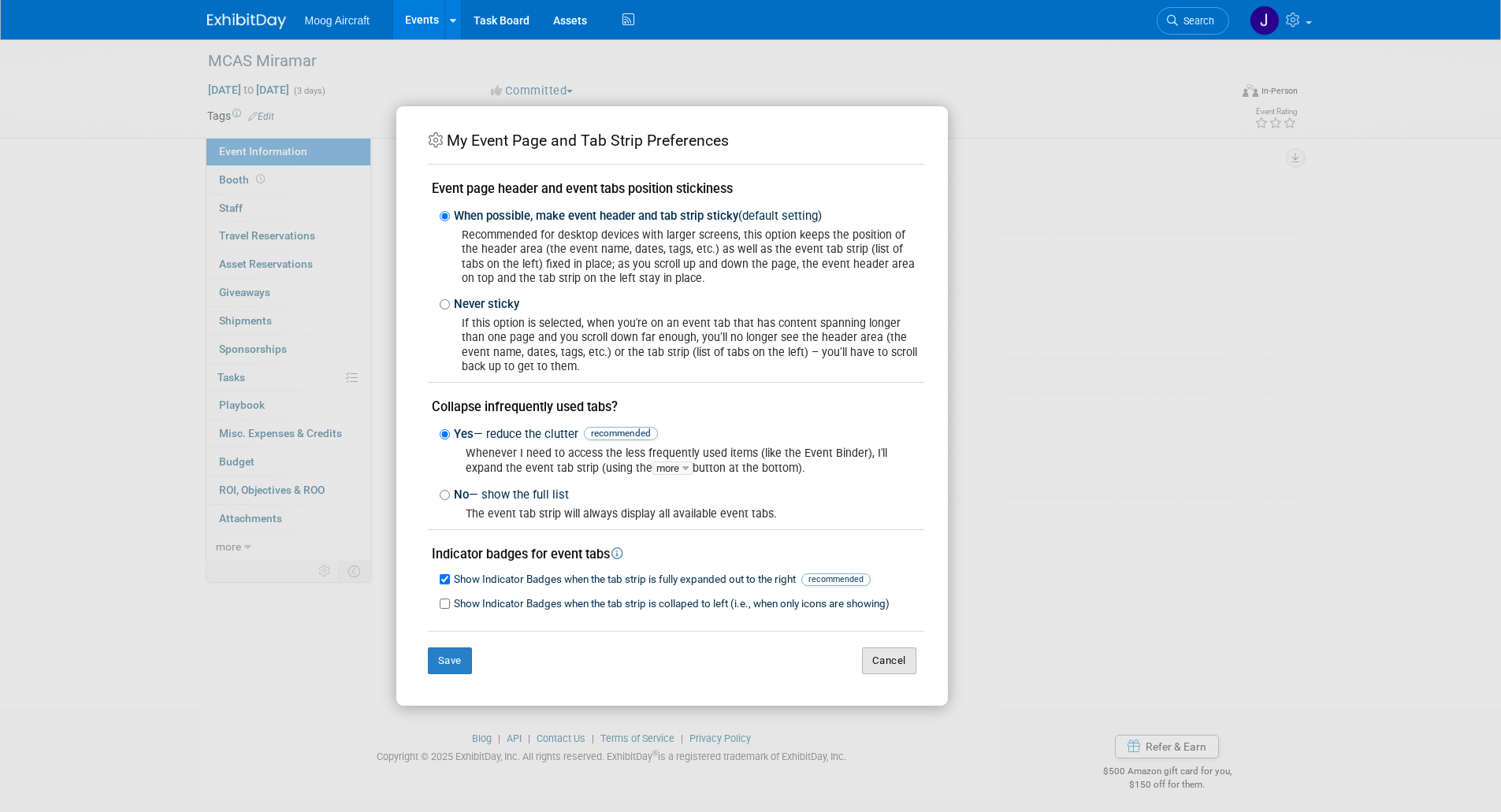
click at [904, 666] on button "Cancel" at bounding box center [889, 661] width 54 height 27
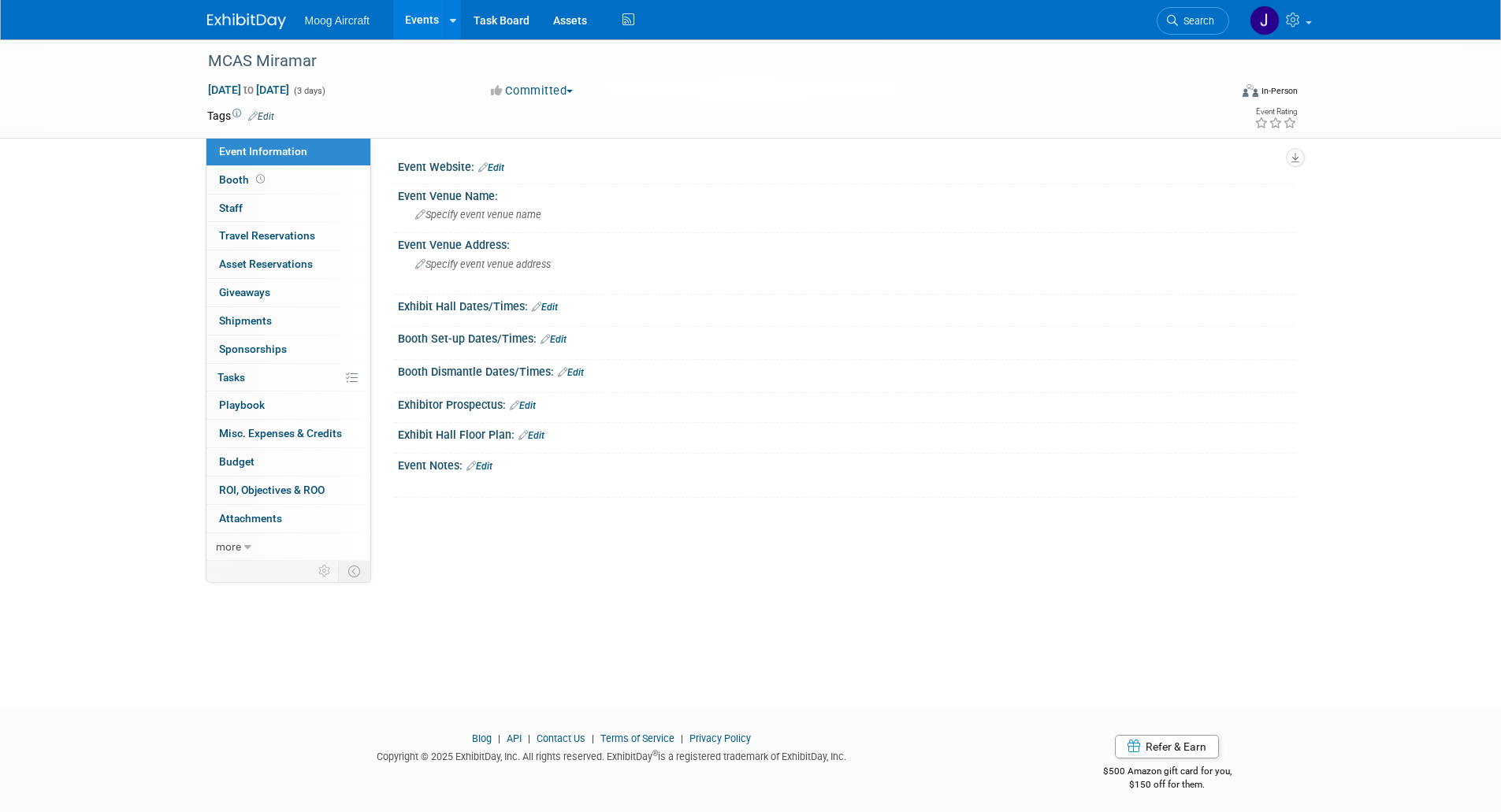
click at [274, 119] on link "Edit" at bounding box center [261, 117] width 26 height 11
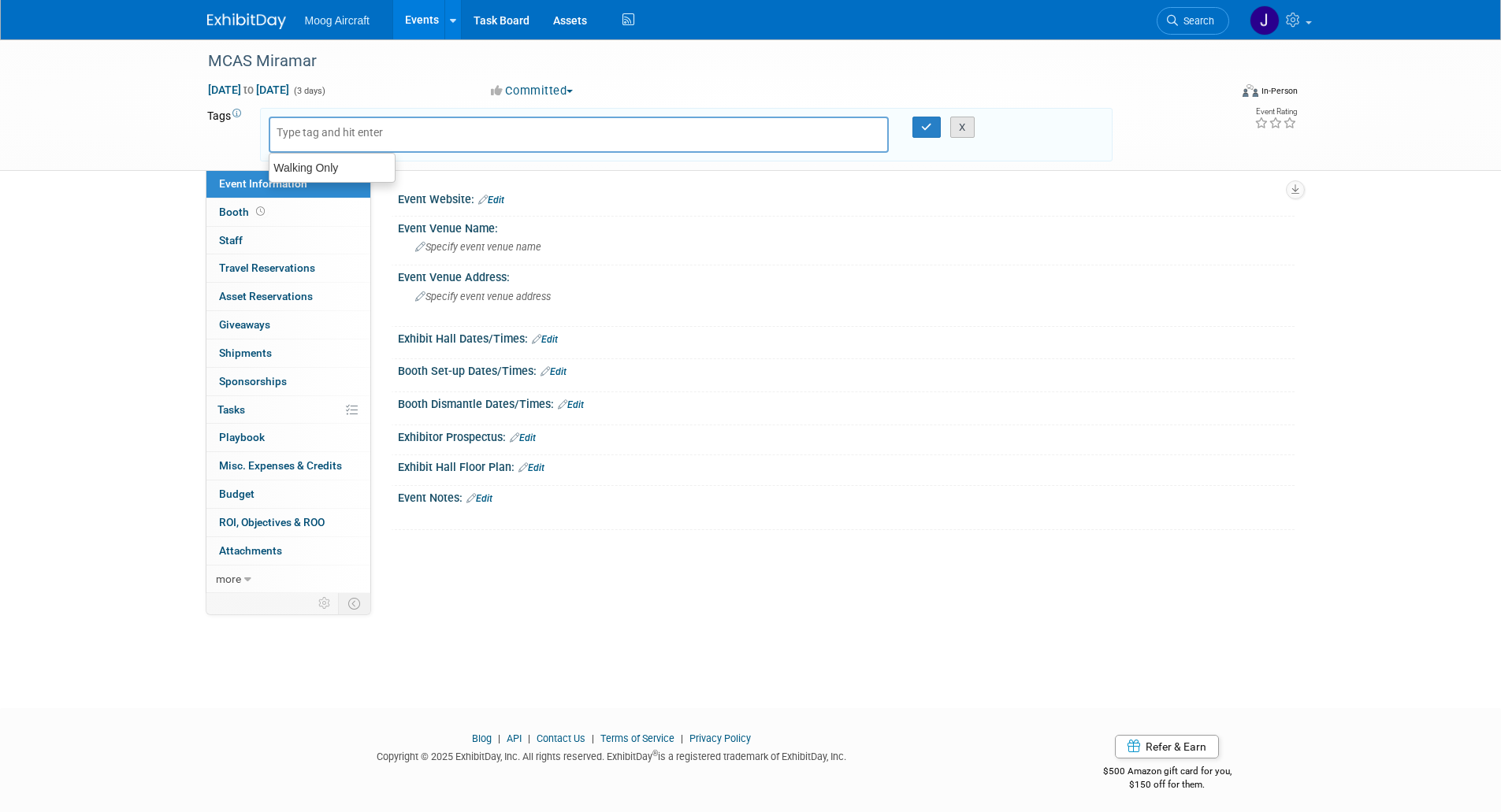
click at [962, 122] on button "X" at bounding box center [963, 127] width 24 height 22
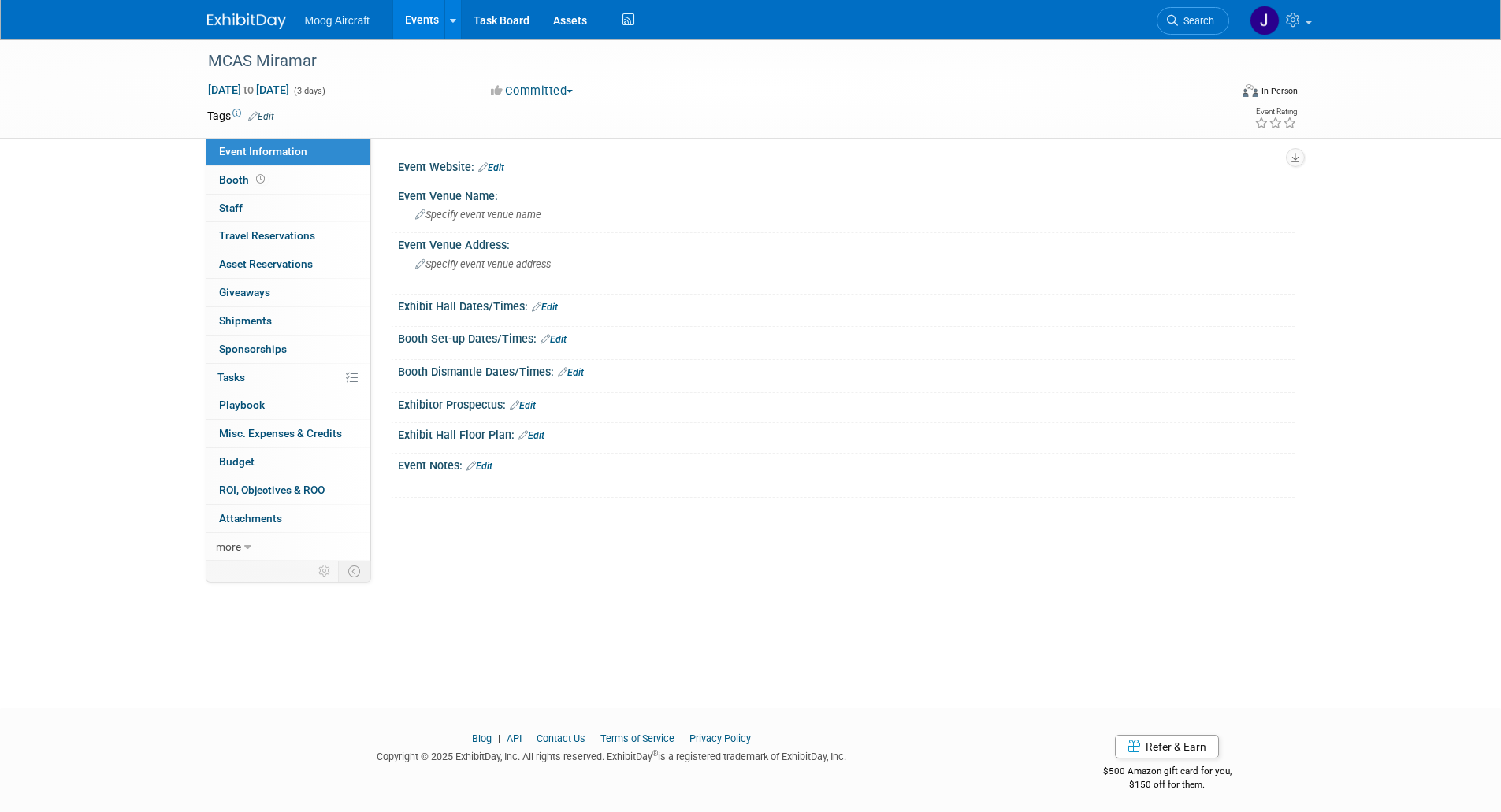
click at [573, 91] on span "button" at bounding box center [570, 90] width 6 height 3
click at [663, 87] on div "Committed Committed Considering Not Going" at bounding box center [660, 91] width 349 height 18
click at [227, 549] on span "more" at bounding box center [228, 547] width 25 height 13
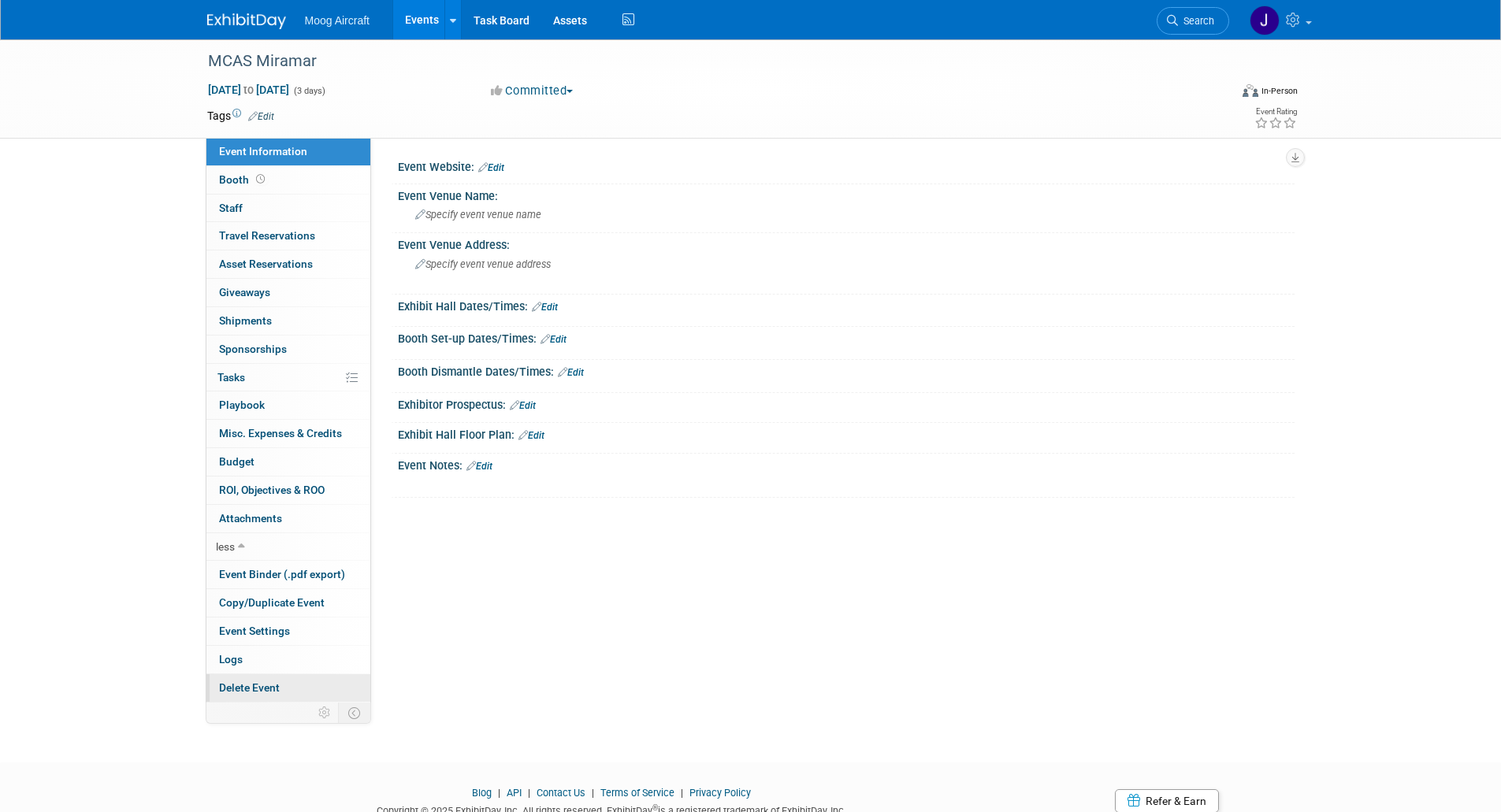
click at [256, 682] on span "Delete Event" at bounding box center [250, 688] width 61 height 13
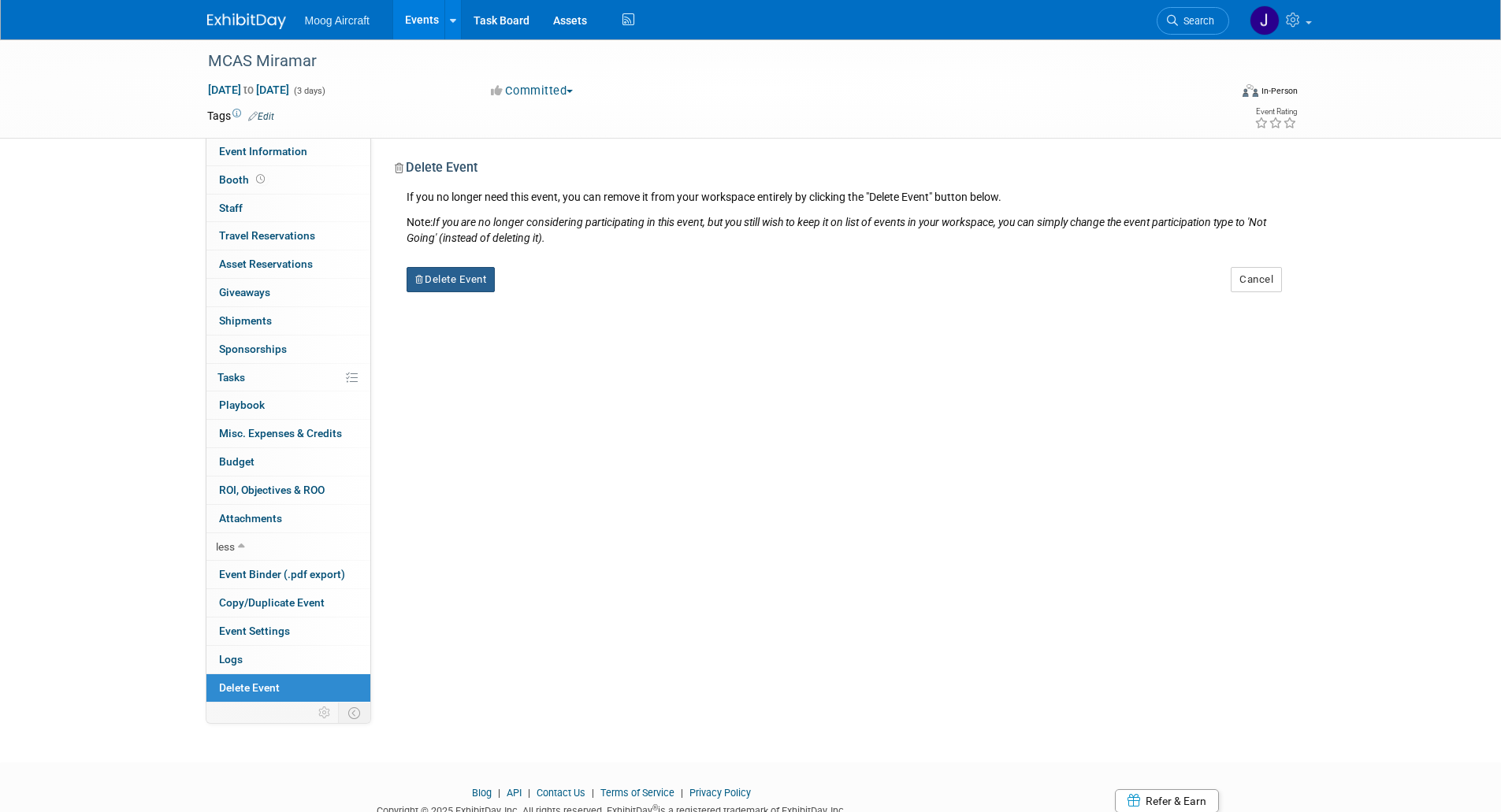
click at [449, 284] on button "Delete Event" at bounding box center [451, 279] width 89 height 25
click at [538, 294] on icon at bounding box center [538, 292] width 9 height 8
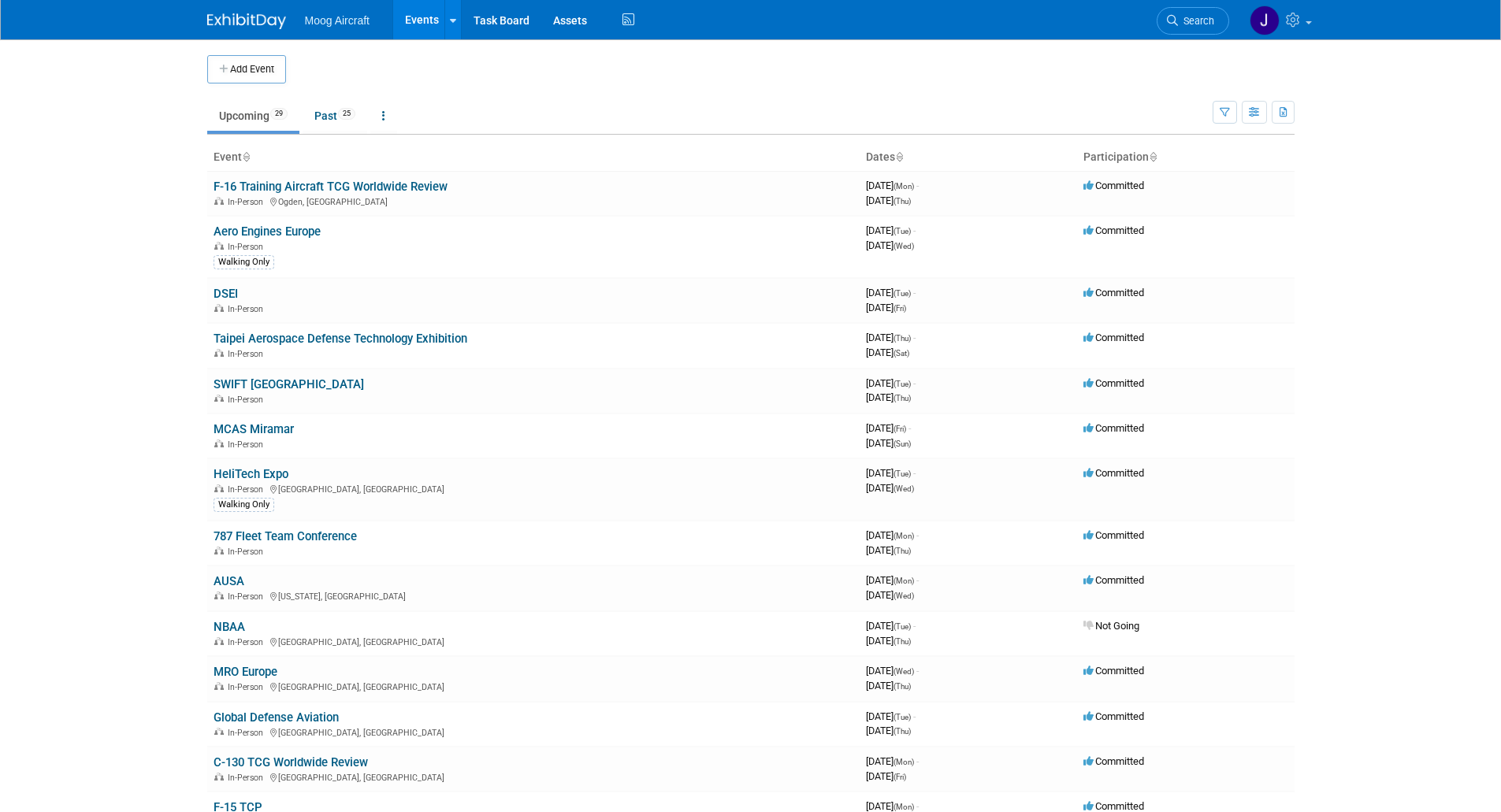
click at [254, 64] on button "Add Event" at bounding box center [246, 69] width 78 height 29
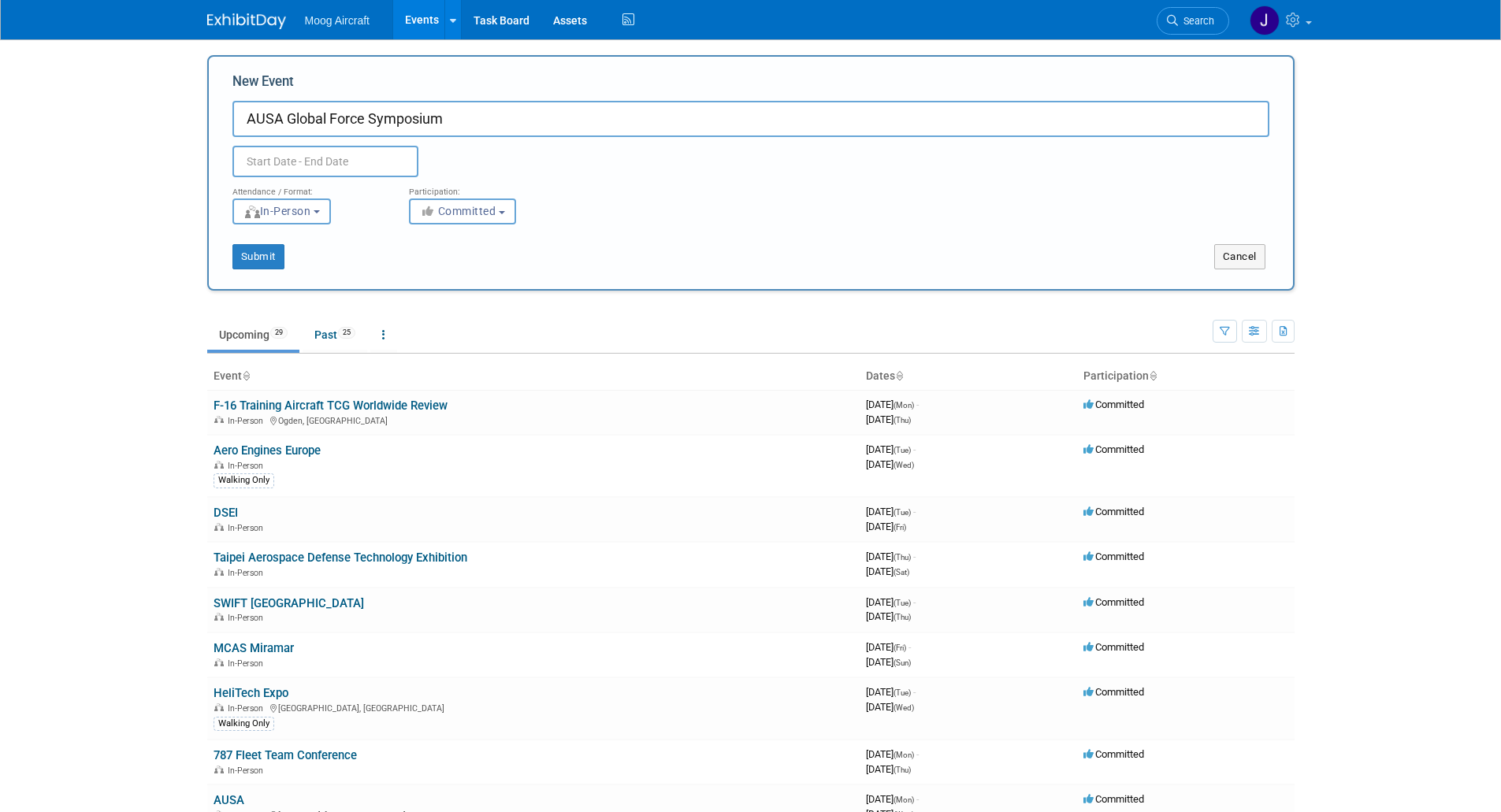
type input "AUSA Global Force Symposium"
click at [1235, 260] on button "Cancel" at bounding box center [1240, 256] width 52 height 25
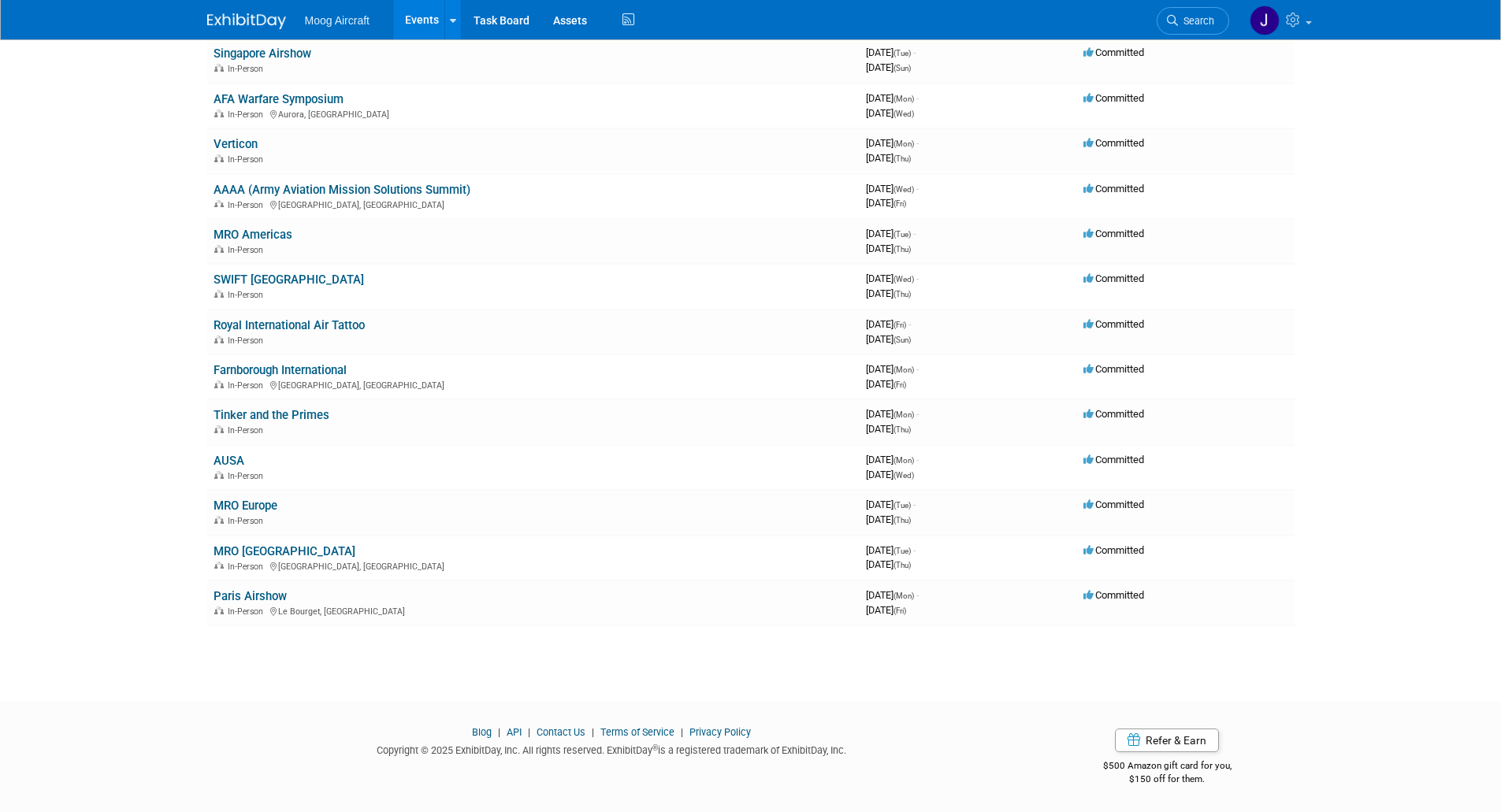
scroll to position [811, 0]
